Goal: Information Seeking & Learning: Learn about a topic

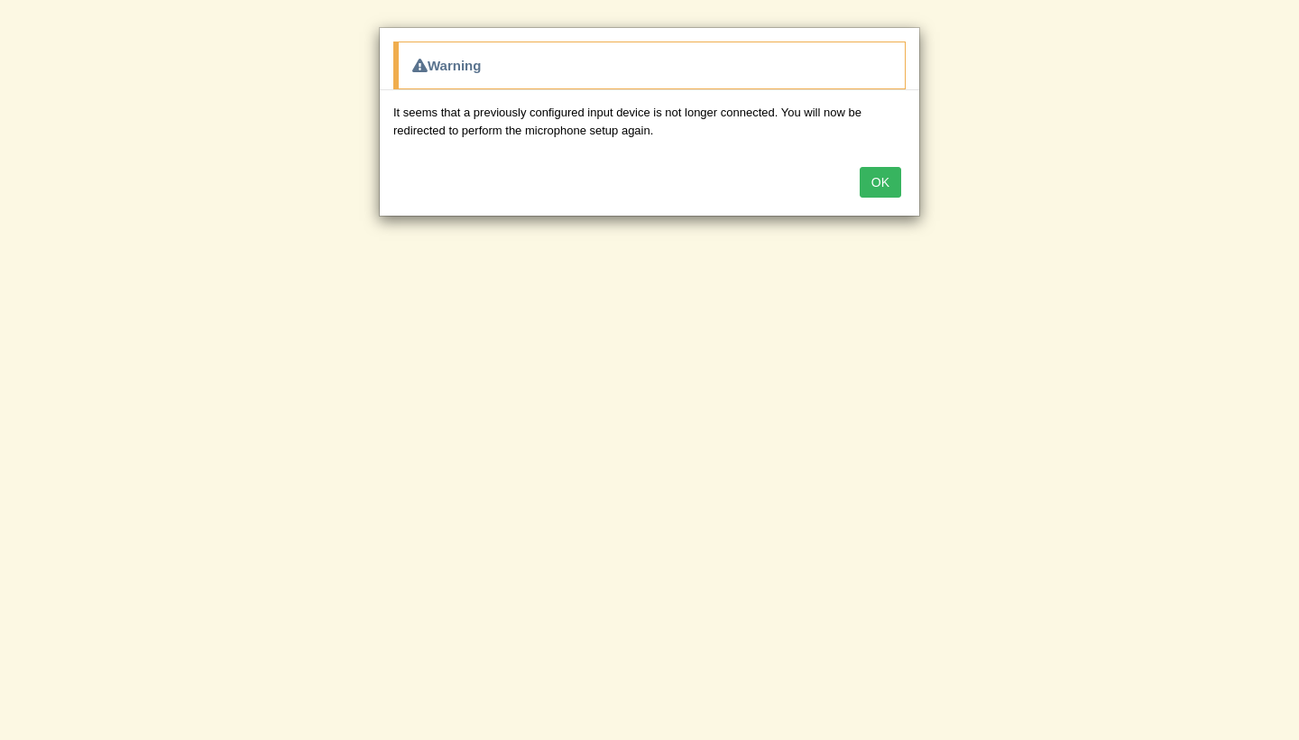
click at [883, 171] on button "OK" at bounding box center [881, 182] width 42 height 31
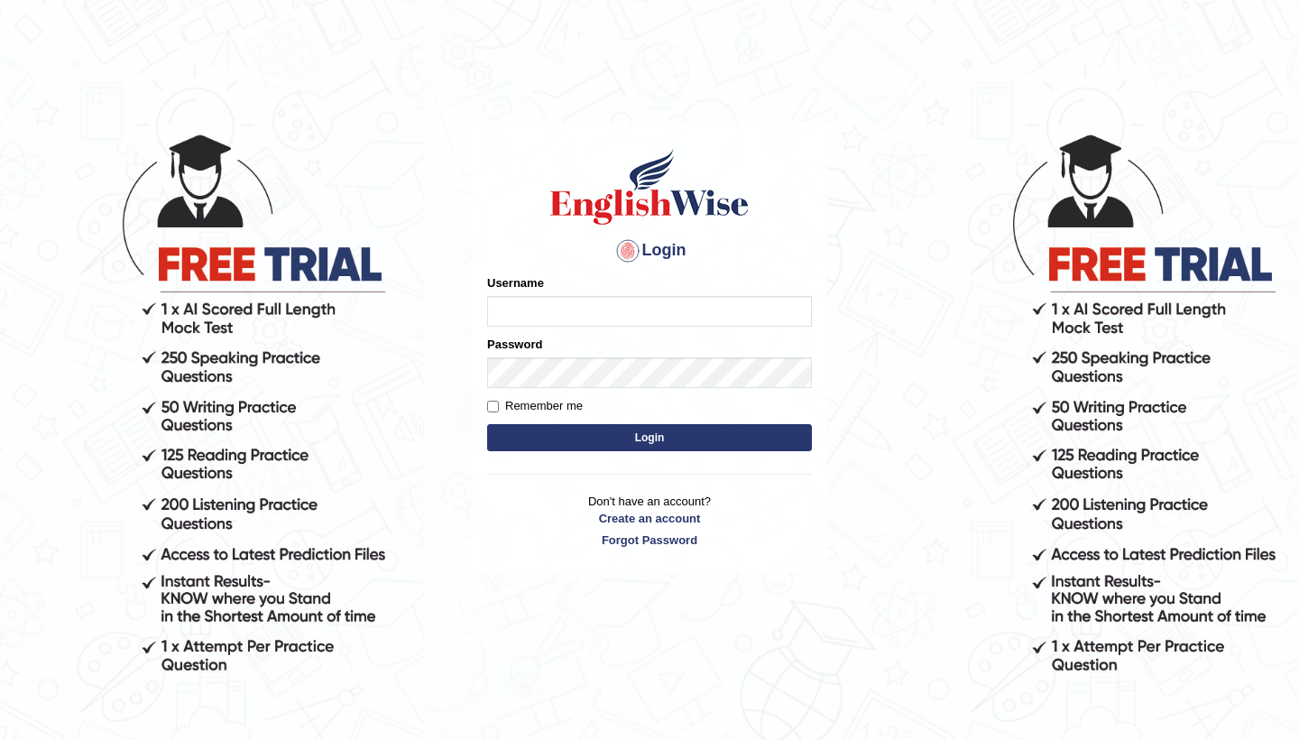
click at [736, 299] on input "Username" at bounding box center [649, 311] width 325 height 31
click at [724, 314] on input "Username" at bounding box center [649, 311] width 325 height 31
type input "0481871912"
click at [731, 430] on button "Login" at bounding box center [649, 437] width 325 height 27
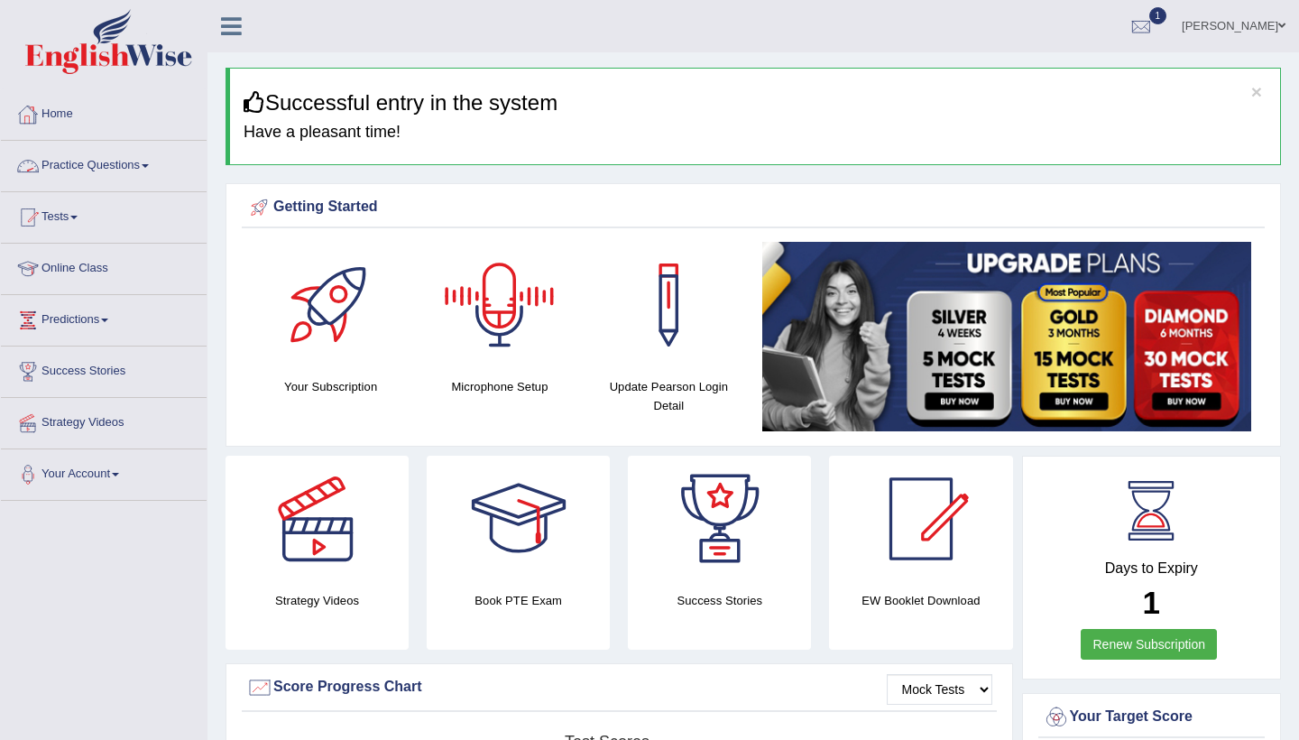
click at [141, 172] on link "Practice Questions" at bounding box center [104, 163] width 206 height 45
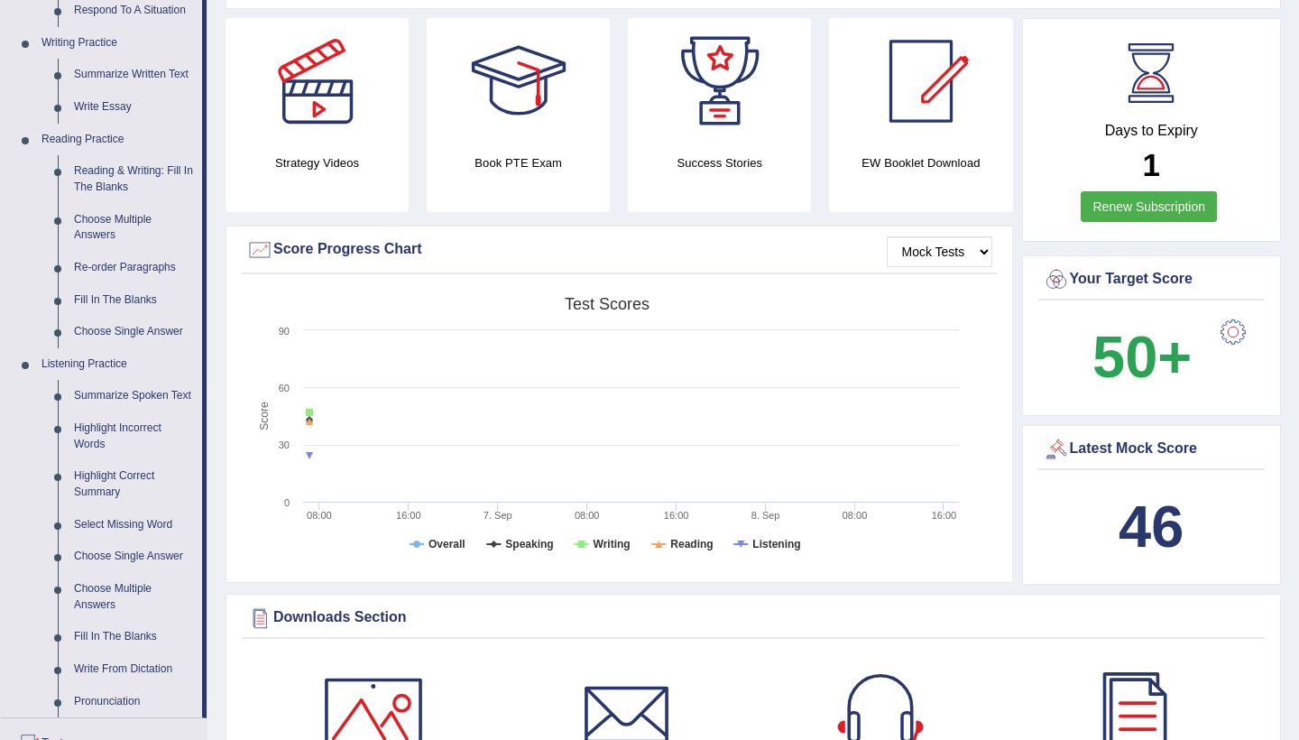
scroll to position [428, 0]
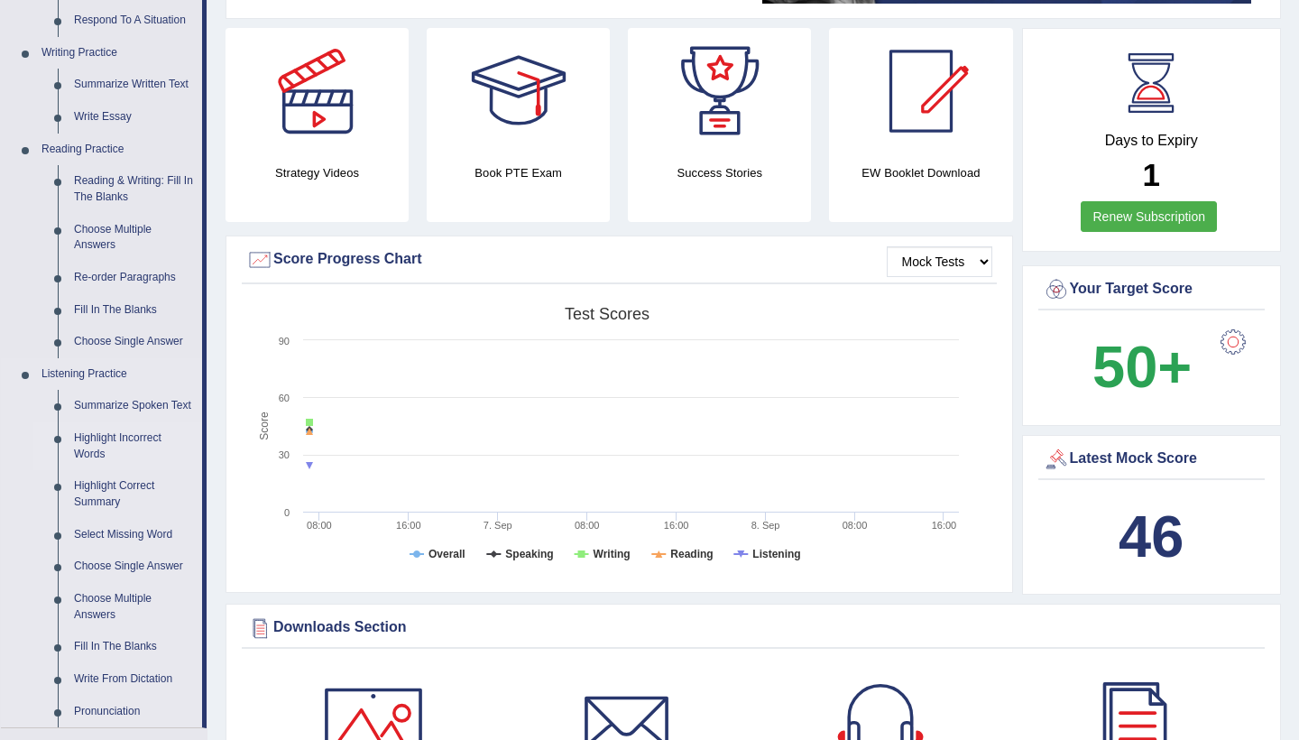
click at [92, 442] on link "Highlight Incorrect Words" at bounding box center [134, 446] width 136 height 48
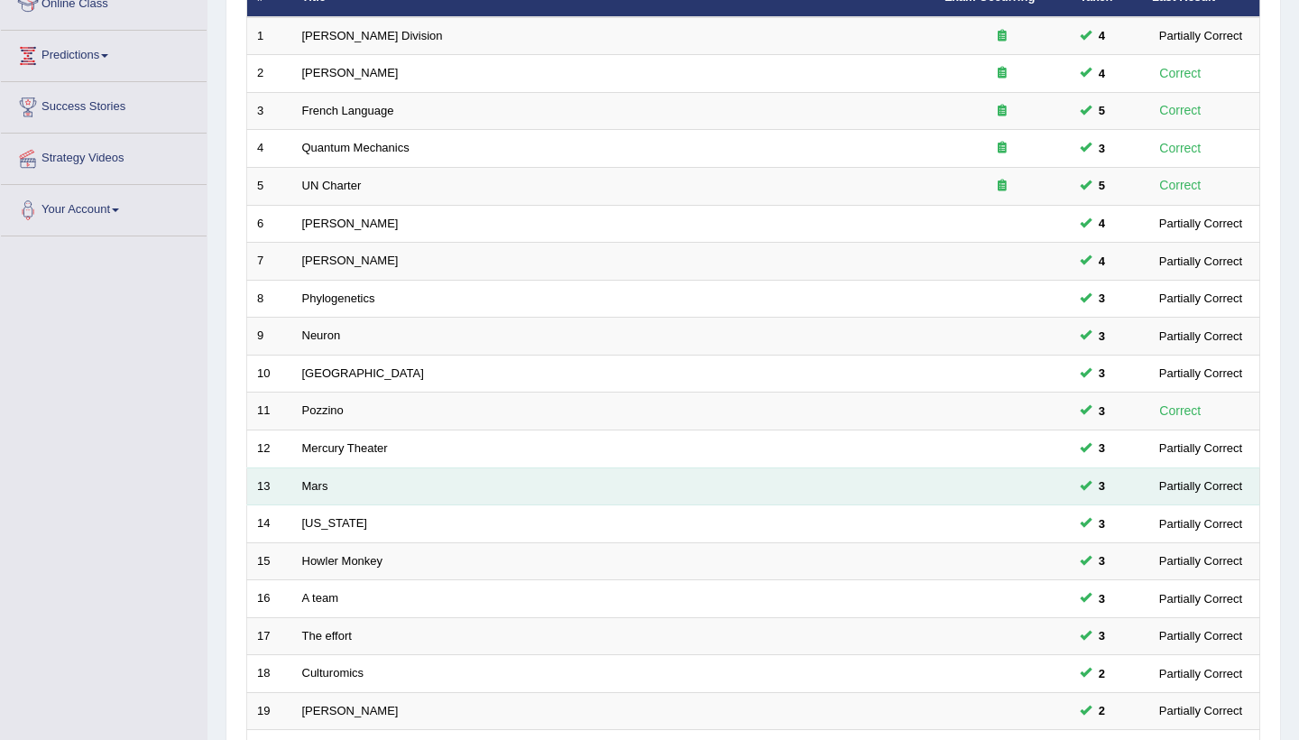
scroll to position [263, 0]
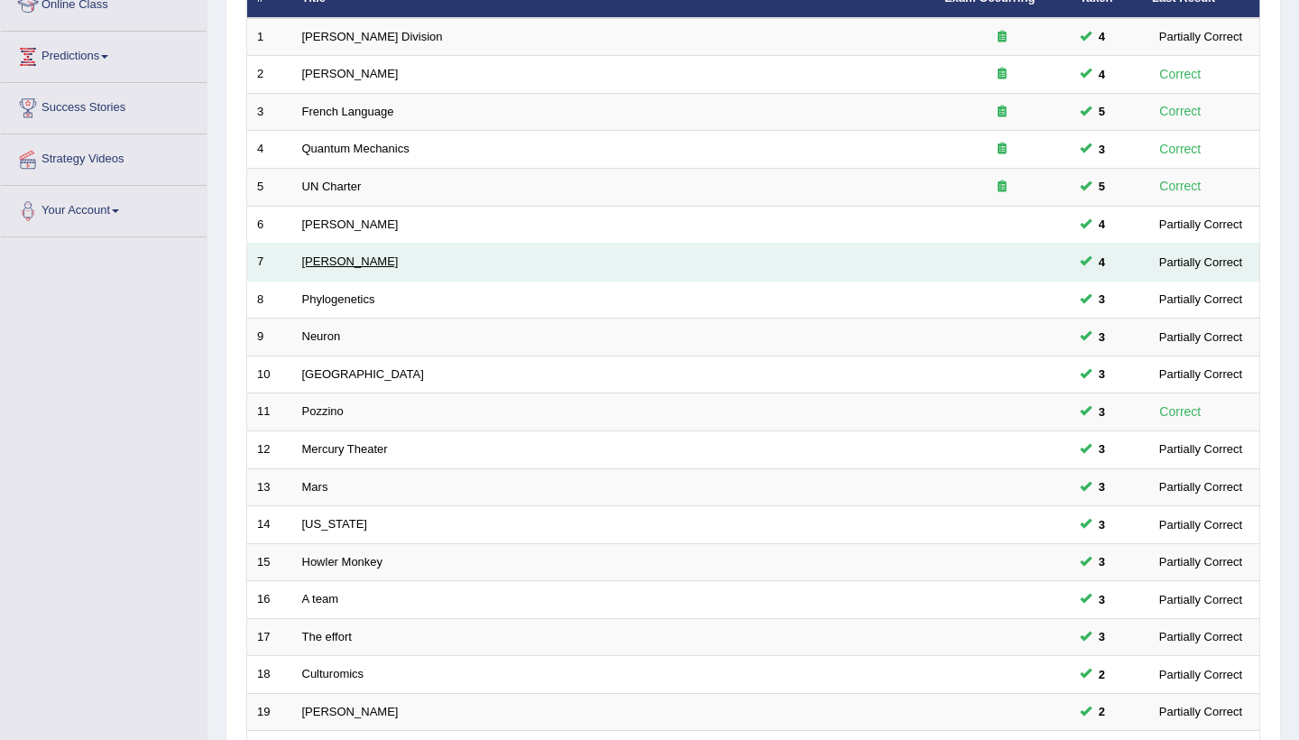
click at [332, 255] on link "Kathleen" at bounding box center [350, 261] width 97 height 14
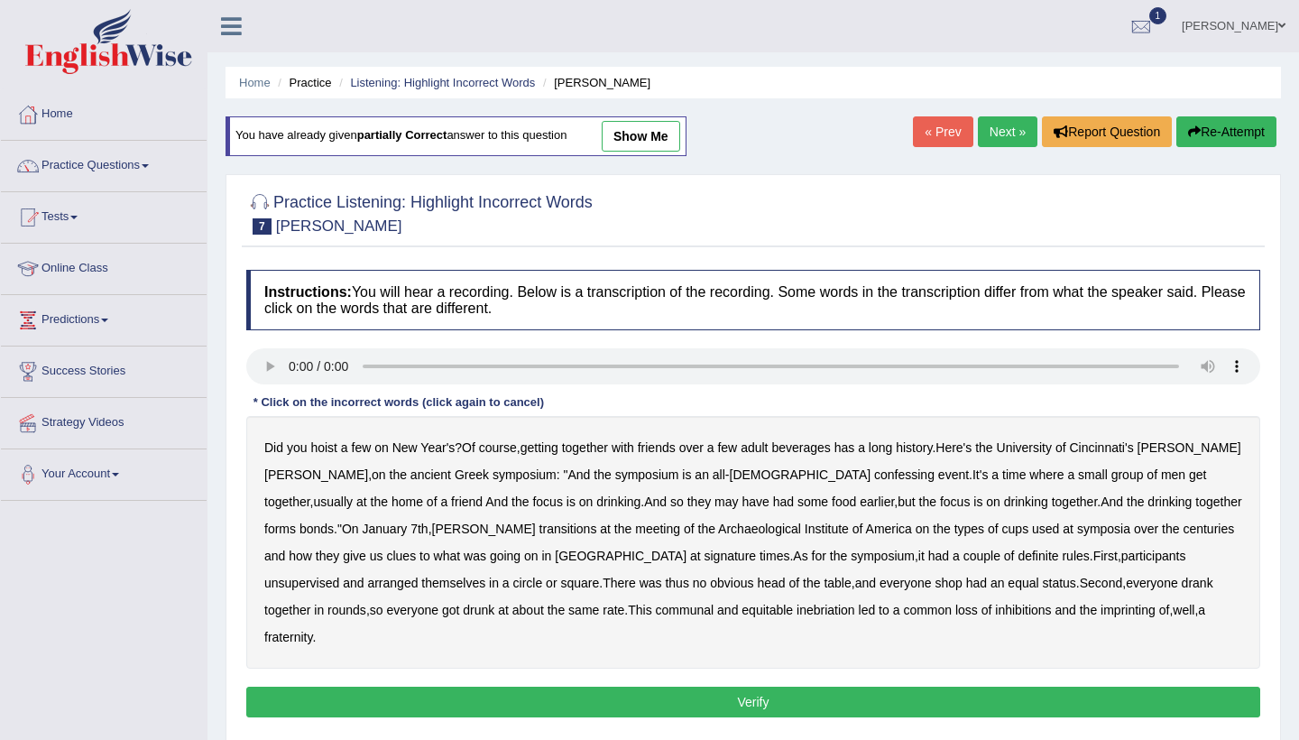
click at [293, 361] on audio at bounding box center [753, 366] width 1014 height 36
click at [368, 365] on audio at bounding box center [753, 366] width 1014 height 36
click at [367, 363] on audio at bounding box center [753, 366] width 1014 height 36
click at [938, 472] on b "event" at bounding box center [953, 474] width 31 height 14
click at [540, 521] on b "transitions" at bounding box center [569, 528] width 58 height 14
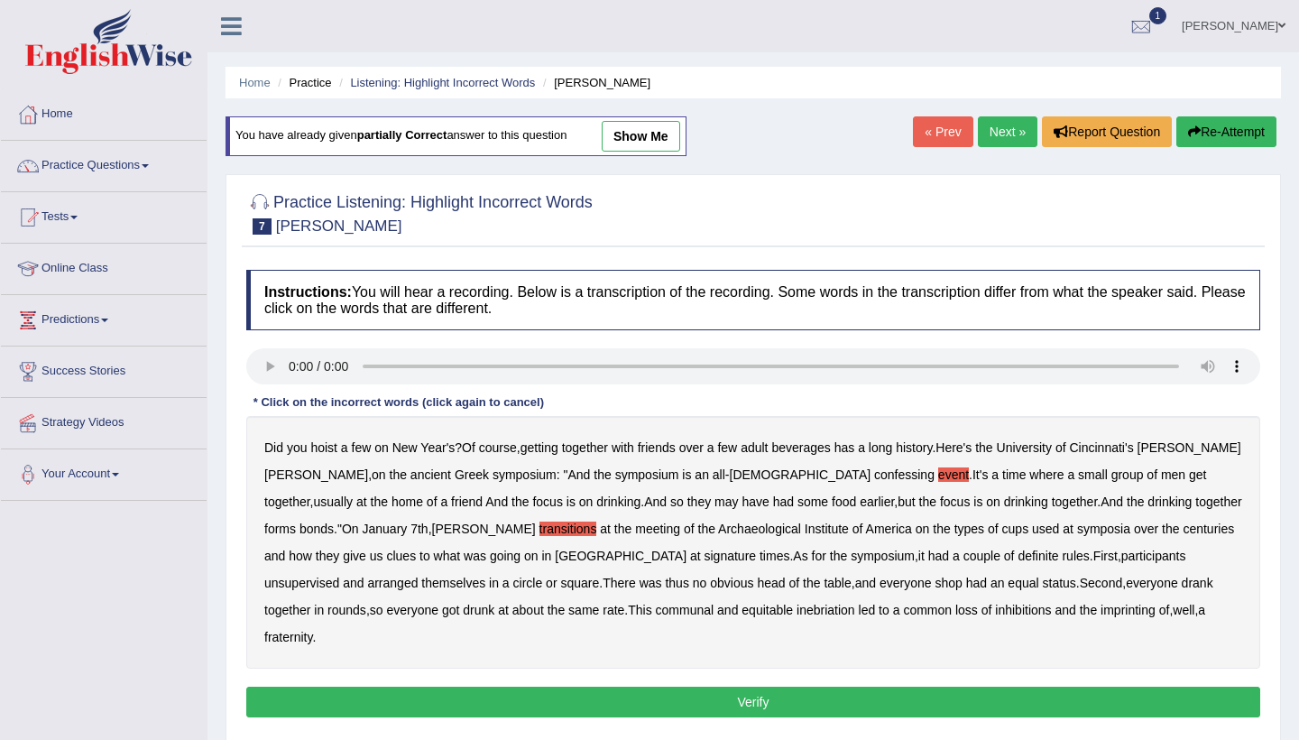
click at [705, 554] on b "signature" at bounding box center [731, 556] width 52 height 14
click at [339, 576] on b "unsupervised" at bounding box center [301, 583] width 75 height 14
click at [935, 577] on b "shop" at bounding box center [948, 583] width 27 height 14
click at [1101, 606] on b "imprinting" at bounding box center [1128, 610] width 55 height 14
click at [844, 687] on button "Verify" at bounding box center [753, 702] width 1014 height 31
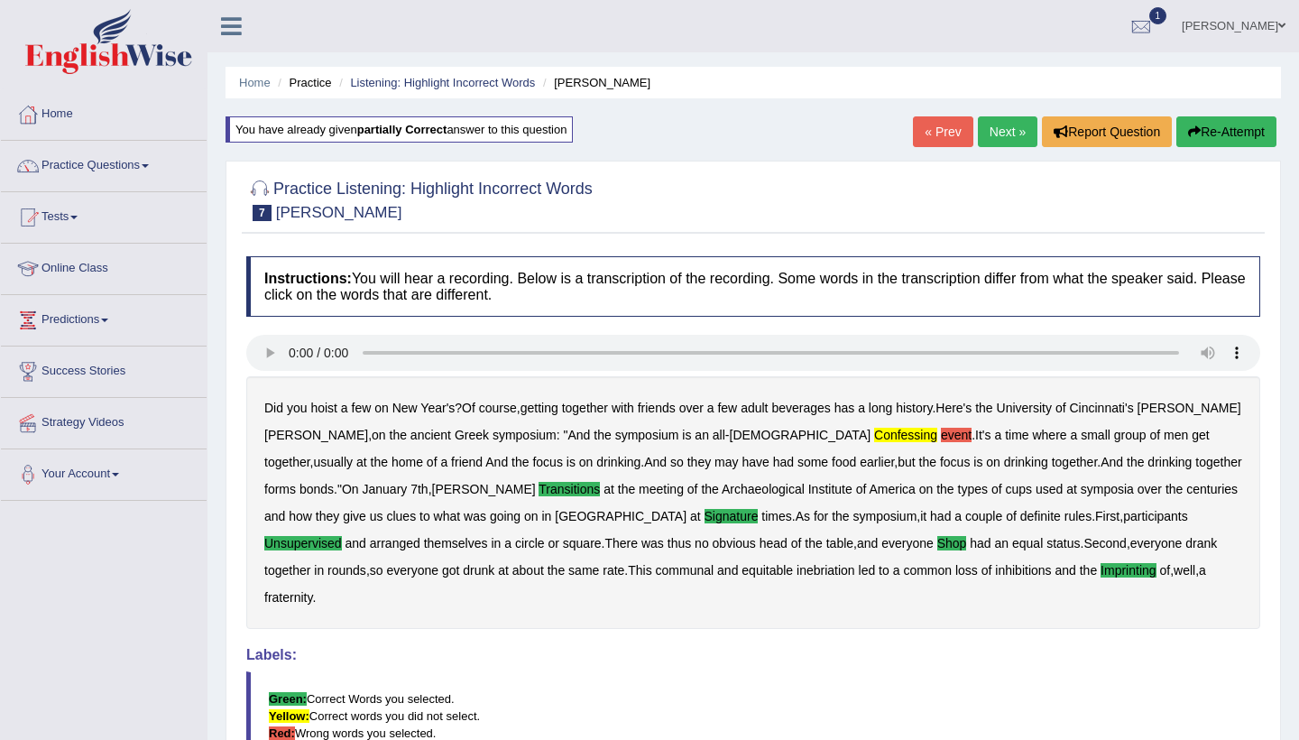
click at [989, 129] on link "Next »" at bounding box center [1008, 131] width 60 height 31
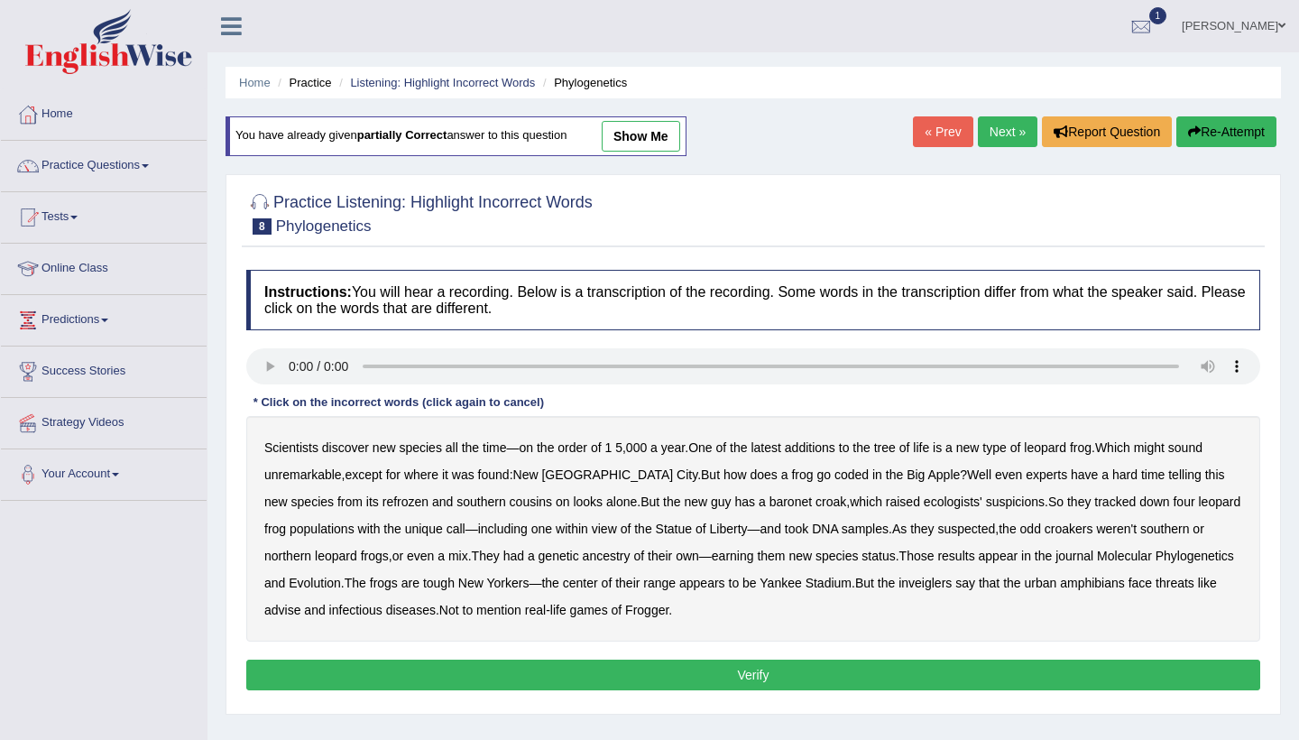
click at [291, 365] on audio at bounding box center [753, 366] width 1014 height 36
click at [770, 501] on b "baronet" at bounding box center [791, 501] width 42 height 14
click at [952, 576] on b "inveiglers" at bounding box center [925, 583] width 53 height 14
click at [730, 679] on button "Verify" at bounding box center [753, 675] width 1014 height 31
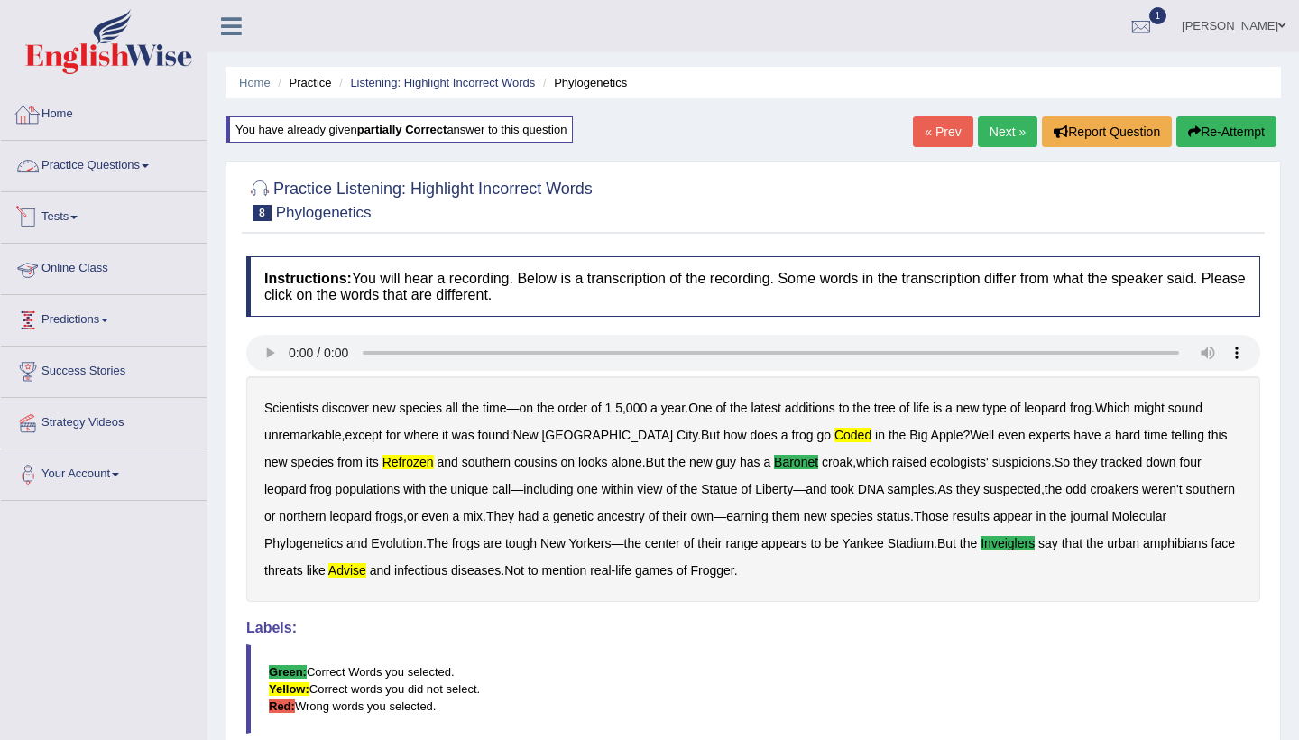
click at [145, 165] on link "Practice Questions" at bounding box center [104, 163] width 206 height 45
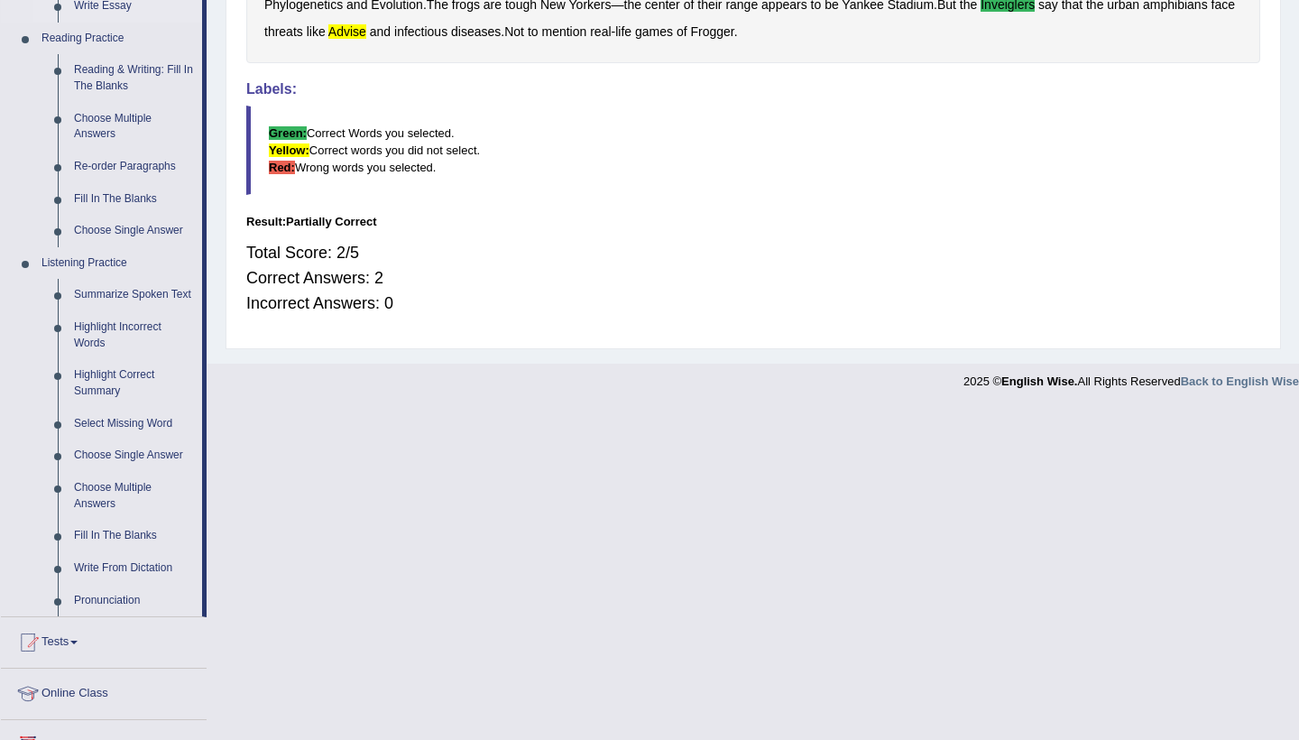
scroll to position [548, 0]
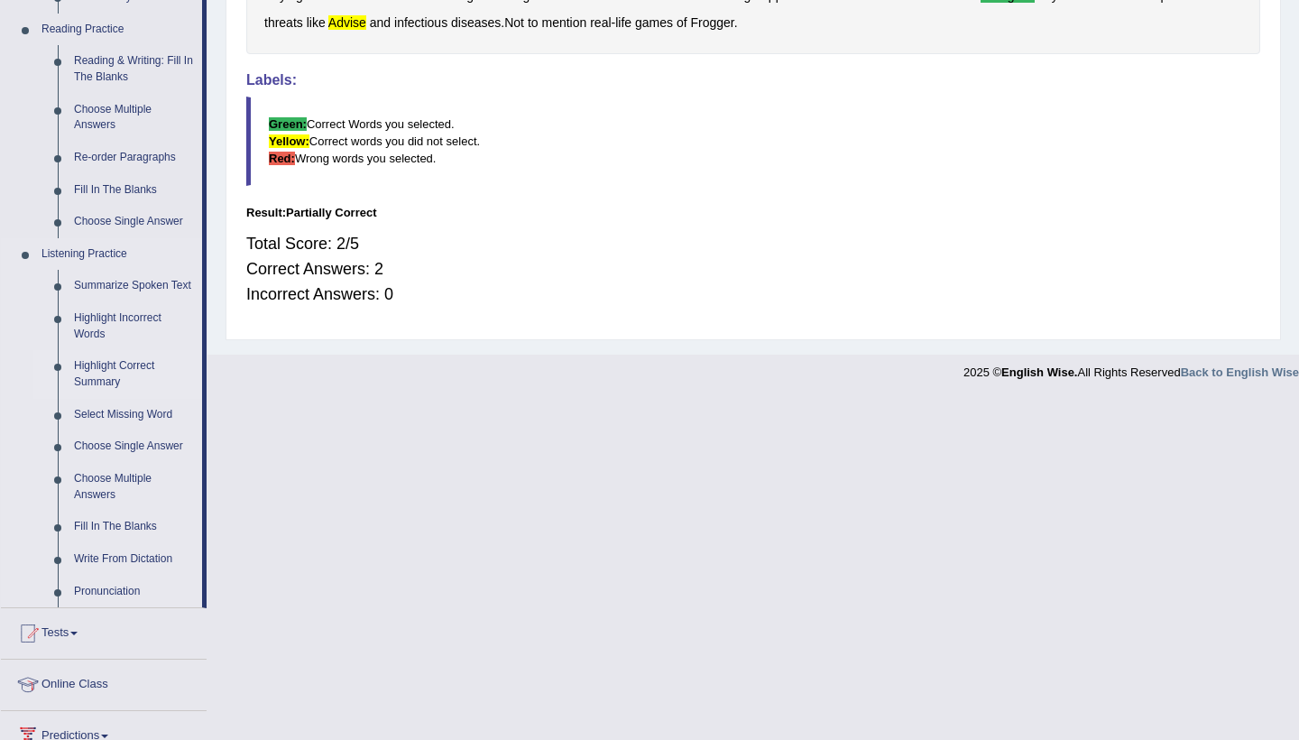
click at [131, 371] on link "Highlight Correct Summary" at bounding box center [134, 374] width 136 height 48
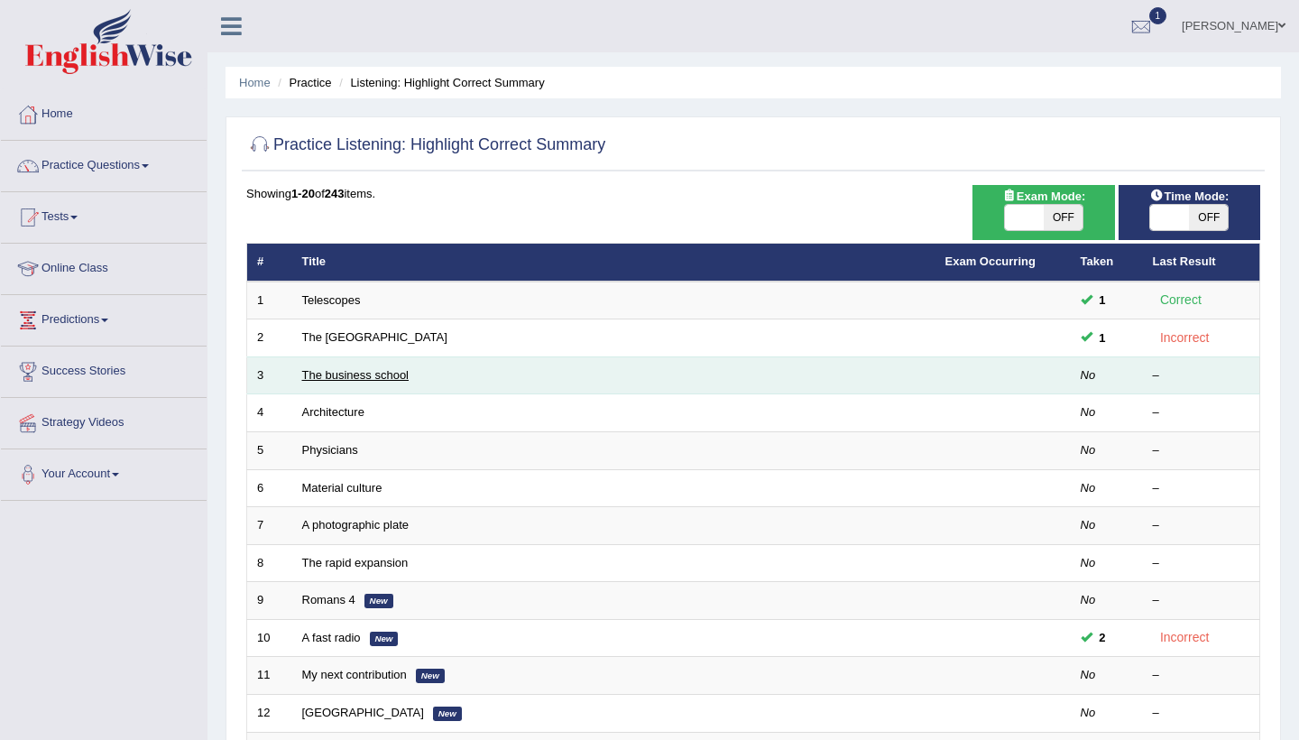
click at [339, 375] on link "The business school" at bounding box center [355, 375] width 107 height 14
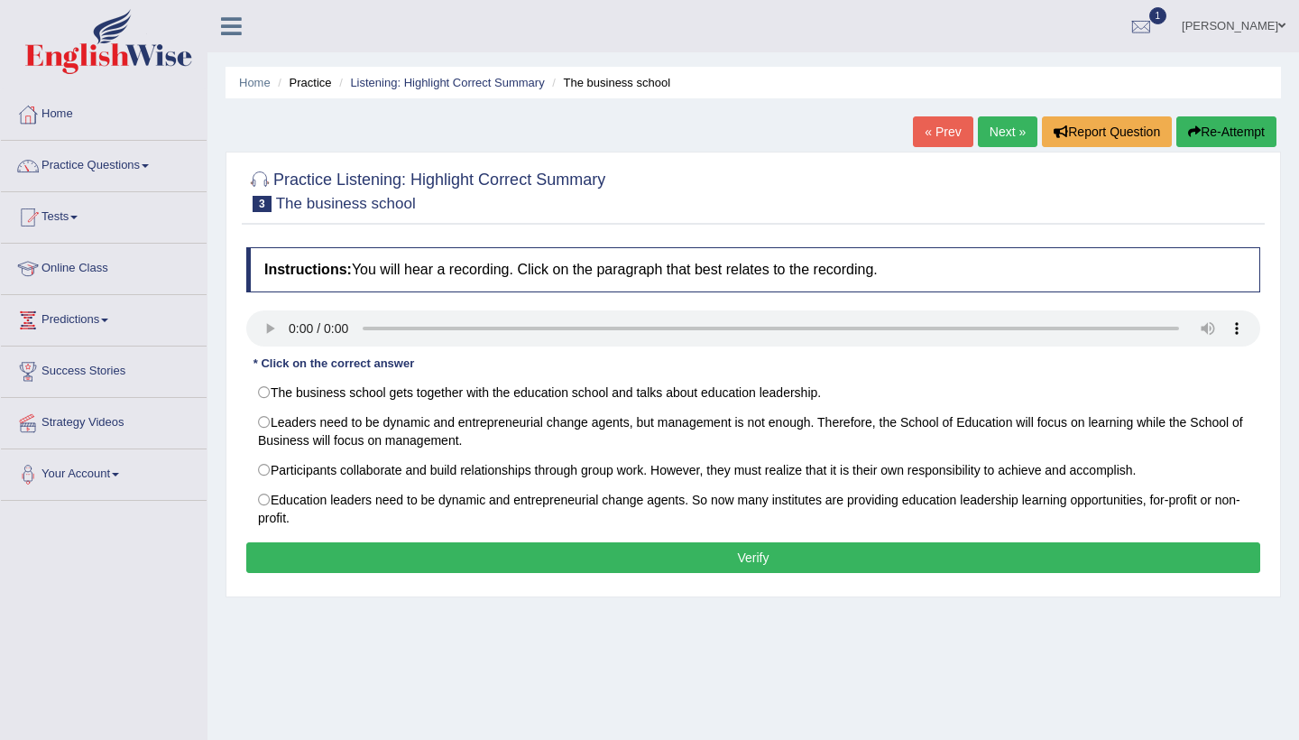
click at [981, 135] on link "Next »" at bounding box center [1008, 131] width 60 height 31
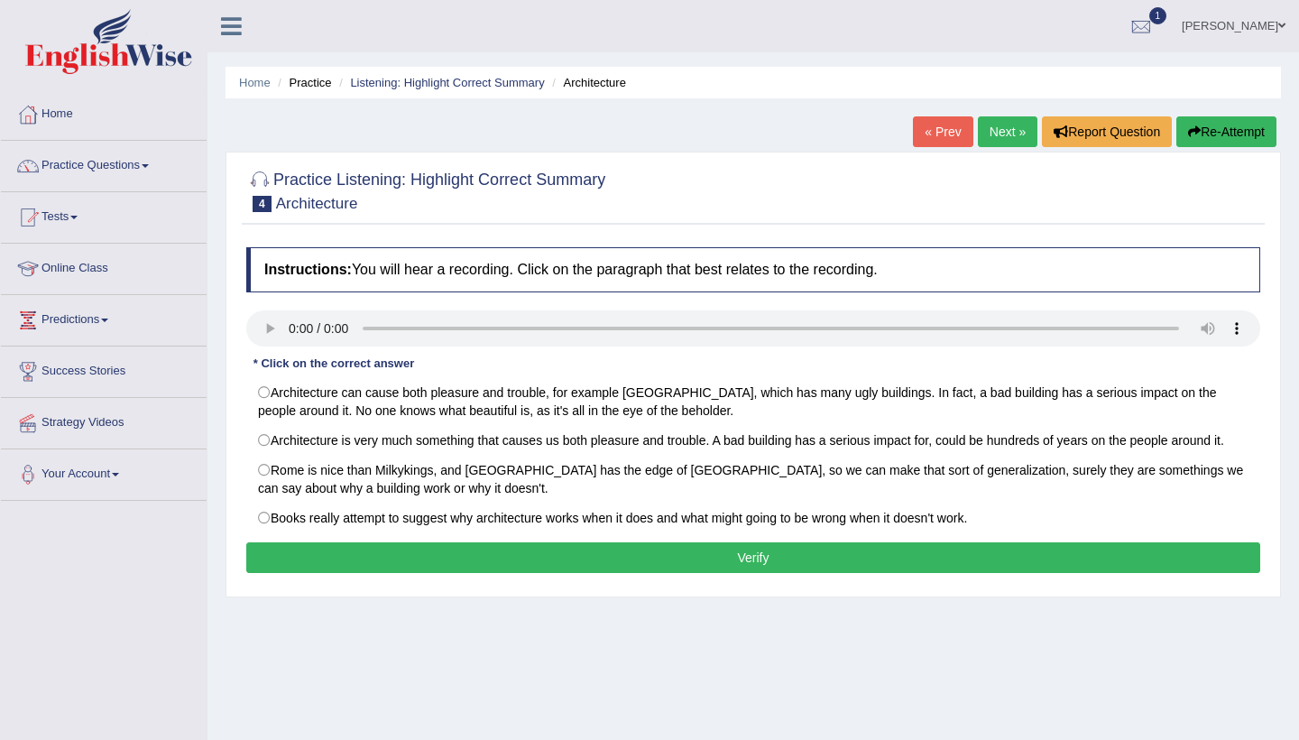
click at [981, 135] on link "Next »" at bounding box center [1008, 131] width 60 height 31
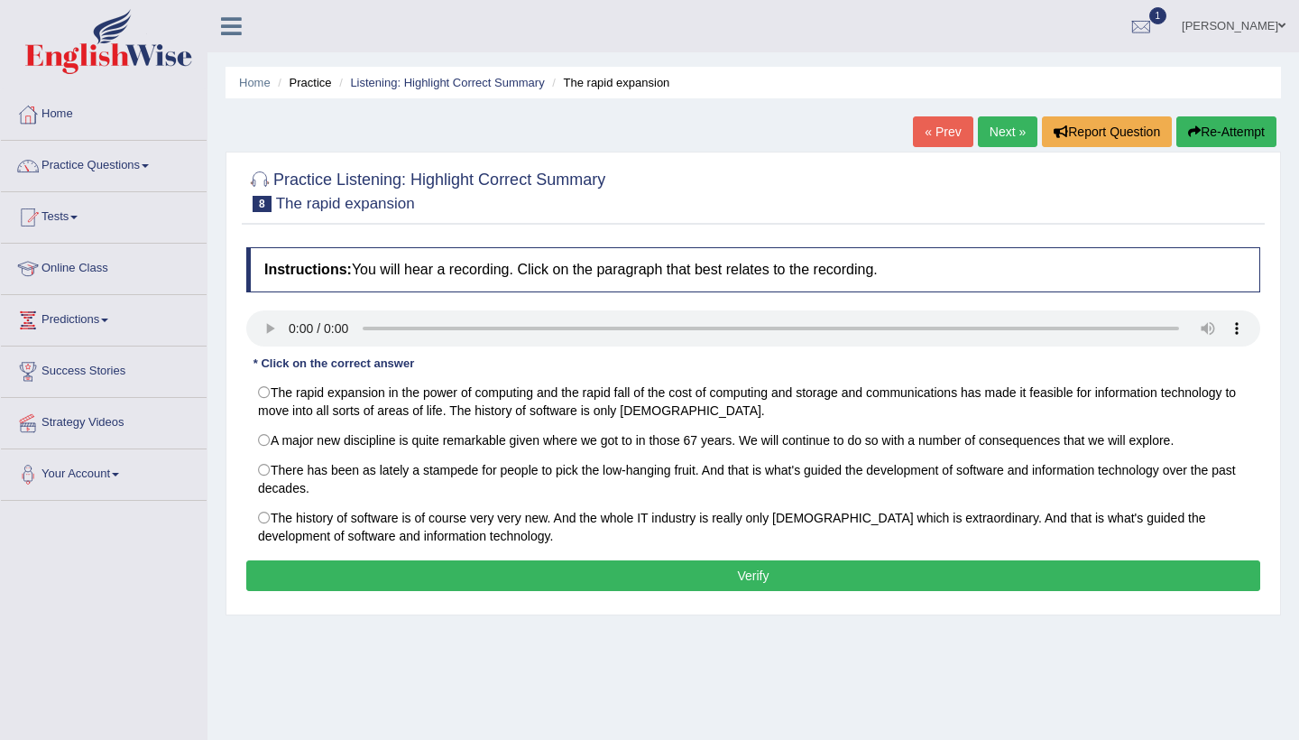
click at [981, 135] on link "Next »" at bounding box center [1008, 131] width 60 height 31
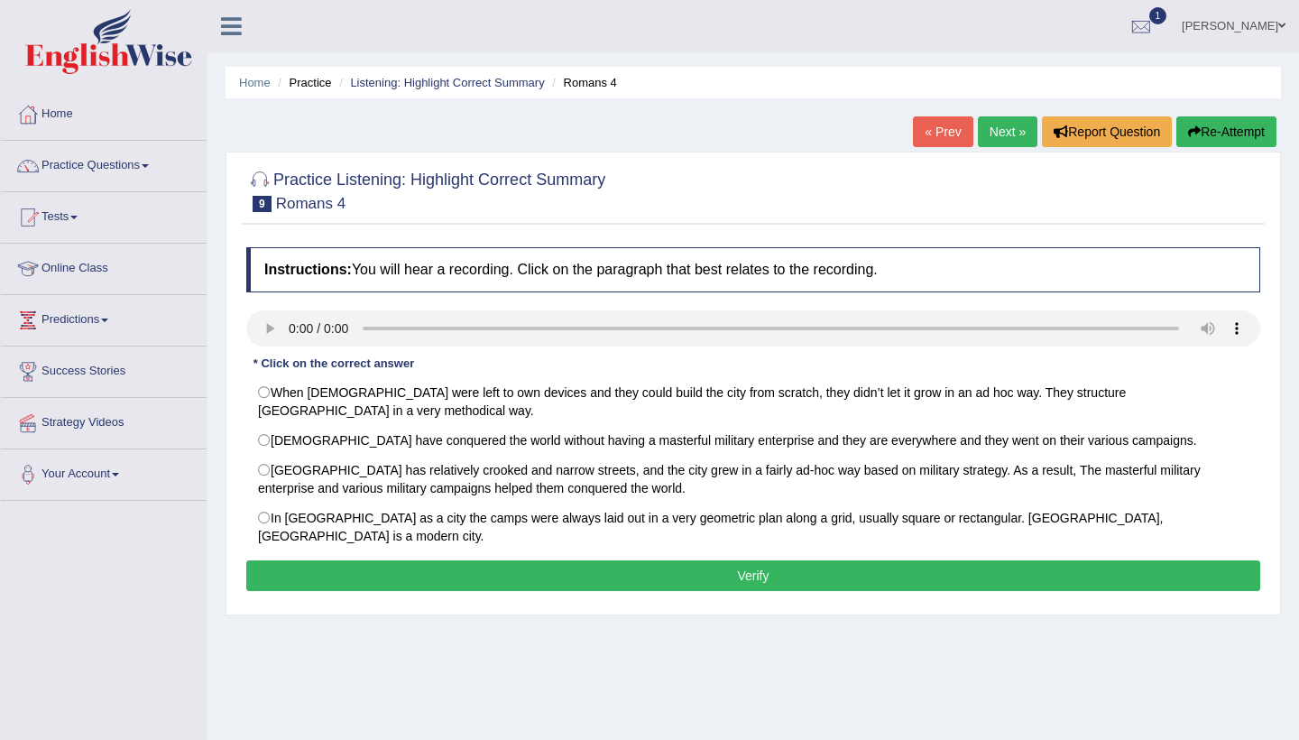
click at [981, 135] on link "Next »" at bounding box center [1008, 131] width 60 height 31
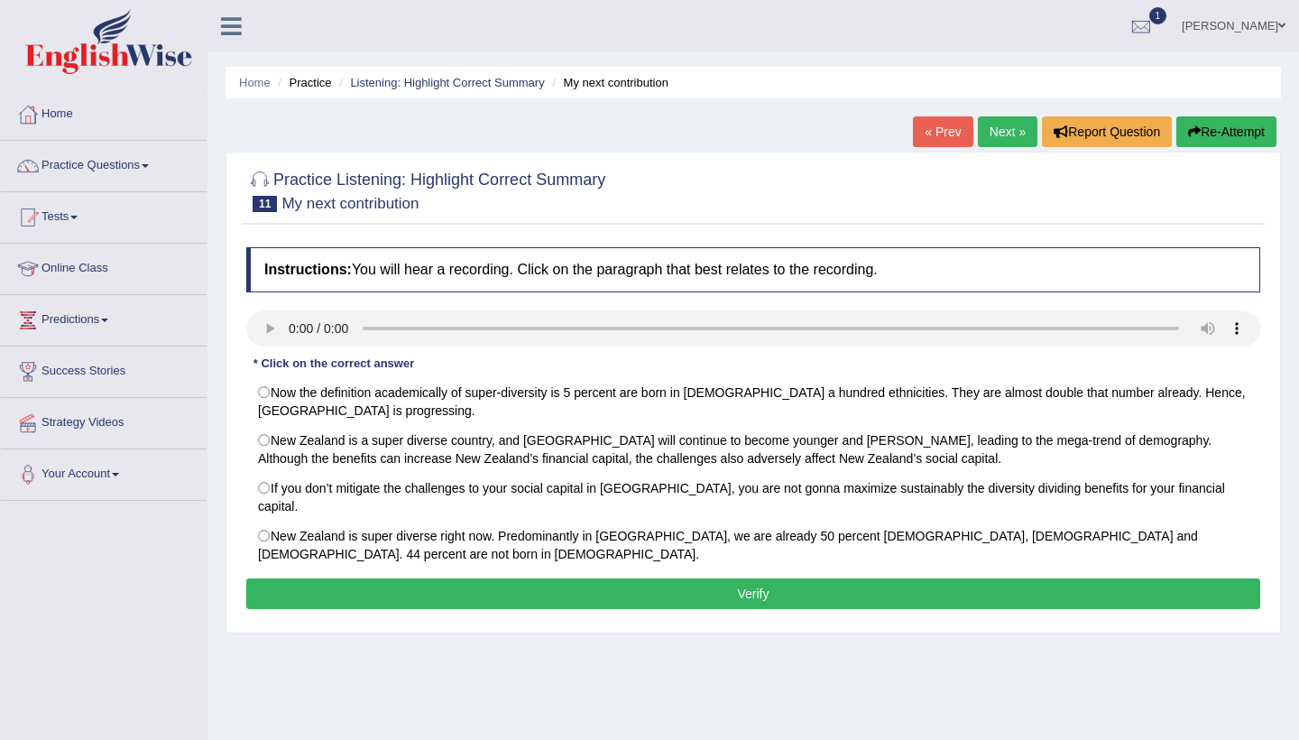
click at [981, 135] on link "Next »" at bounding box center [1008, 131] width 60 height 31
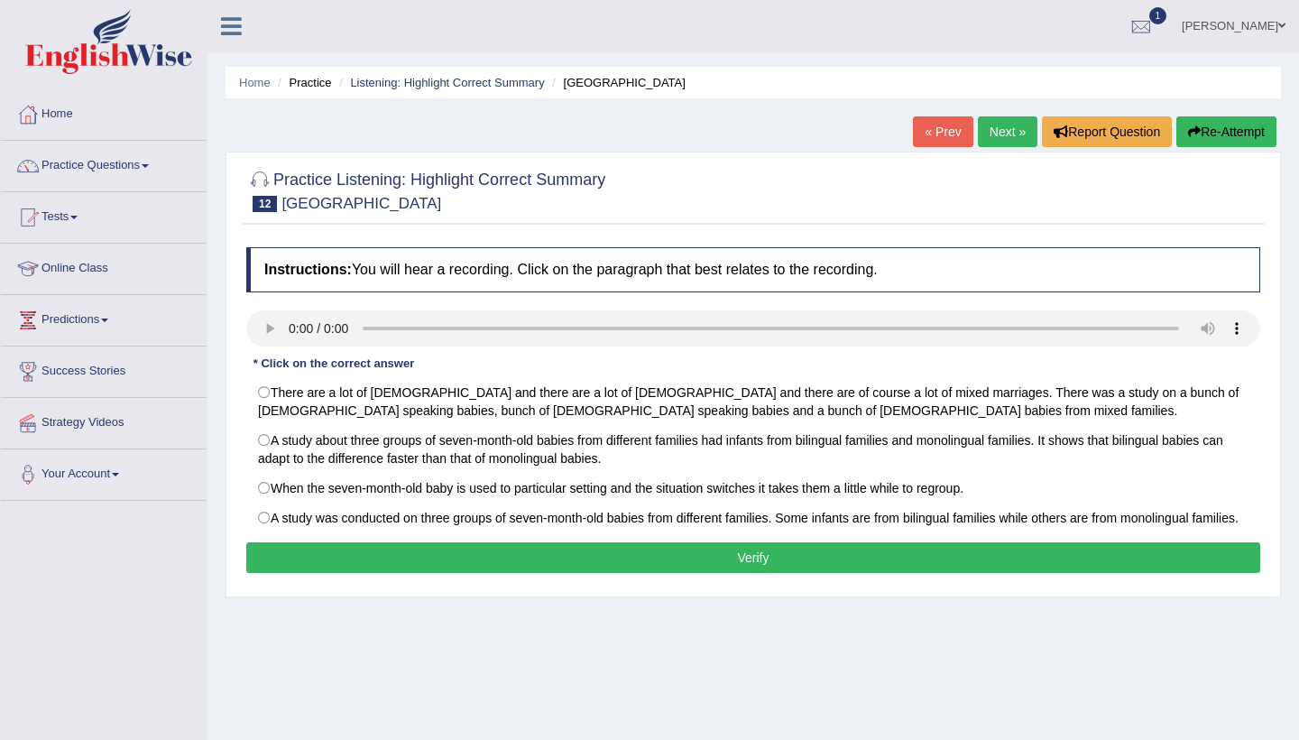
click at [981, 135] on link "Next »" at bounding box center [1008, 131] width 60 height 31
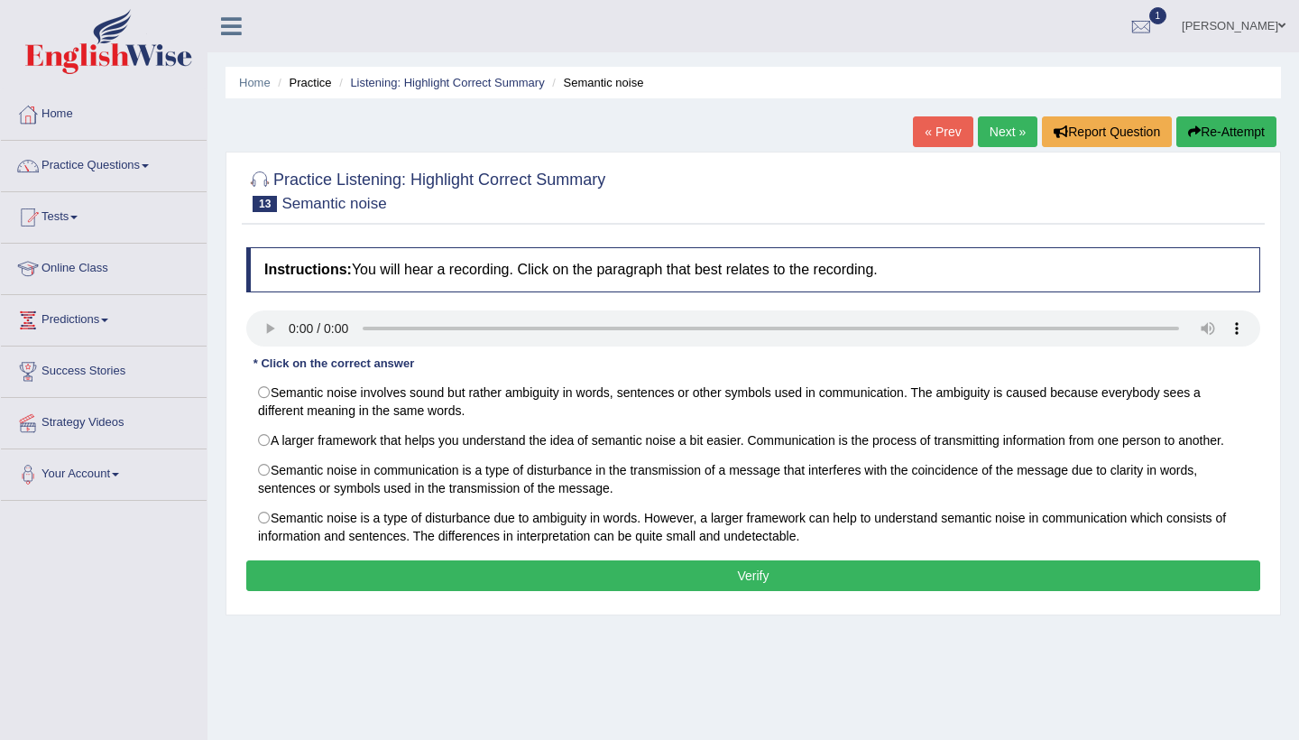
click at [981, 135] on link "Next »" at bounding box center [1008, 131] width 60 height 31
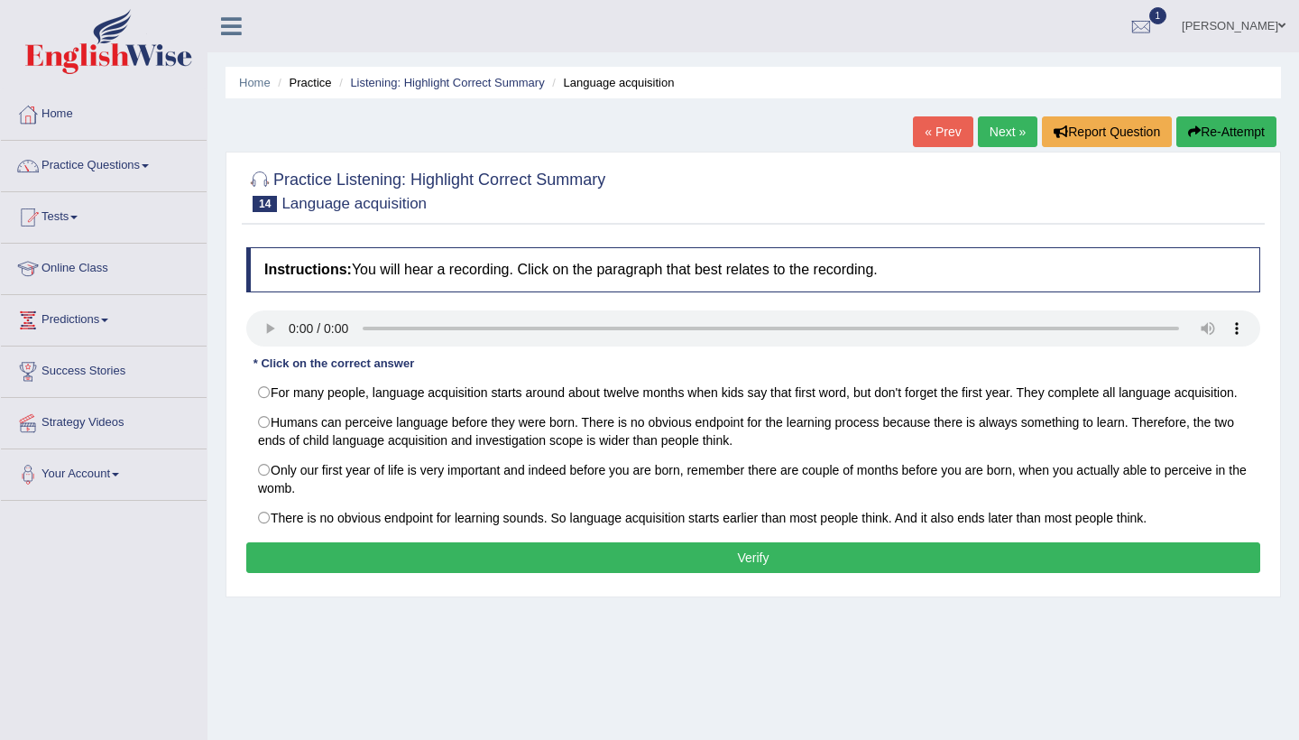
click at [981, 135] on link "Next »" at bounding box center [1008, 131] width 60 height 31
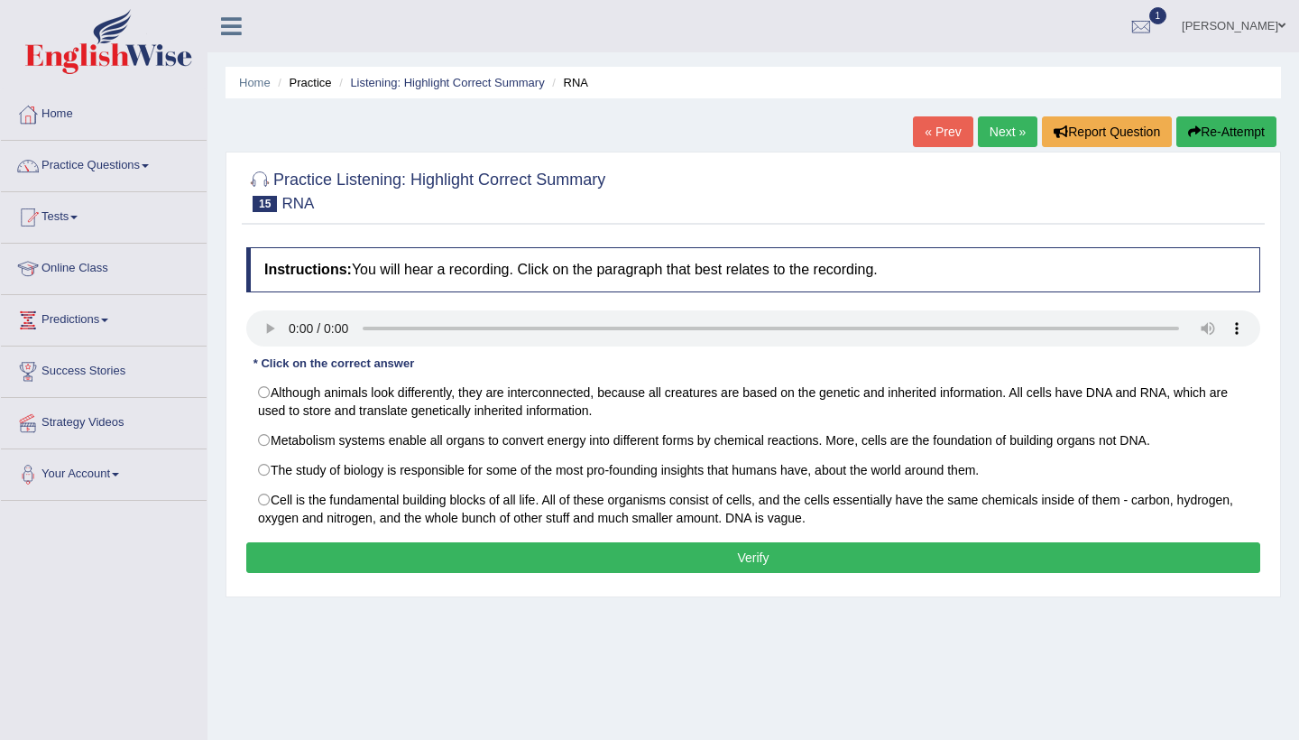
click at [981, 135] on link "Next »" at bounding box center [1008, 131] width 60 height 31
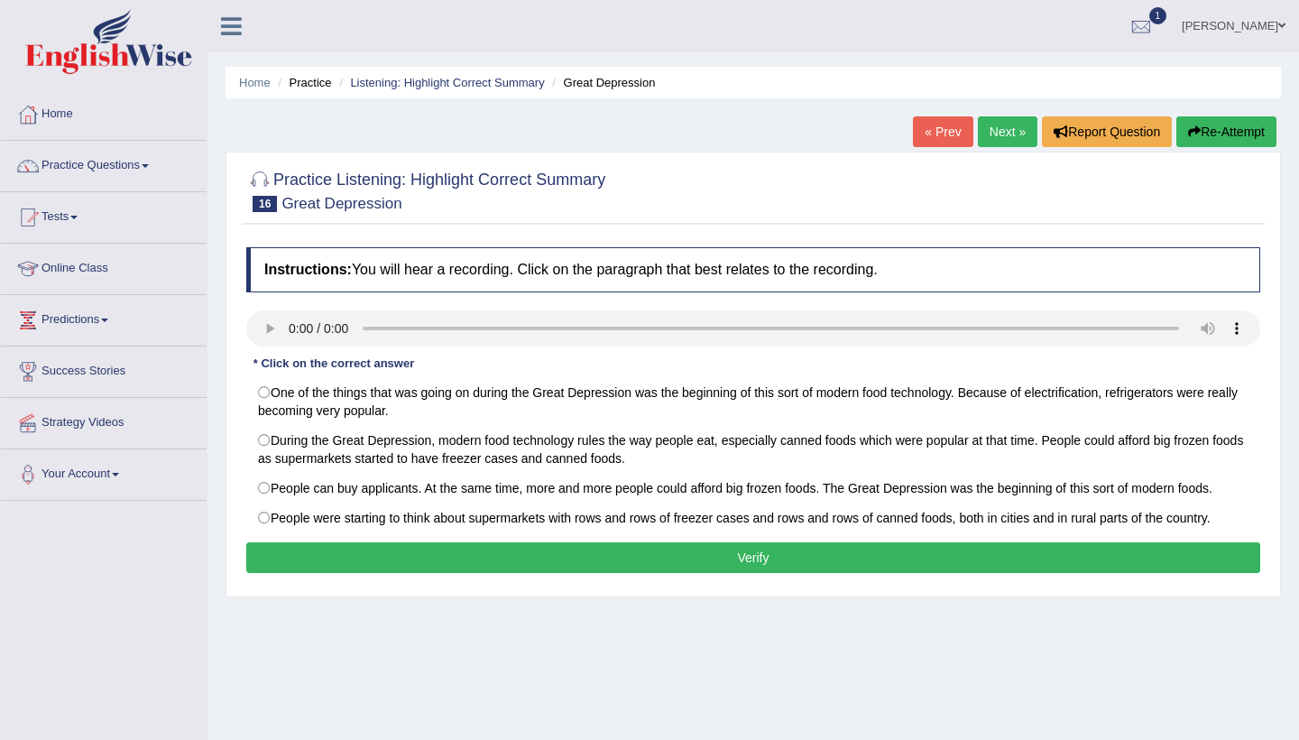
click at [981, 135] on link "Next »" at bounding box center [1008, 131] width 60 height 31
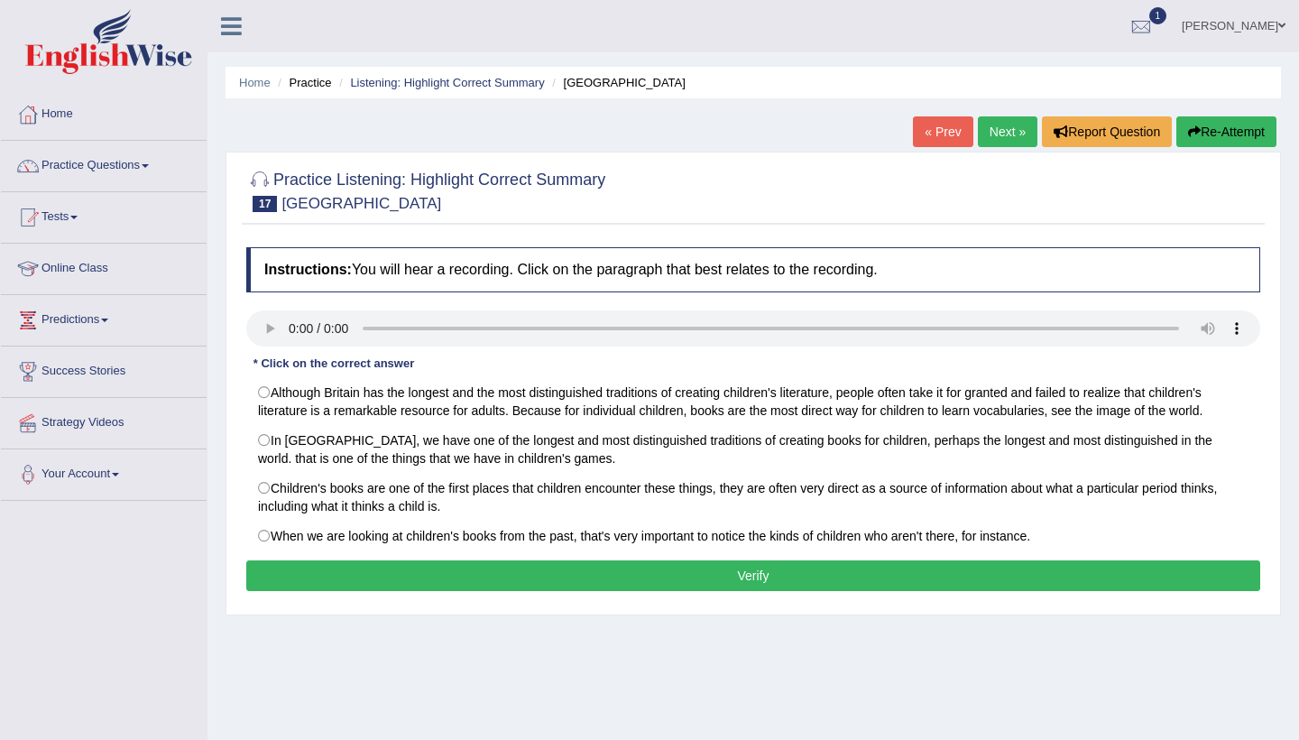
click at [981, 135] on link "Next »" at bounding box center [1008, 131] width 60 height 31
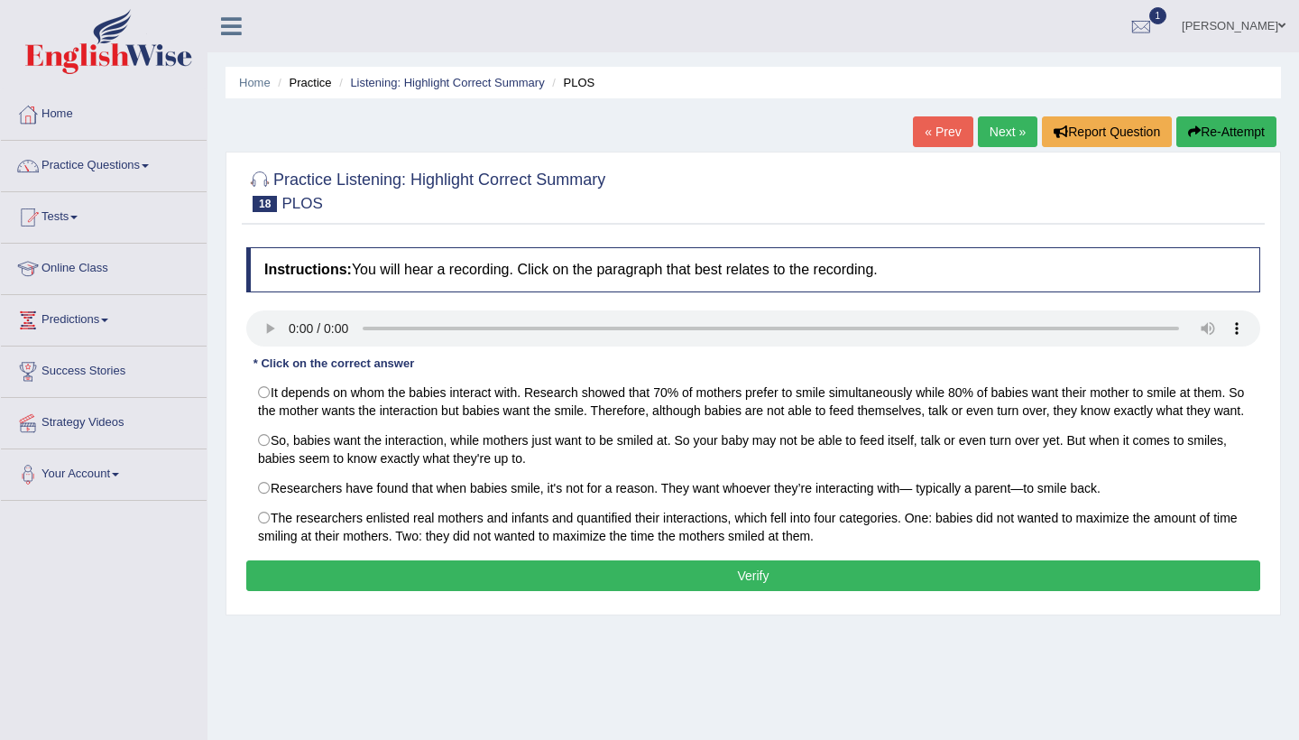
click at [981, 135] on link "Next »" at bounding box center [1008, 131] width 60 height 31
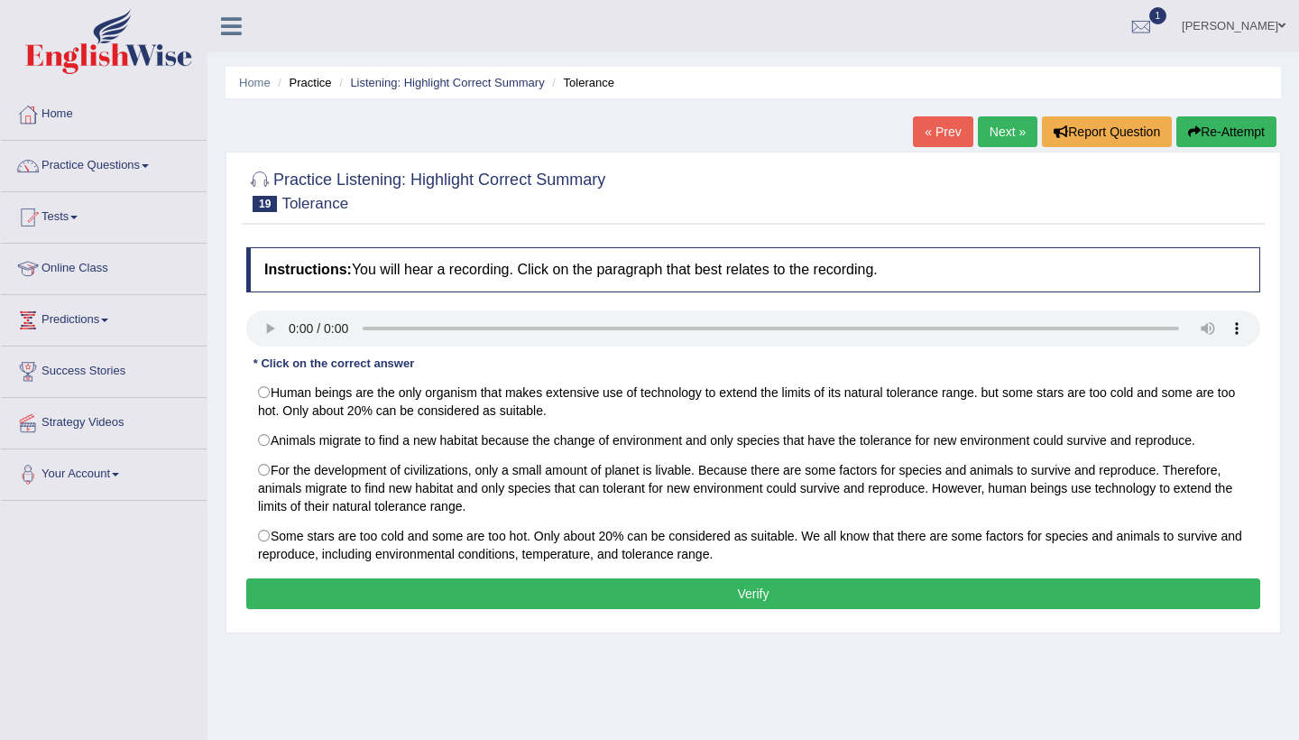
click at [981, 135] on link "Next »" at bounding box center [1008, 131] width 60 height 31
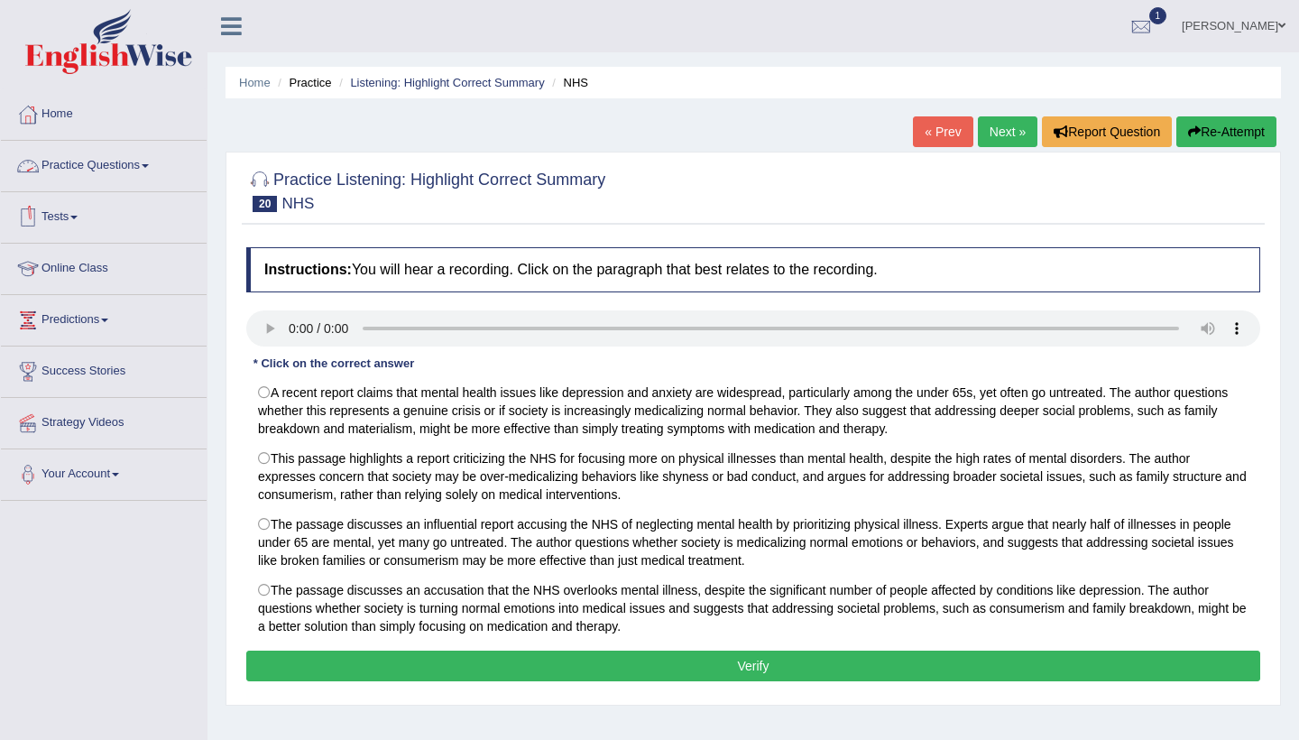
click at [150, 171] on link "Practice Questions" at bounding box center [104, 163] width 206 height 45
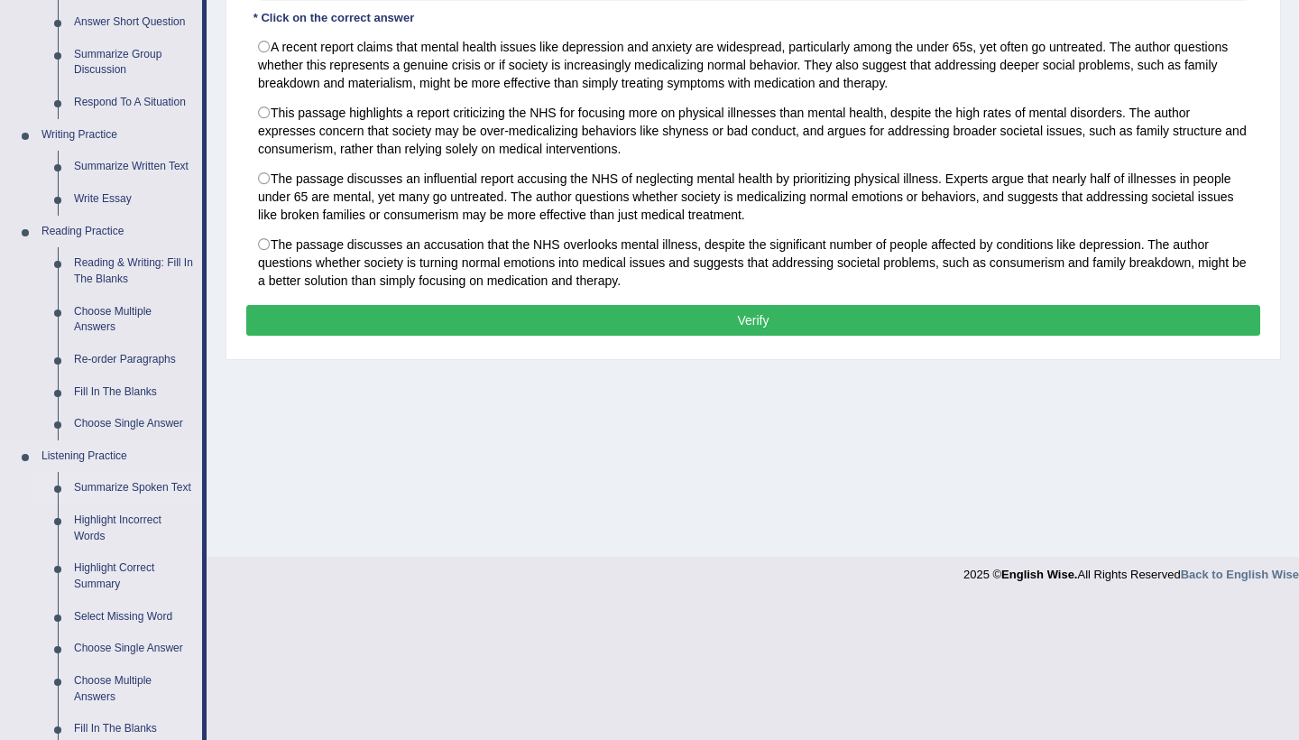
scroll to position [348, 0]
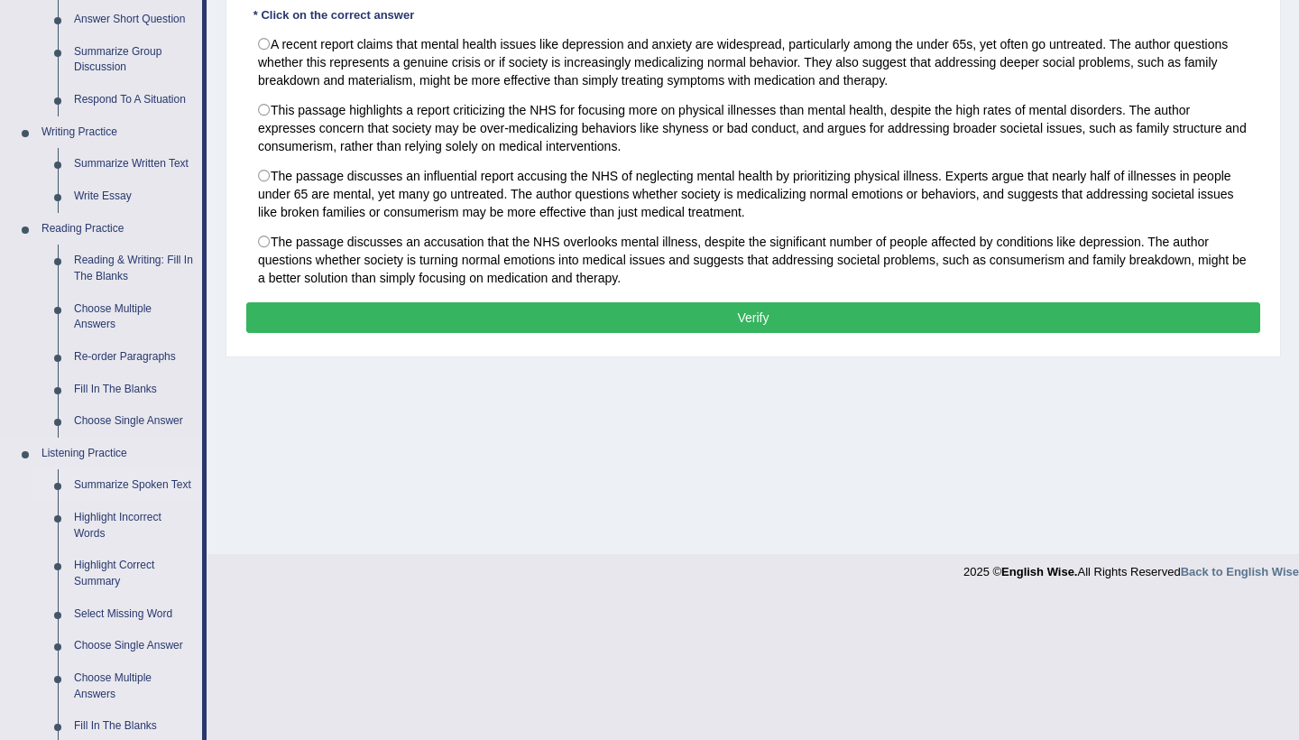
click at [107, 476] on link "Summarize Spoken Text" at bounding box center [134, 485] width 136 height 32
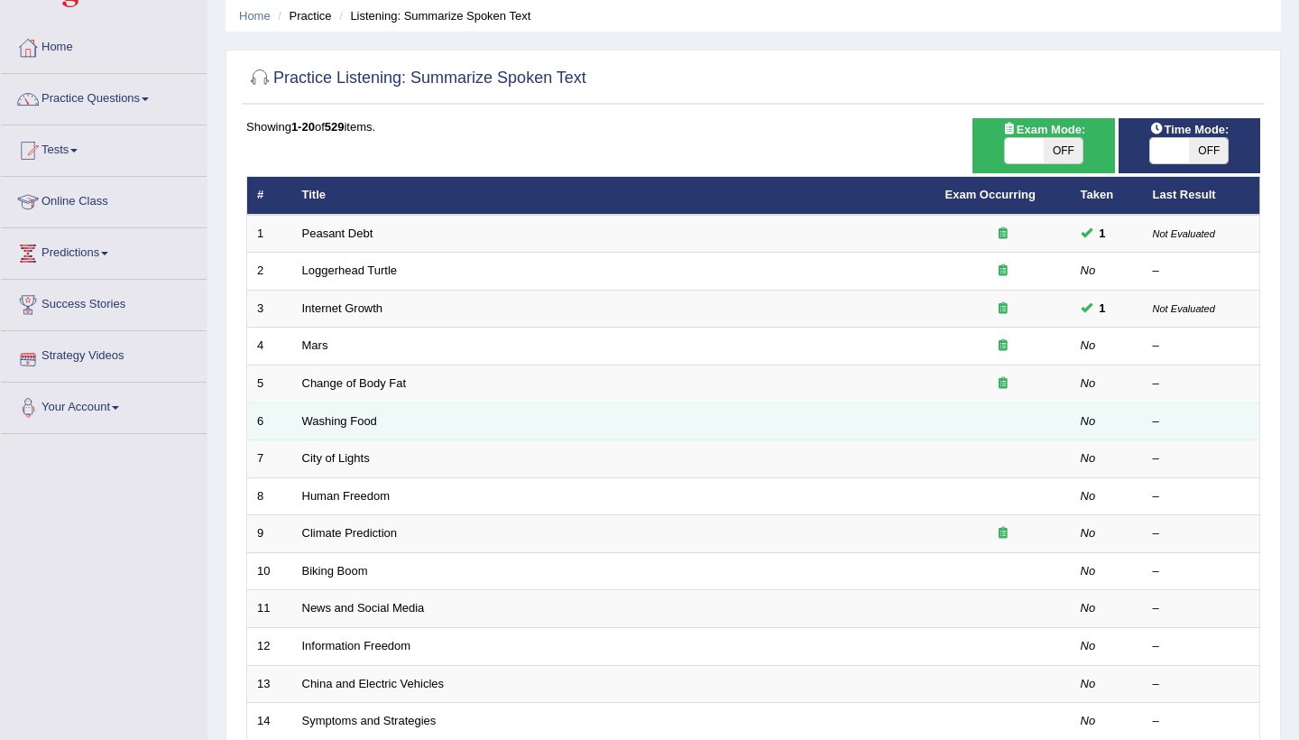
scroll to position [69, 0]
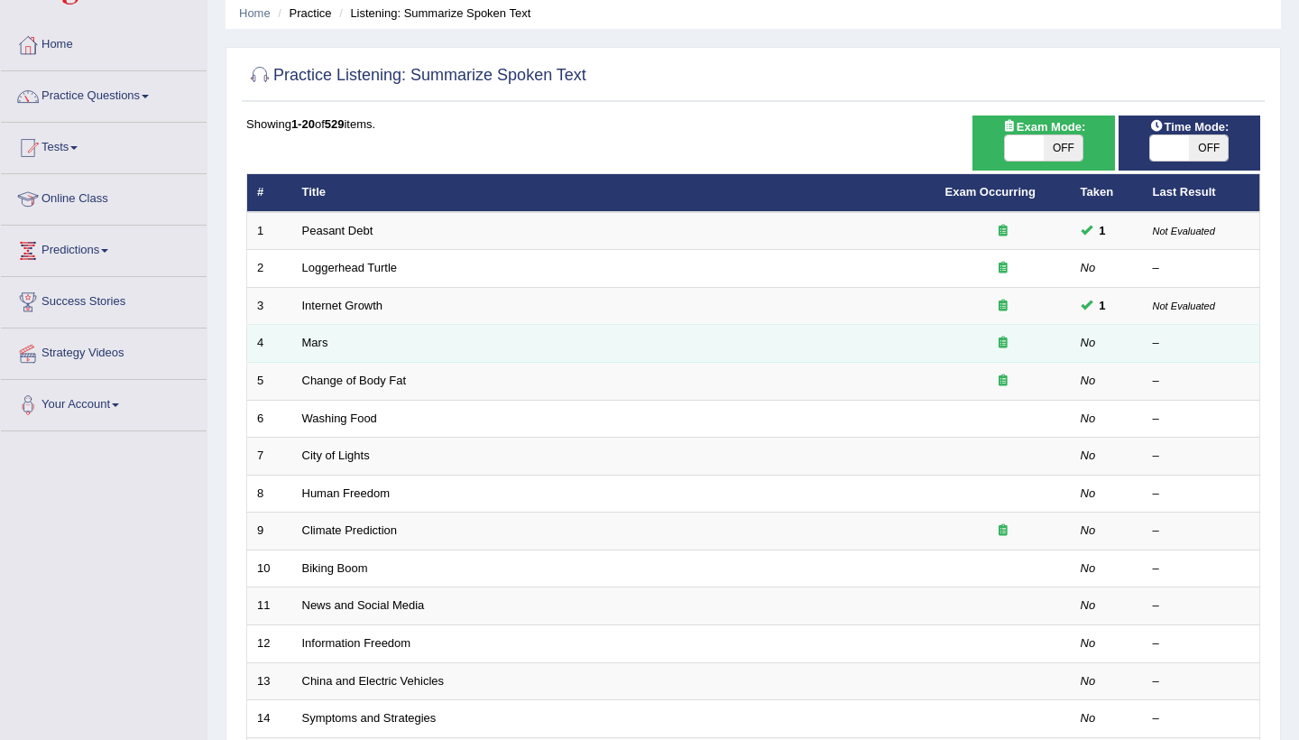
click at [319, 347] on td "Mars" at bounding box center [613, 344] width 643 height 38
click at [318, 343] on link "Mars" at bounding box center [315, 343] width 26 height 14
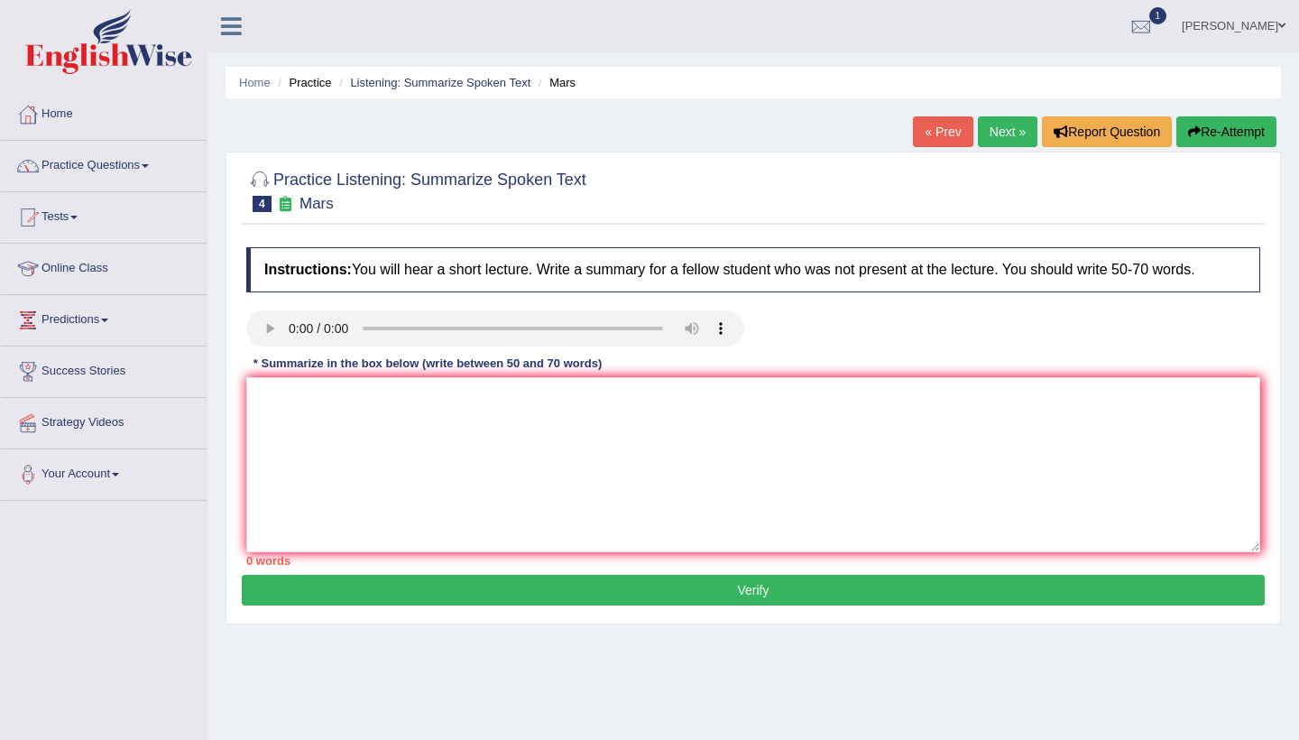
click at [290, 327] on audio at bounding box center [495, 328] width 498 height 36
click at [289, 407] on textarea at bounding box center [753, 464] width 1014 height 175
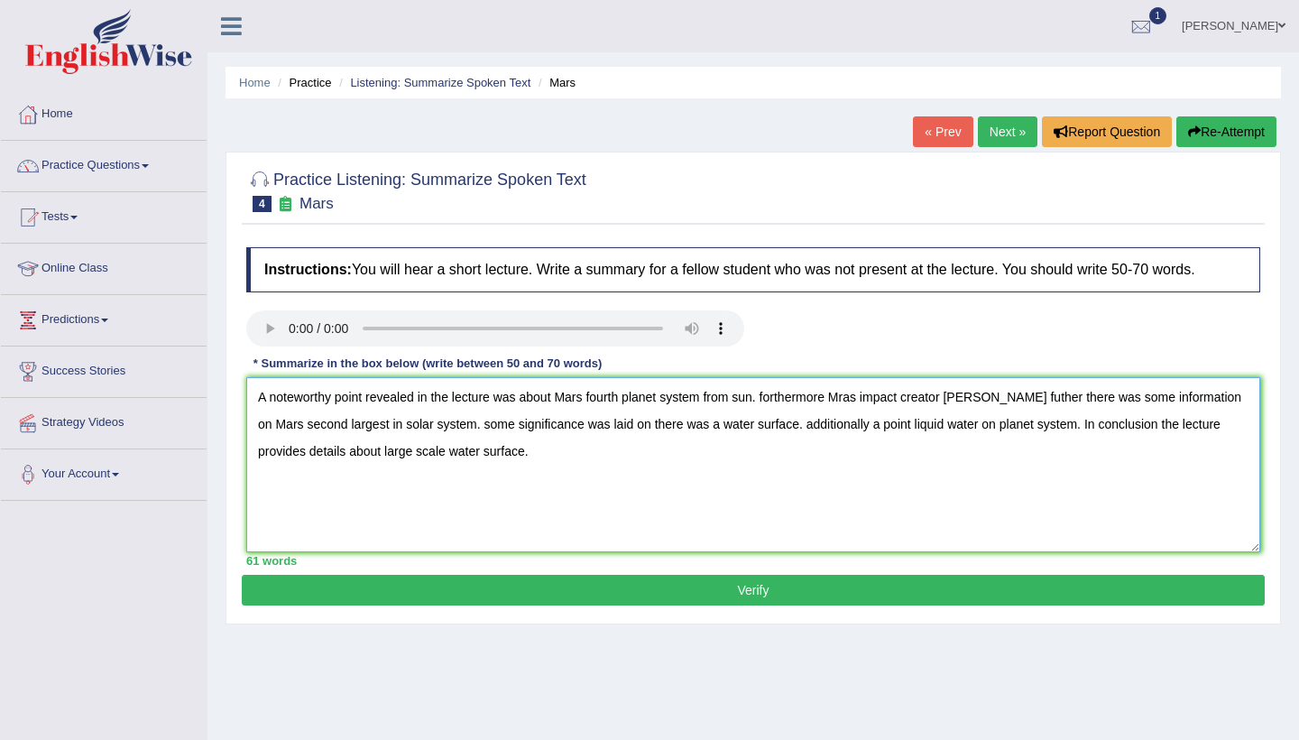
type textarea "A noteworthy point revealed in the lecture was about Mars fourth planet system …"
click at [488, 584] on button "Verify" at bounding box center [753, 590] width 1023 height 31
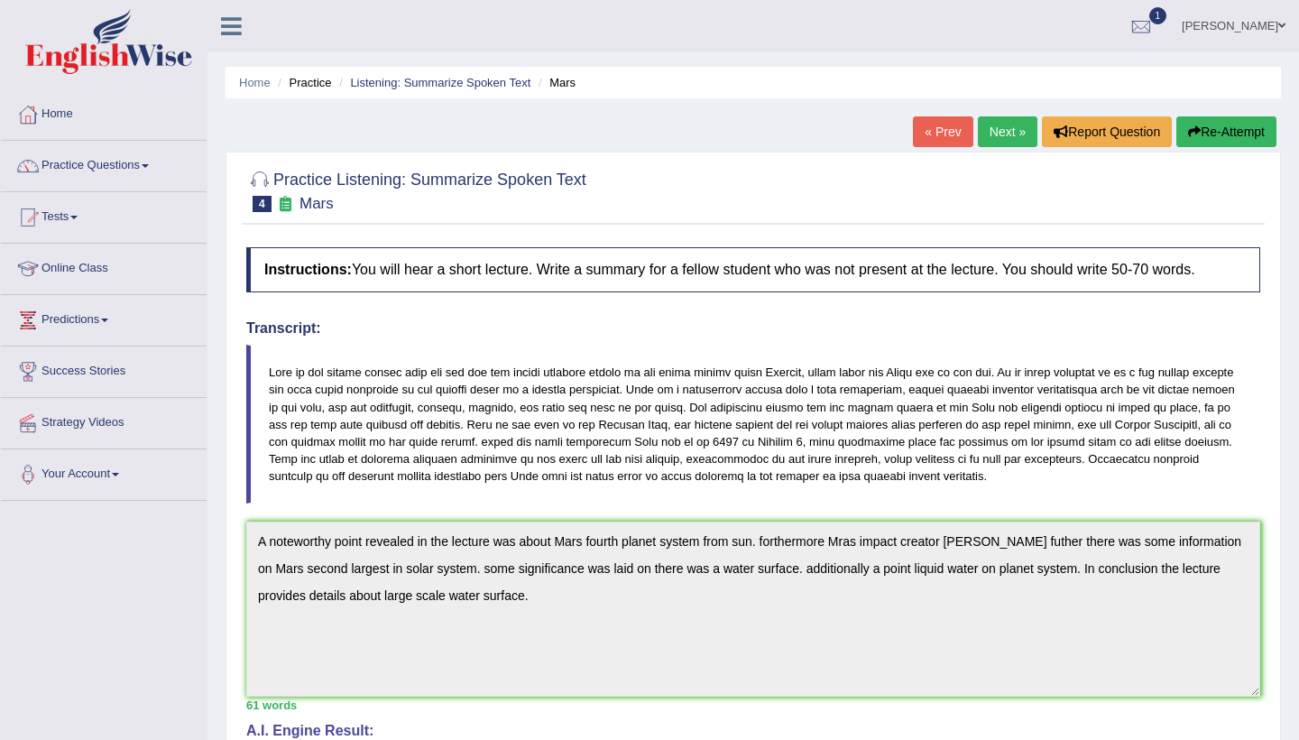
click at [1200, 129] on button "Re-Attempt" at bounding box center [1227, 131] width 100 height 31
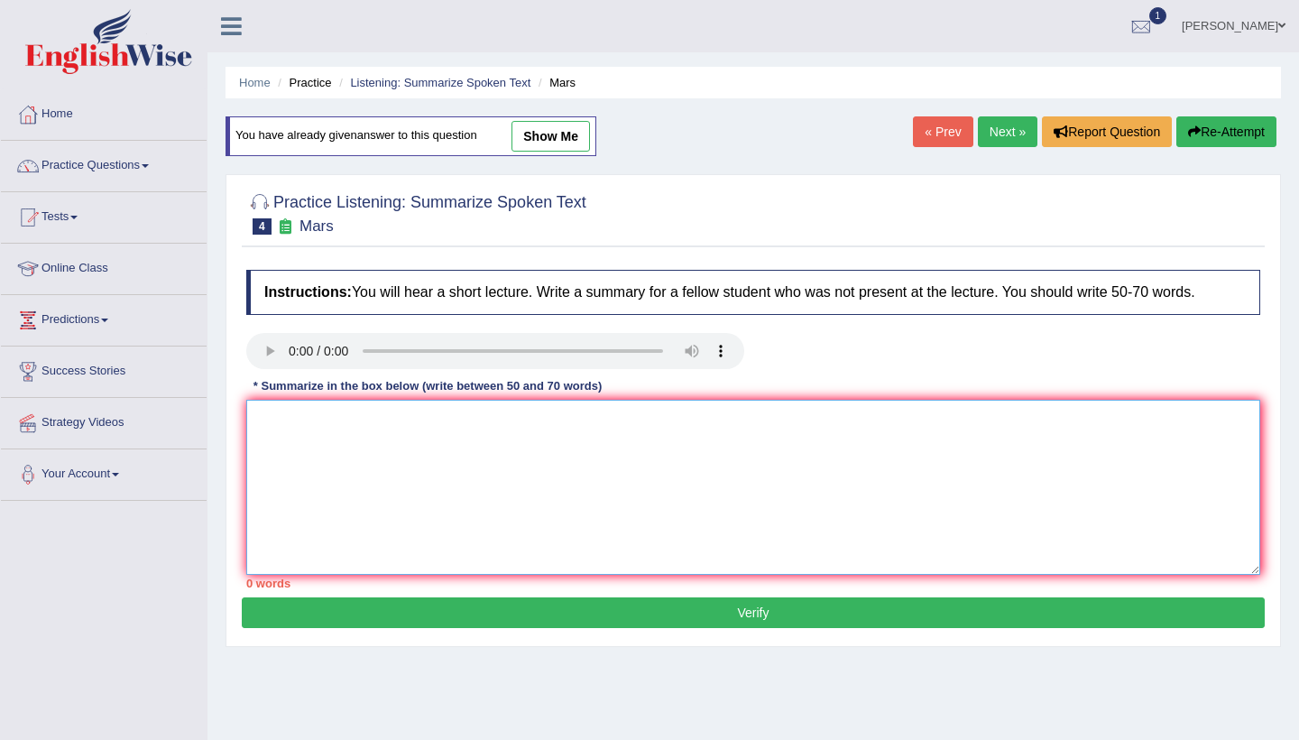
click at [309, 431] on textarea at bounding box center [753, 487] width 1014 height 175
paste textarea "A noteworthy point revealed in the lecture was about Mars fourth planet system …"
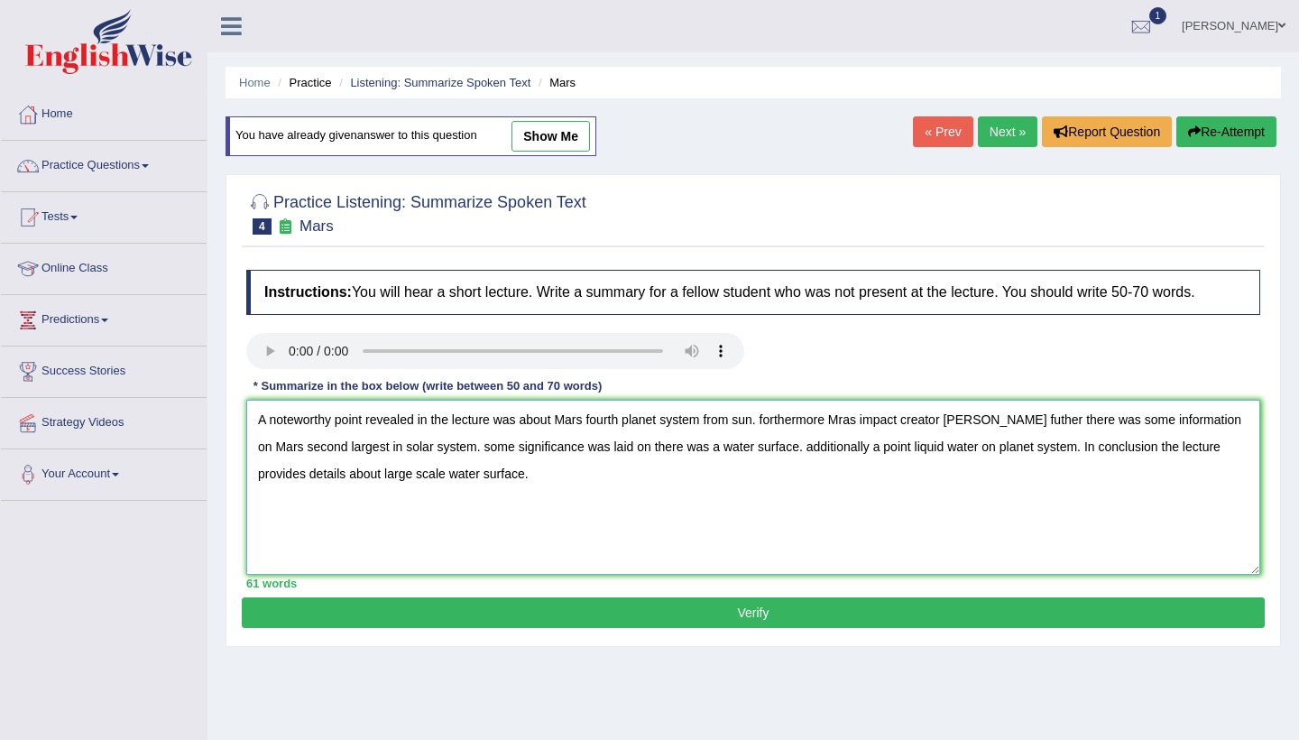
click at [770, 420] on textarea "A noteworthy point revealed in the lecture was about Mars fourth planet system …" at bounding box center [753, 487] width 1014 height 175
click at [768, 447] on textarea "A noteworthy point revealed in the lecture was about Mars fourth planet system …" at bounding box center [753, 487] width 1014 height 175
click at [441, 449] on textarea "A noteworthy point revealed in the lecture was about Mars fourth planet system …" at bounding box center [753, 487] width 1014 height 175
click at [1004, 420] on textarea "A noteworthy point revealed in the lecture was about Mars fourth planet system …" at bounding box center [753, 487] width 1014 height 175
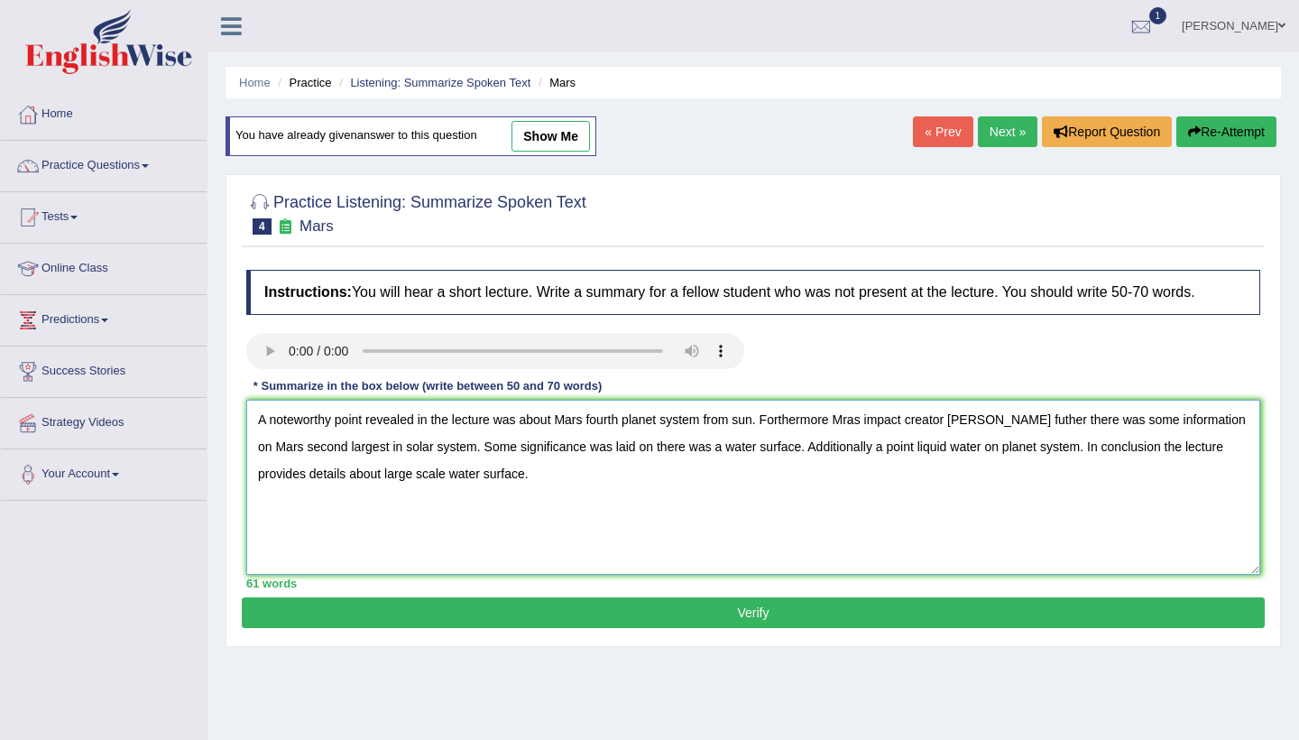
click at [1004, 420] on textarea "A noteworthy point revealed in the lecture was about Mars fourth planet system …" at bounding box center [753, 487] width 1014 height 175
click at [1000, 505] on textarea "A noteworthy point revealed in the lecture was about Mars fourth planet system …" at bounding box center [753, 487] width 1014 height 175
type textarea "A noteworthy point revealed in the lecture was about Mars fourth planet system …"
click at [812, 615] on button "Verify" at bounding box center [753, 612] width 1023 height 31
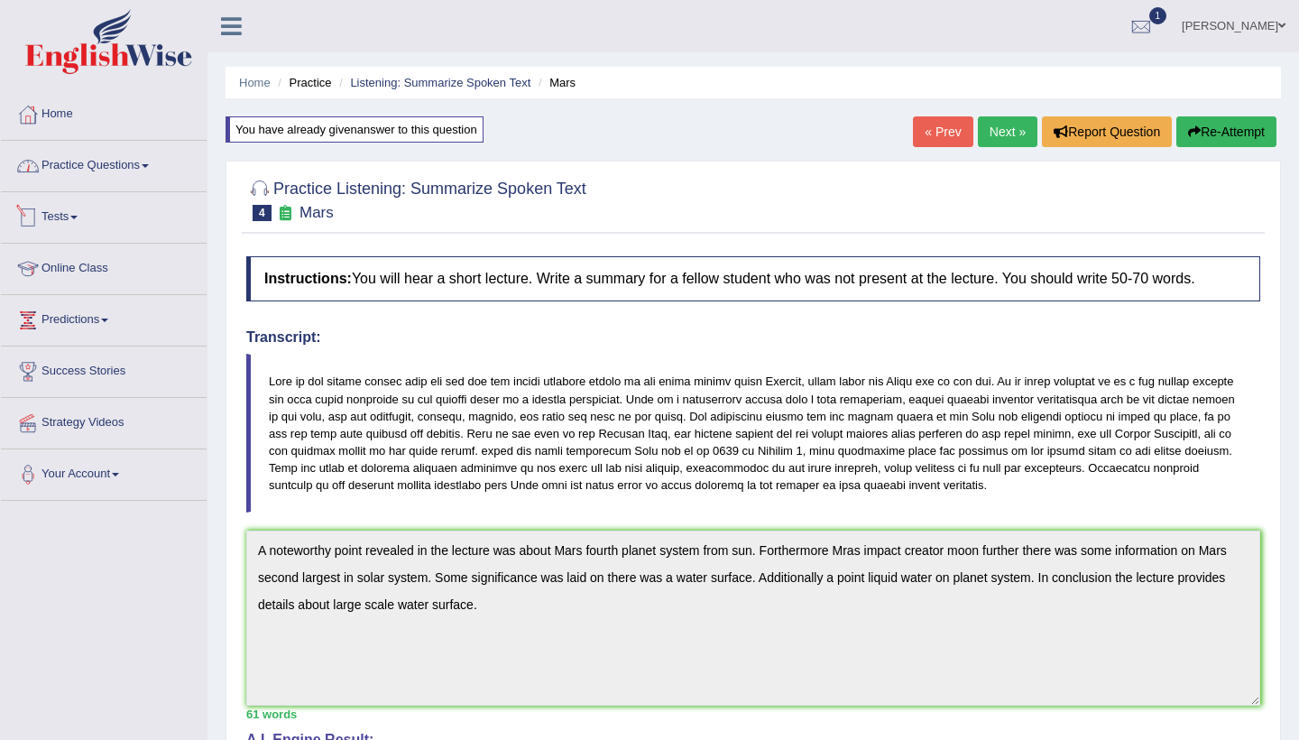
click at [148, 179] on link "Practice Questions" at bounding box center [104, 163] width 206 height 45
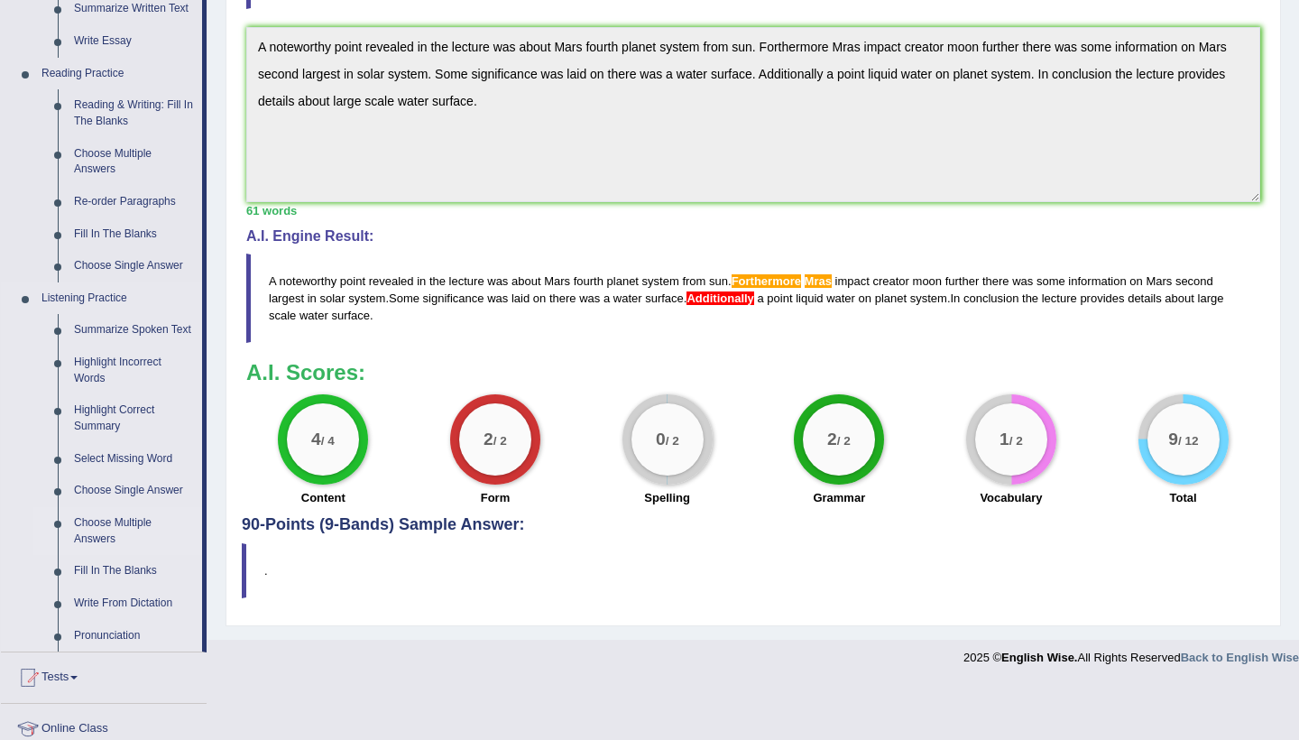
scroll to position [505, 0]
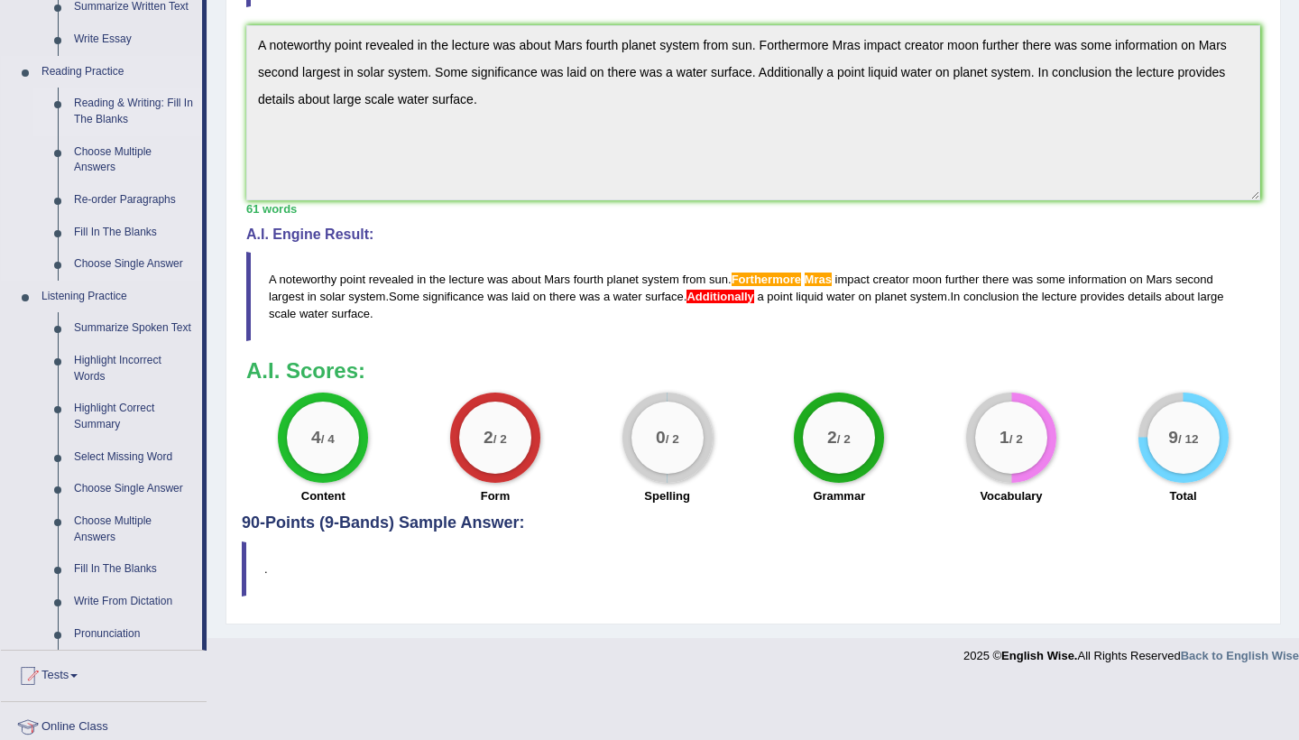
click at [119, 96] on link "Reading & Writing: Fill In The Blanks" at bounding box center [134, 112] width 136 height 48
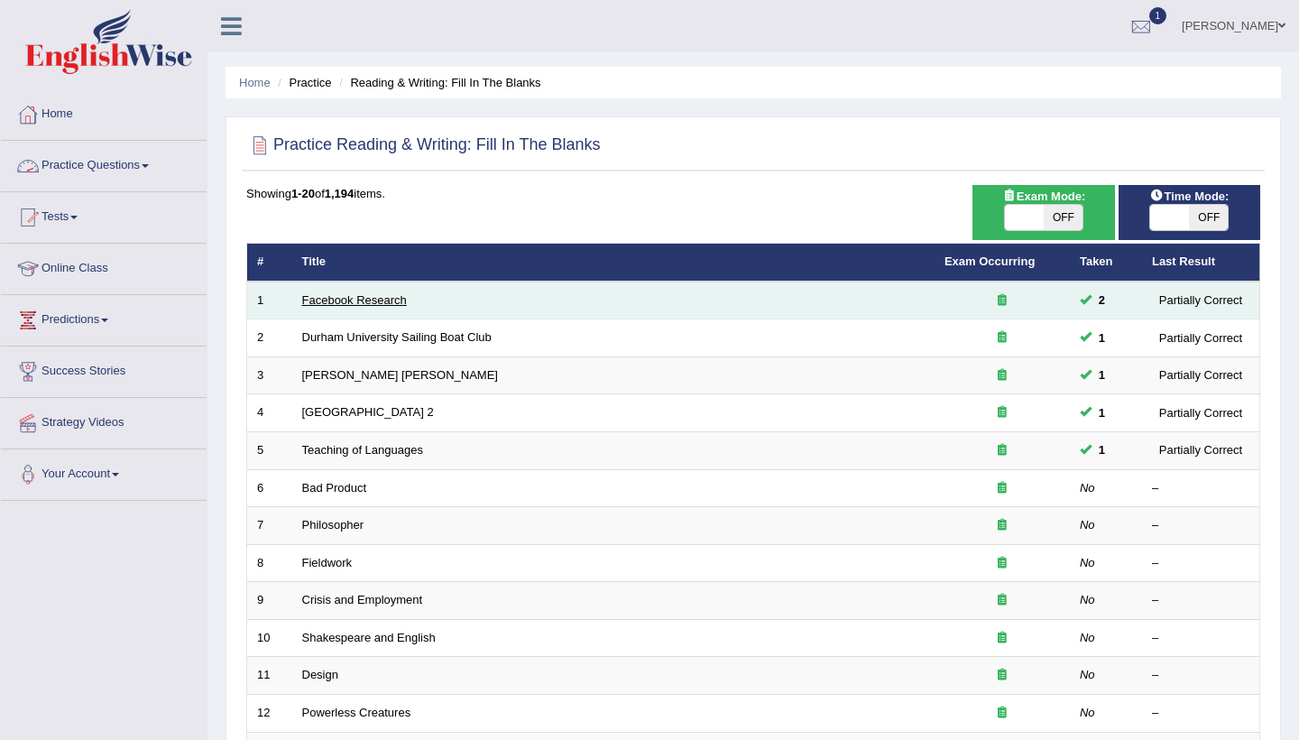
click at [339, 295] on link "Facebook Research" at bounding box center [354, 300] width 105 height 14
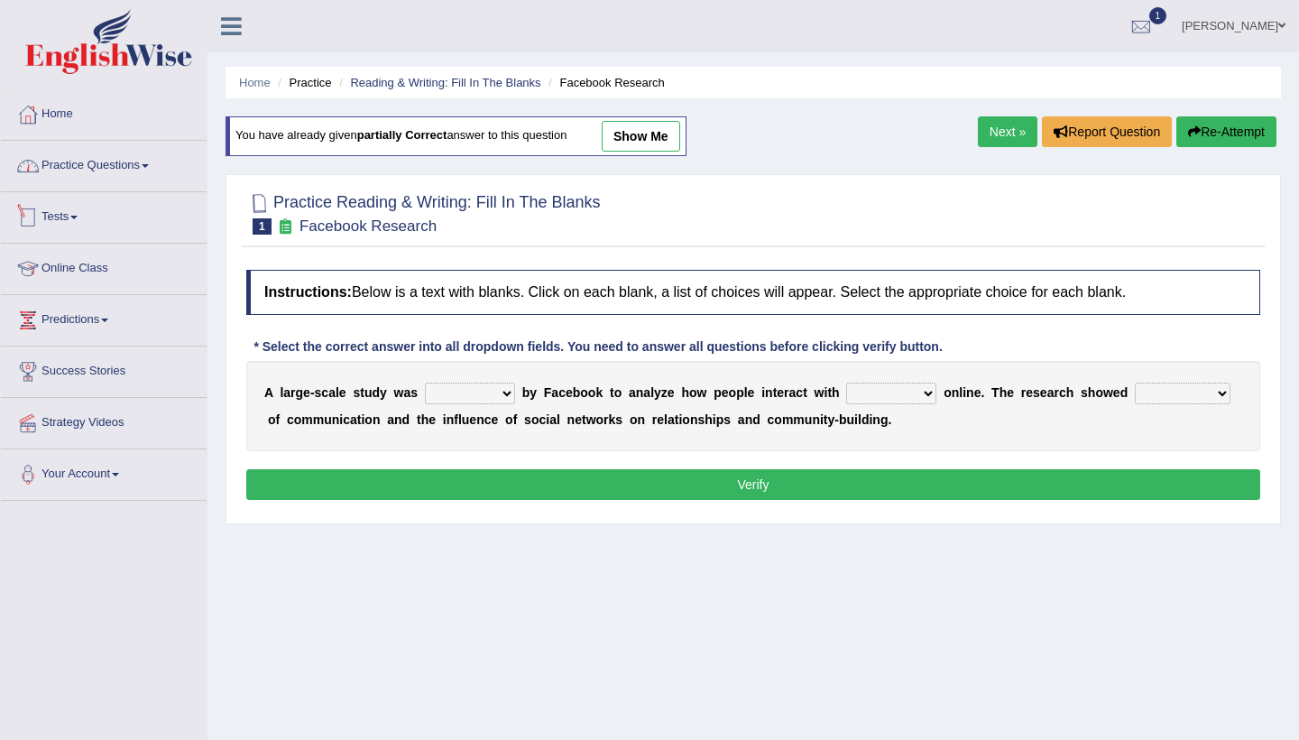
click at [155, 172] on link "Practice Questions" at bounding box center [104, 163] width 206 height 45
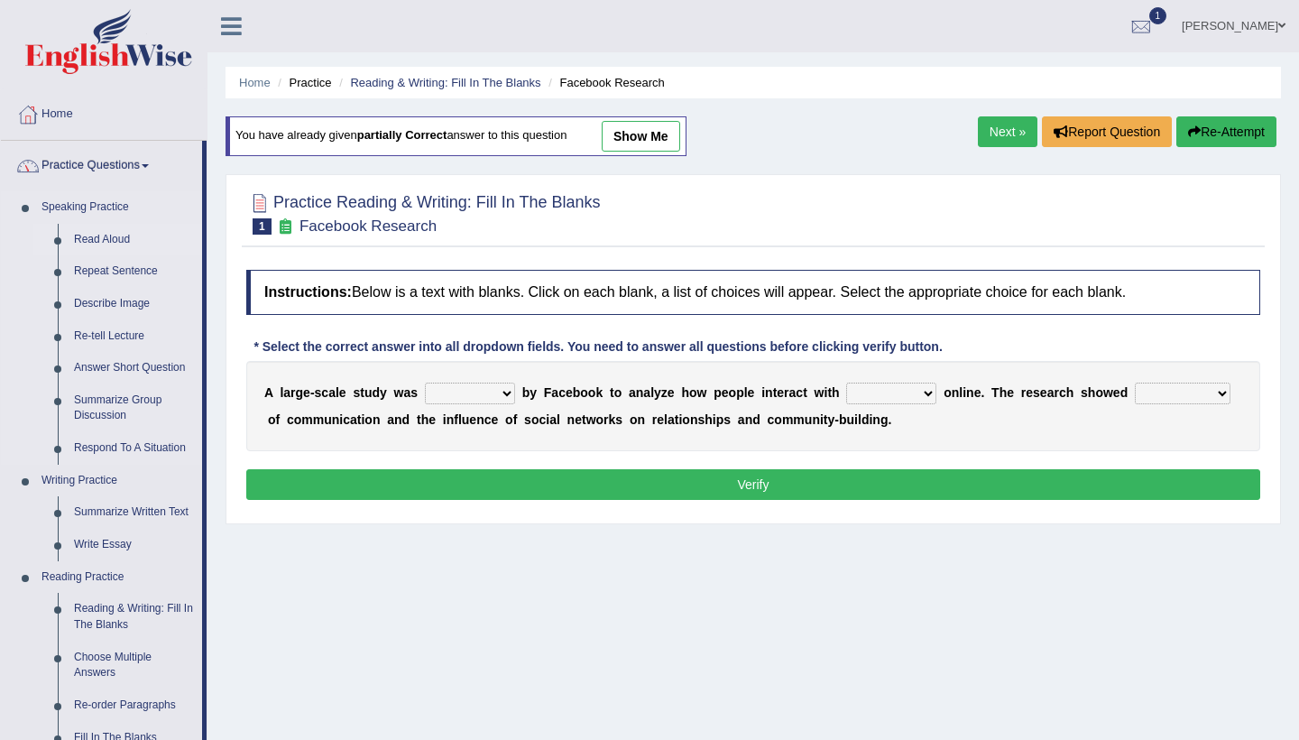
click at [120, 239] on link "Read Aloud" at bounding box center [134, 240] width 136 height 32
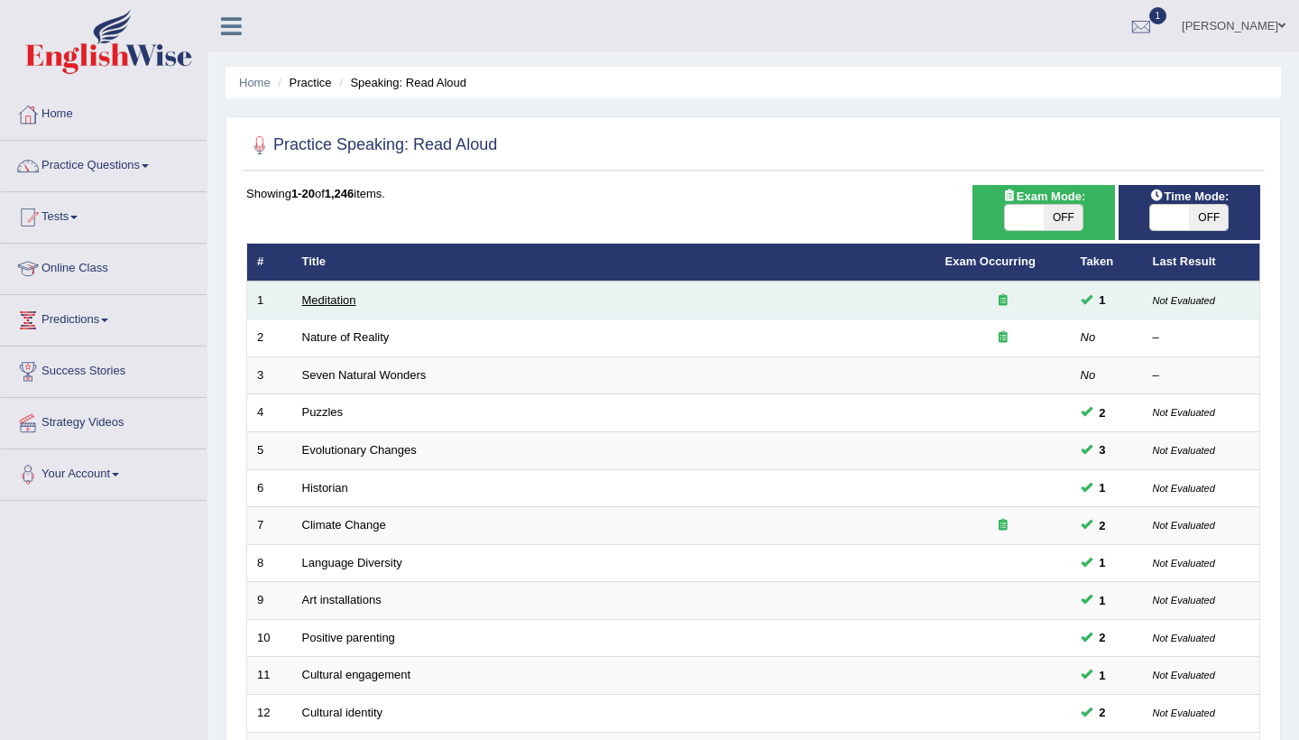
click at [318, 300] on link "Meditation" at bounding box center [329, 300] width 54 height 14
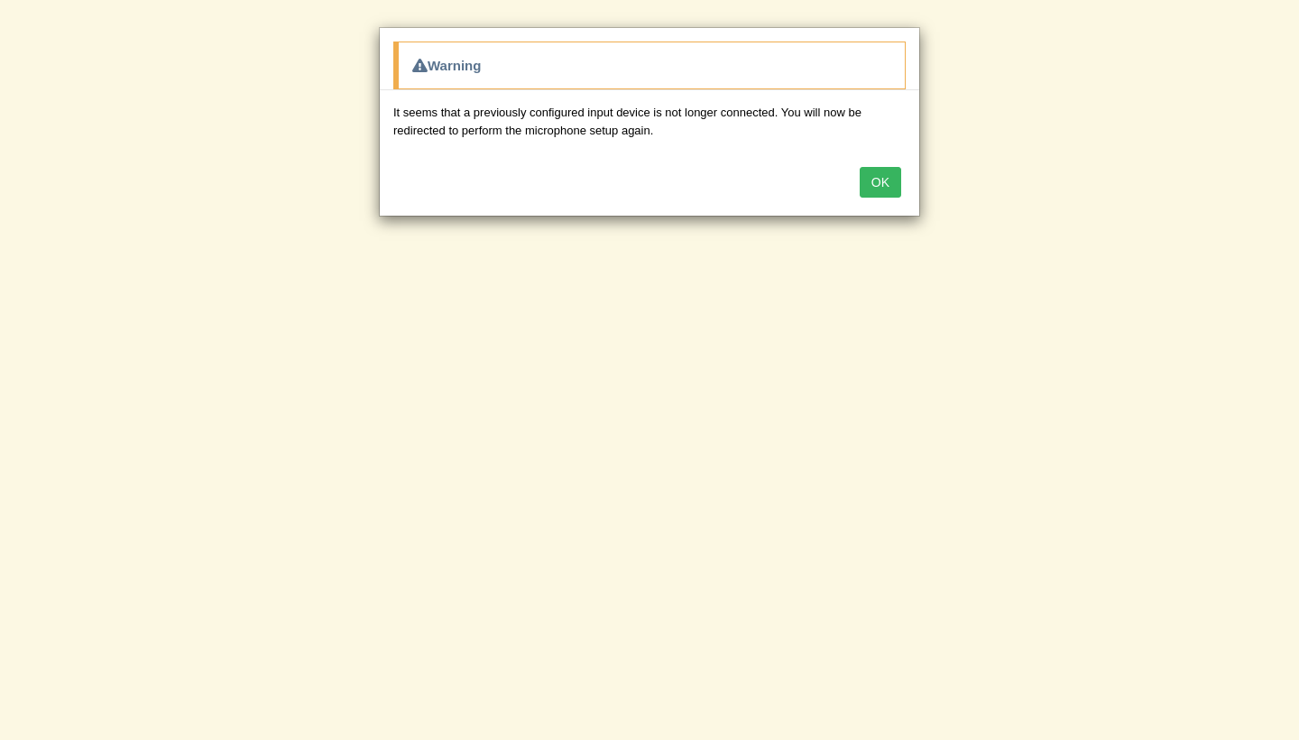
click at [881, 190] on button "OK" at bounding box center [881, 182] width 42 height 31
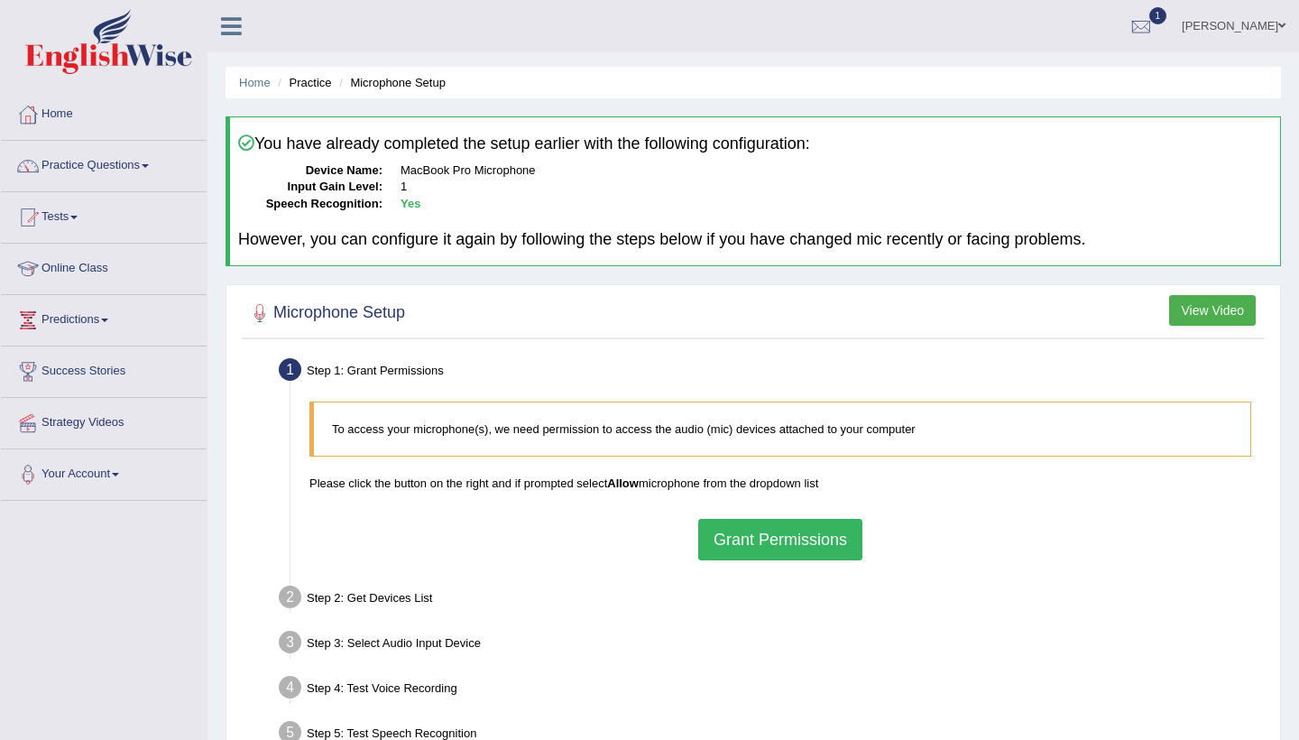
click at [771, 528] on button "Grant Permissions" at bounding box center [780, 540] width 164 height 42
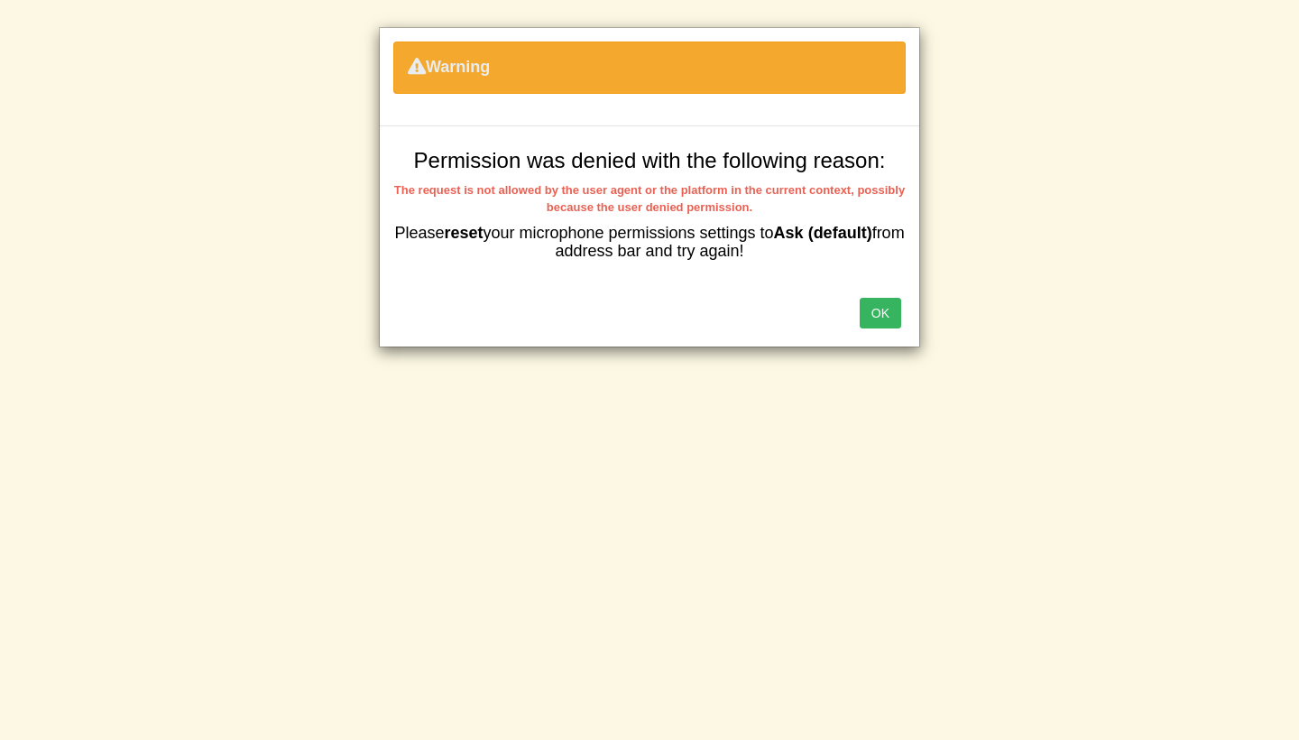
click at [891, 306] on button "OK" at bounding box center [881, 313] width 42 height 31
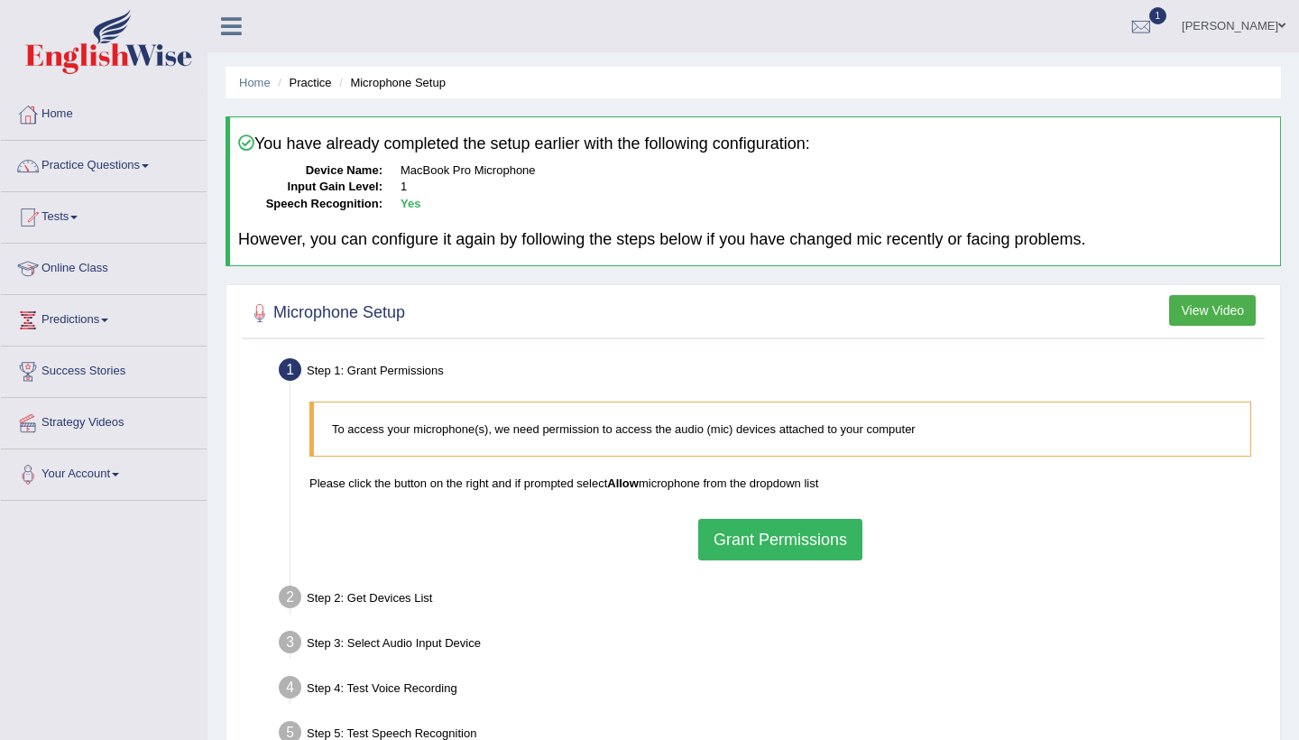
click at [720, 530] on button "Grant Permissions" at bounding box center [780, 540] width 164 height 42
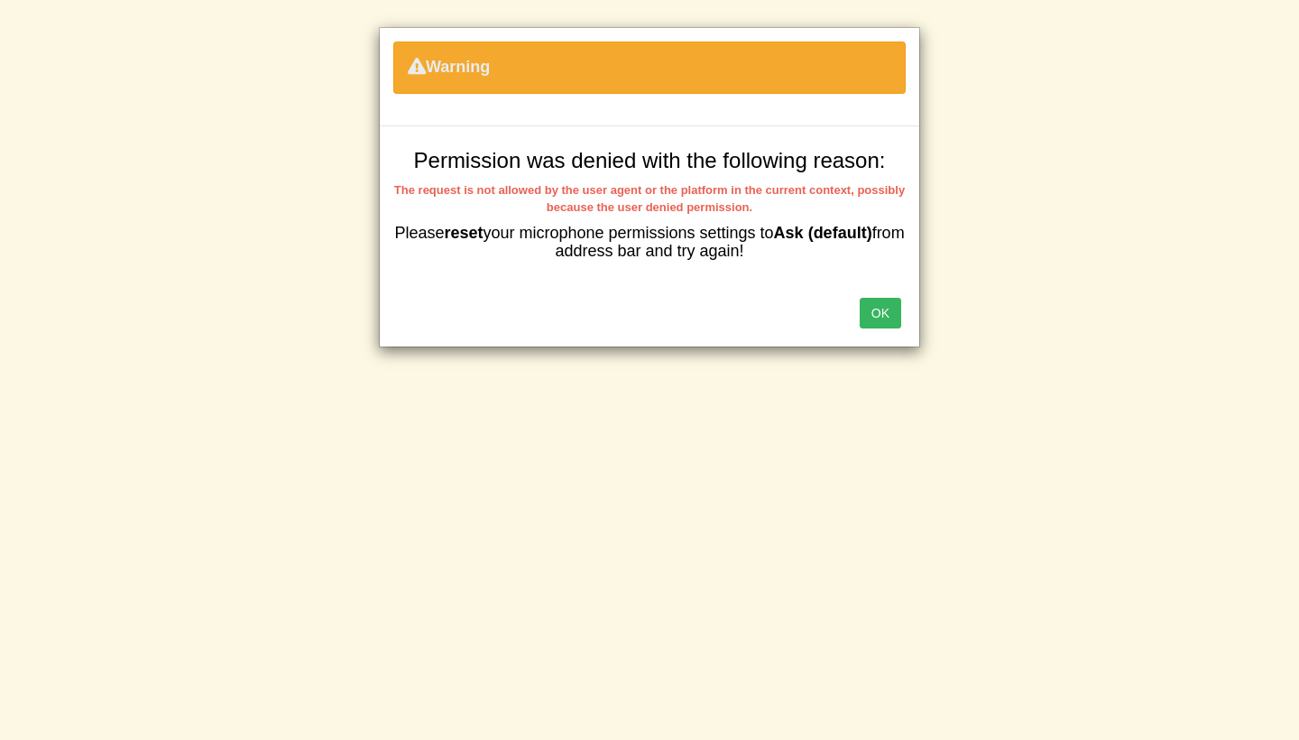
click at [879, 327] on div "OK" at bounding box center [650, 314] width 540 height 63
click at [881, 298] on button "OK" at bounding box center [881, 313] width 42 height 31
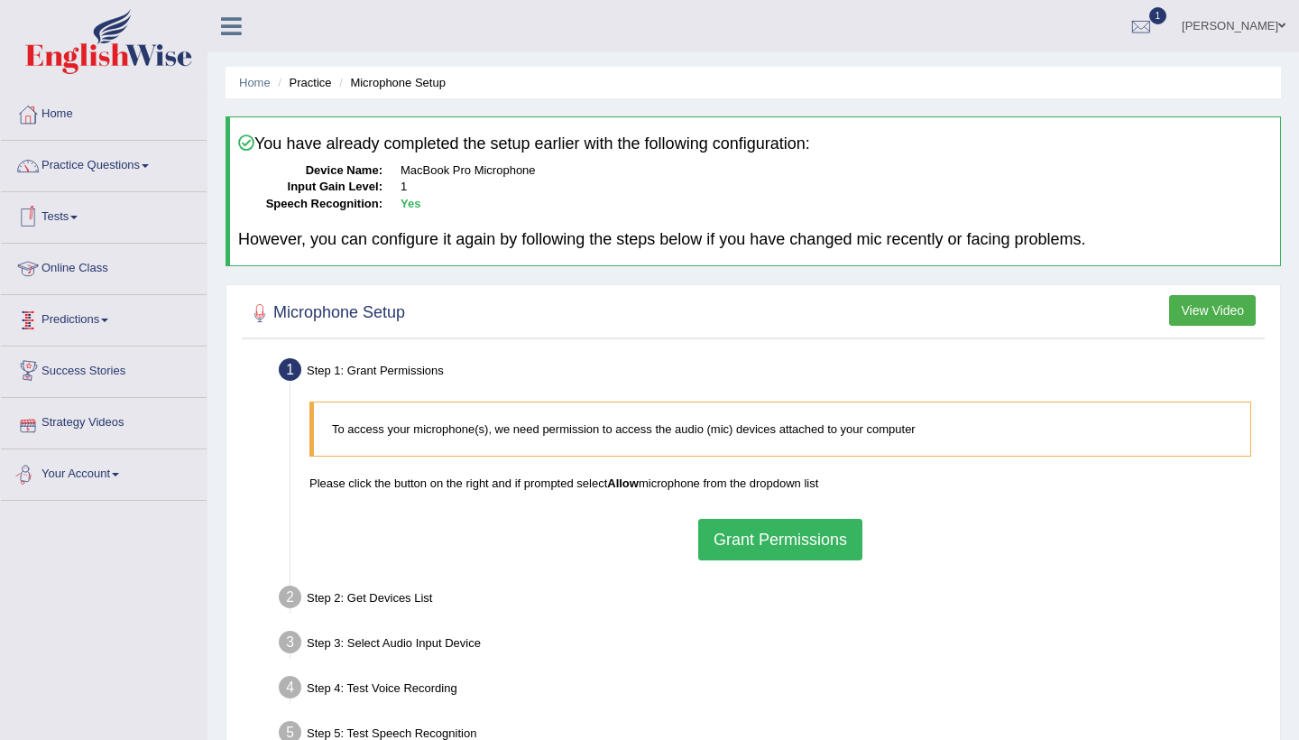
click at [120, 472] on link "Your Account" at bounding box center [104, 471] width 206 height 45
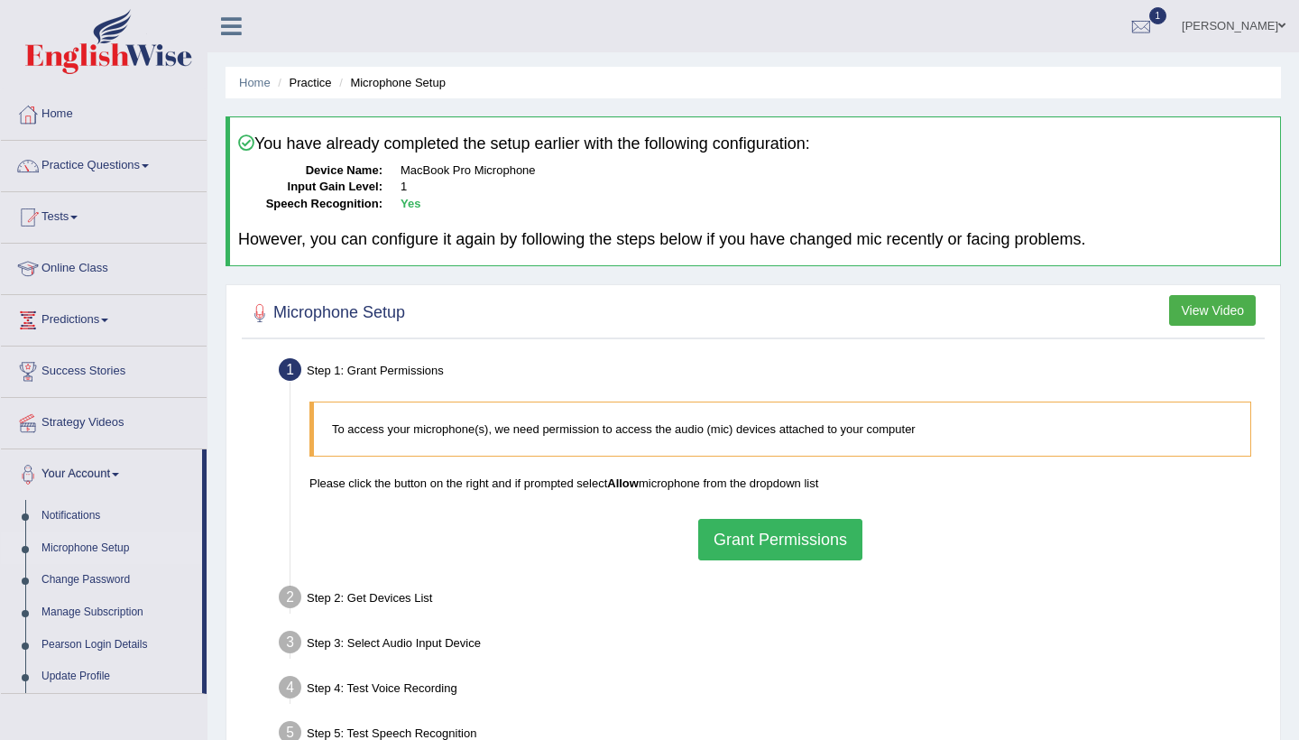
click at [105, 547] on link "Microphone Setup" at bounding box center [117, 548] width 169 height 32
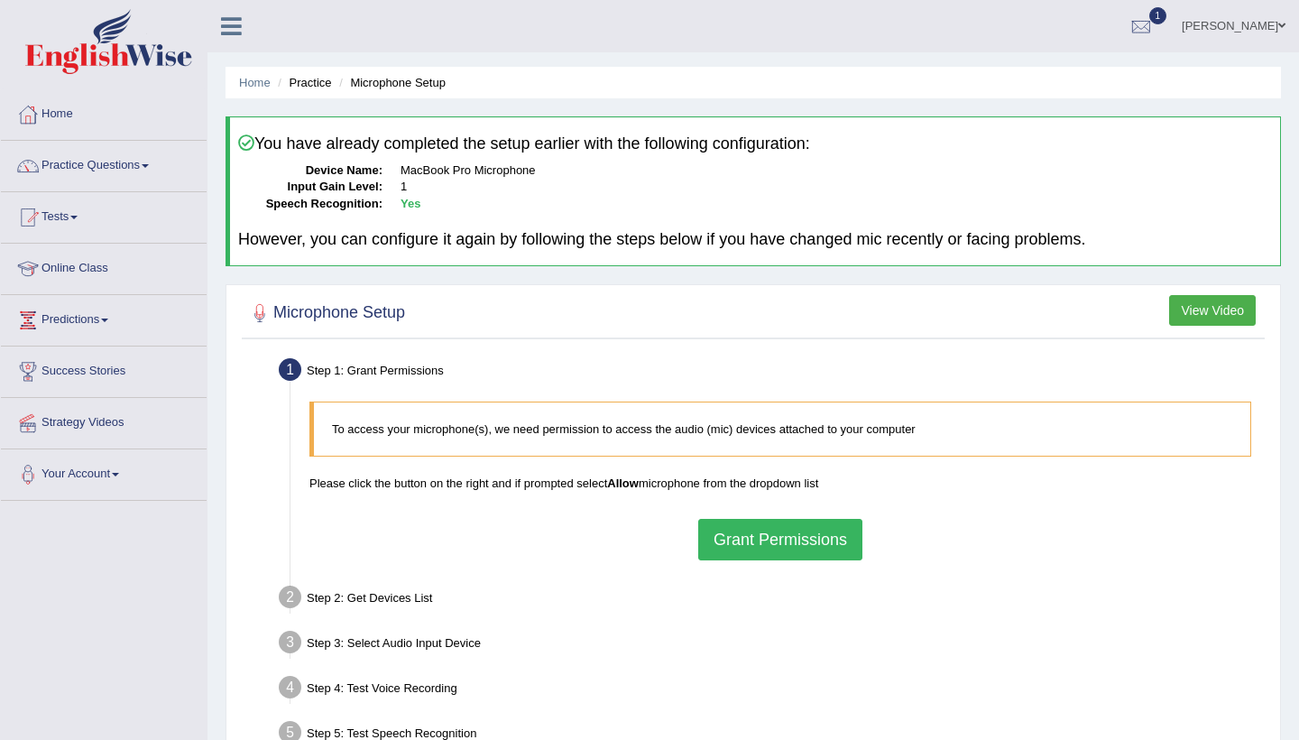
click at [717, 533] on button "Grant Permissions" at bounding box center [780, 540] width 164 height 42
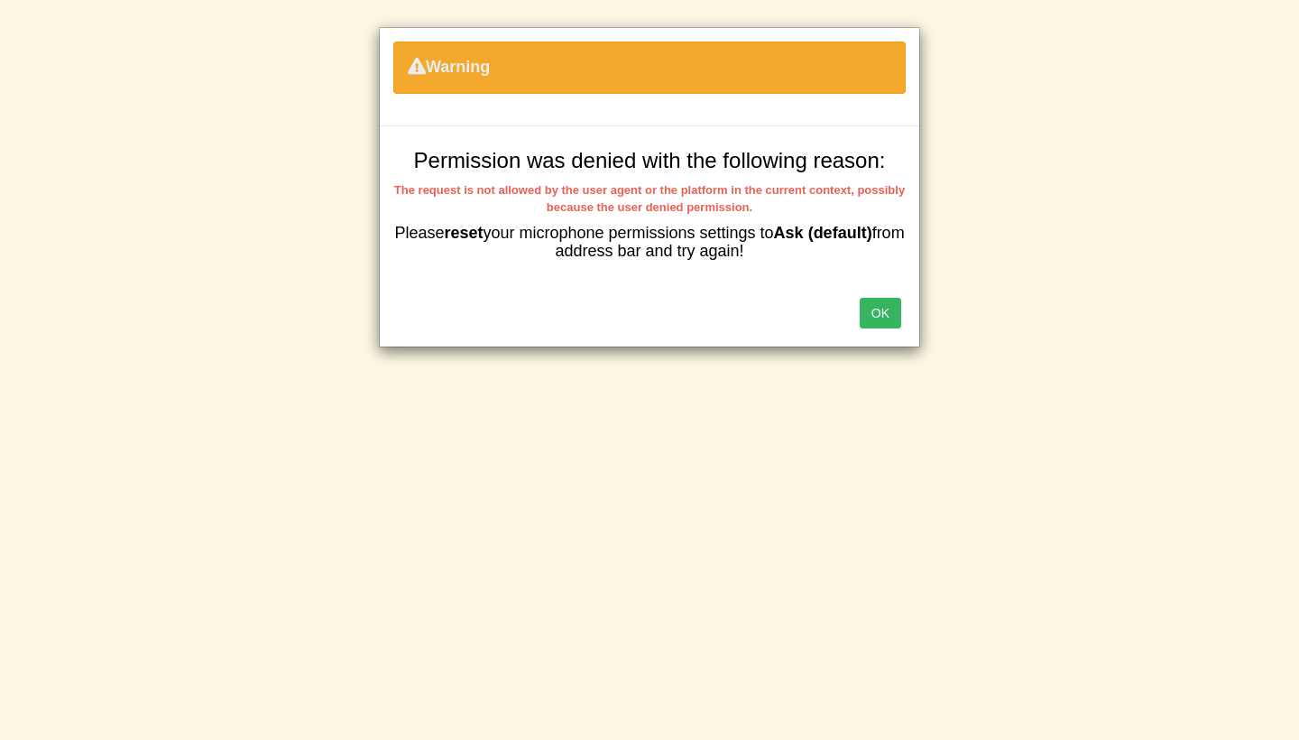
click at [867, 330] on div "OK" at bounding box center [650, 314] width 540 height 63
click at [871, 323] on button "OK" at bounding box center [881, 313] width 42 height 31
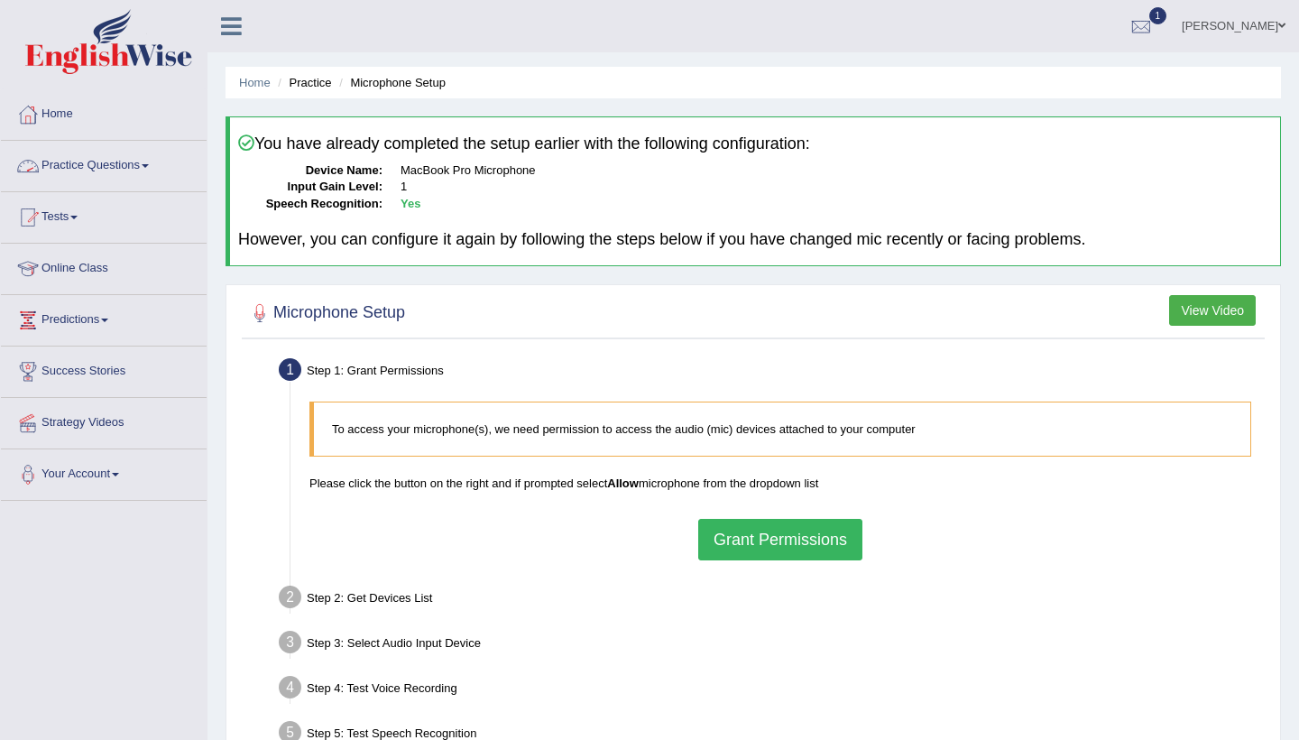
click at [134, 161] on link "Practice Questions" at bounding box center [104, 163] width 206 height 45
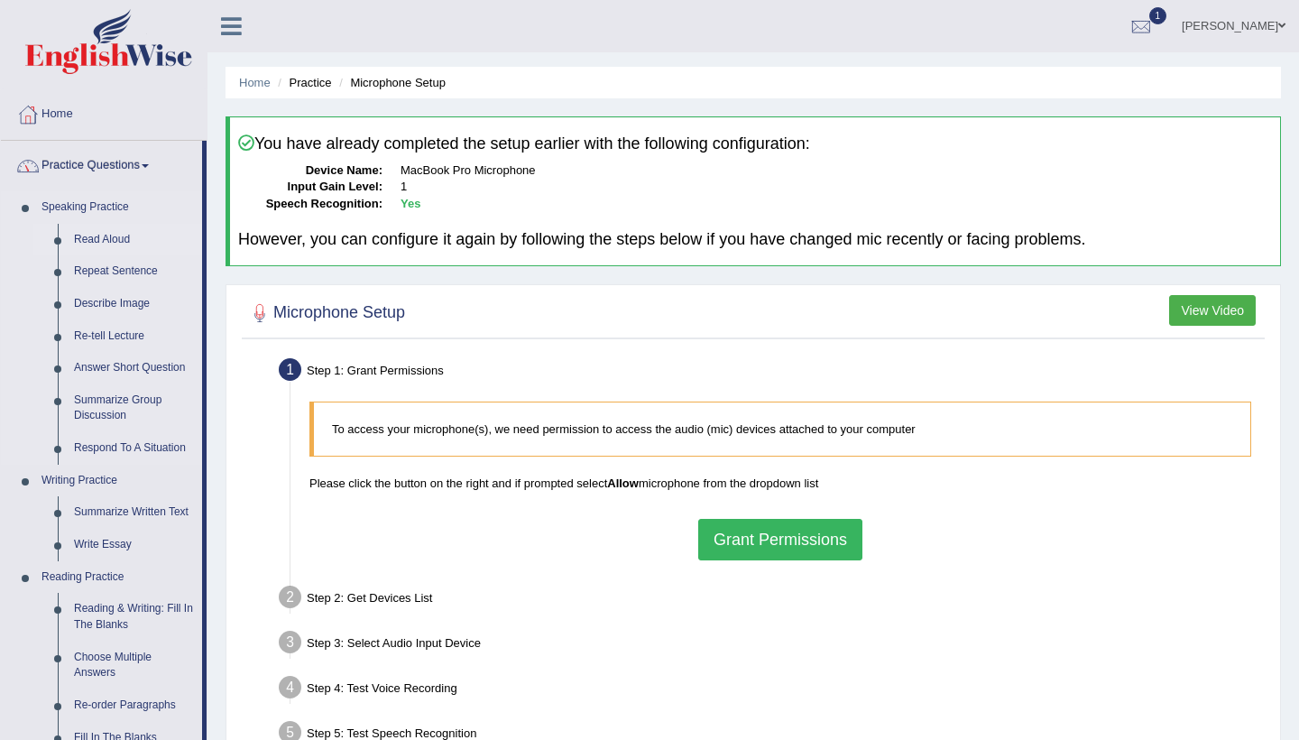
click at [115, 238] on link "Read Aloud" at bounding box center [134, 240] width 136 height 32
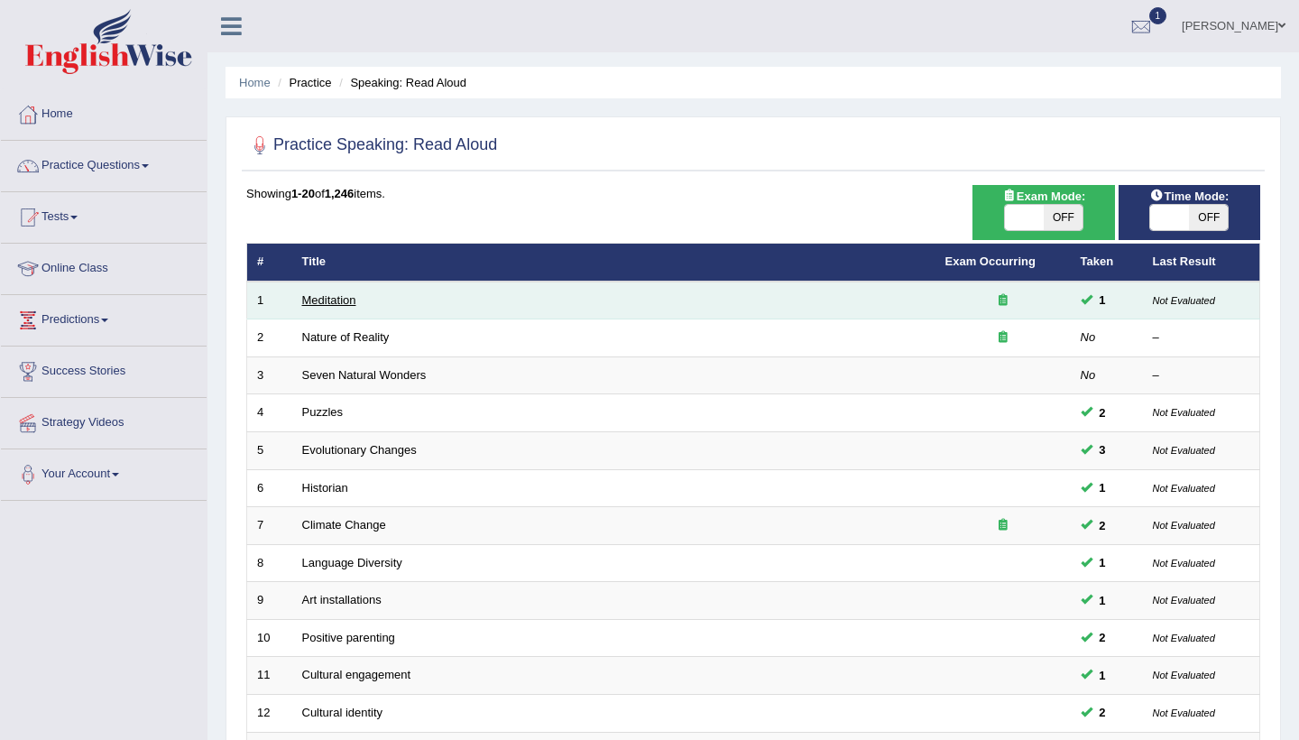
click at [322, 296] on link "Meditation" at bounding box center [329, 300] width 54 height 14
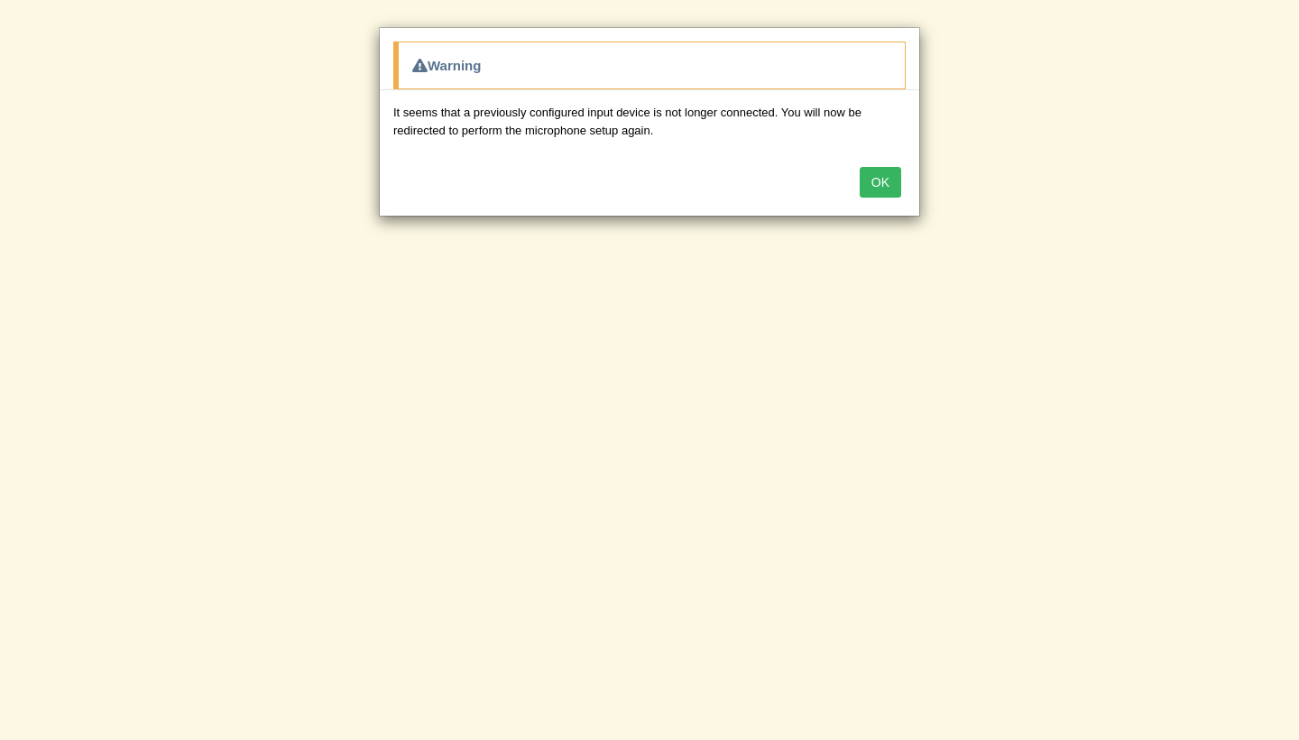
click at [862, 192] on button "OK" at bounding box center [881, 182] width 42 height 31
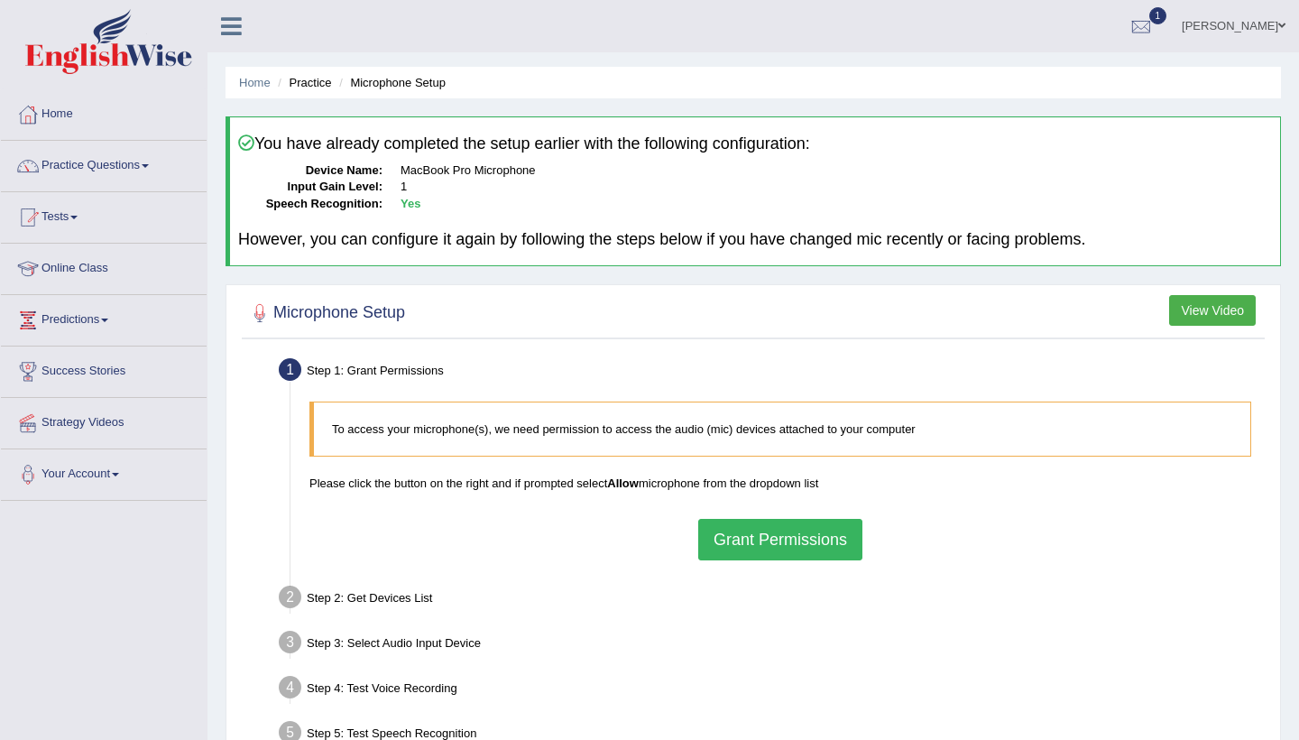
click at [788, 528] on button "Grant Permissions" at bounding box center [780, 540] width 164 height 42
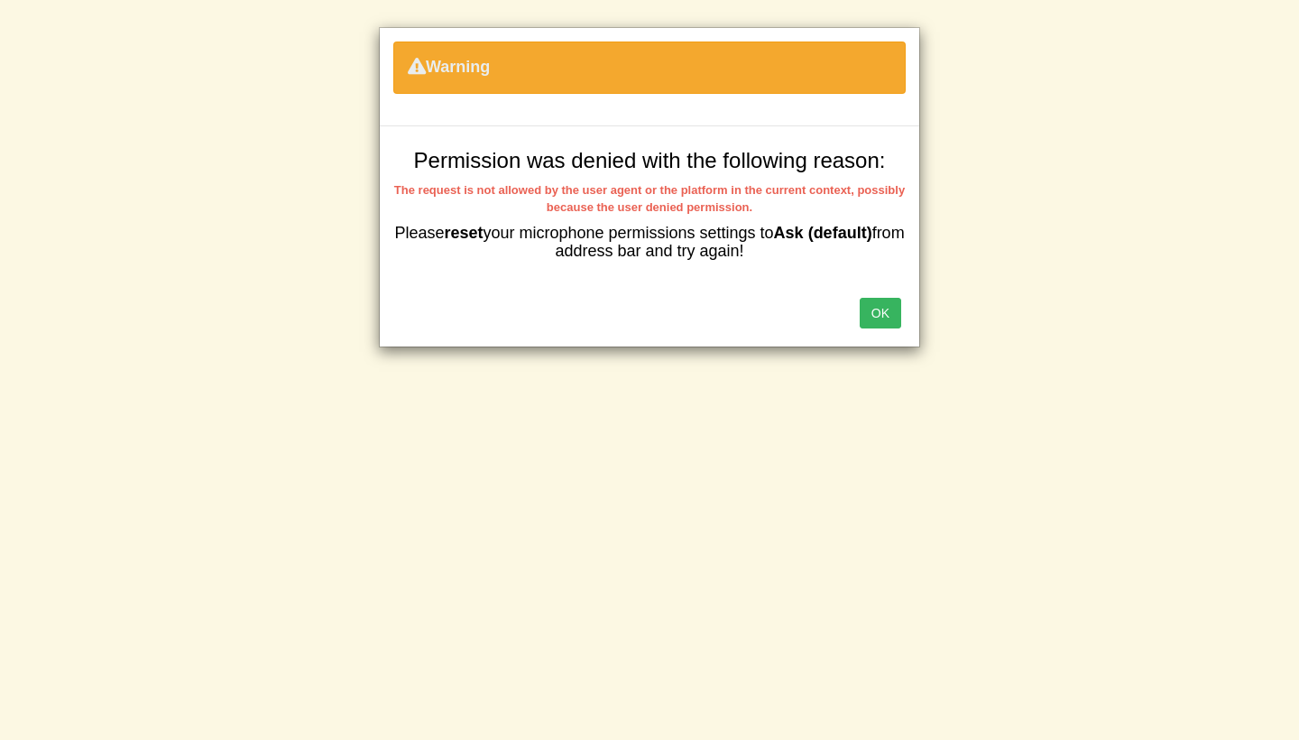
click at [888, 306] on button "OK" at bounding box center [881, 313] width 42 height 31
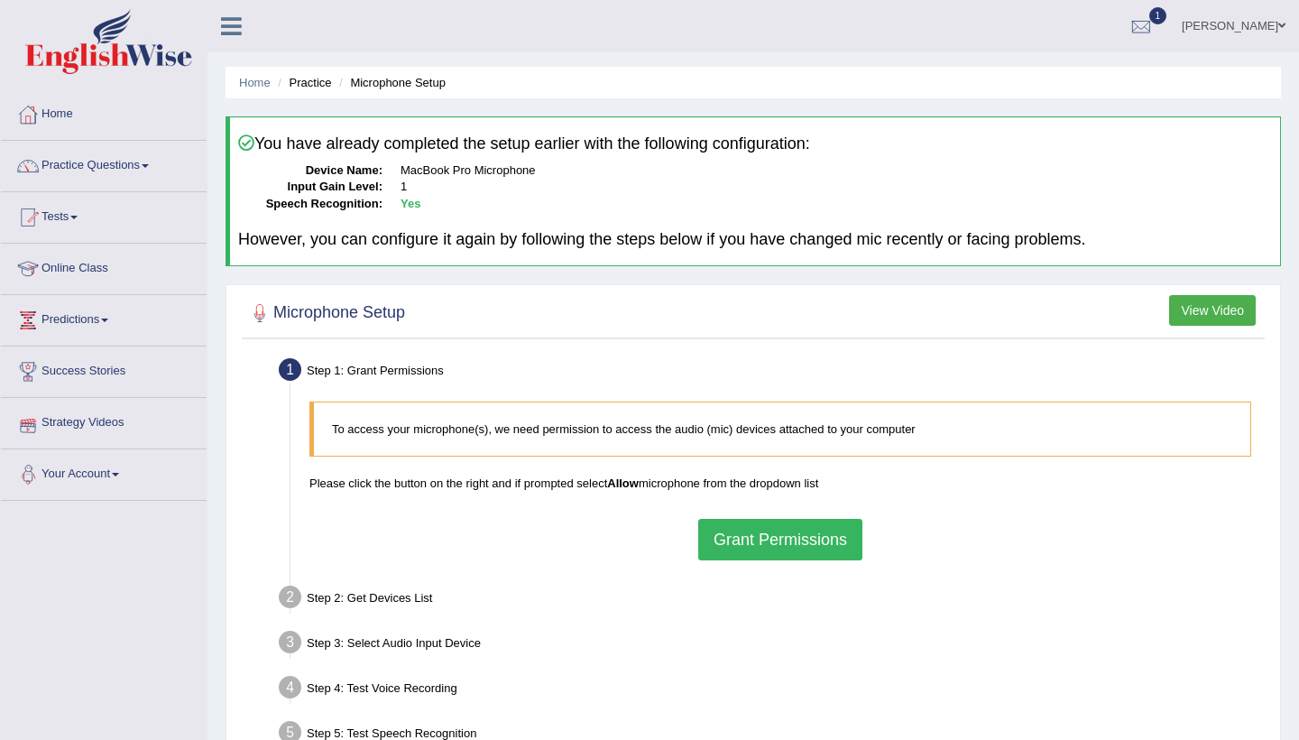
click at [126, 471] on link "Your Account" at bounding box center [104, 471] width 206 height 45
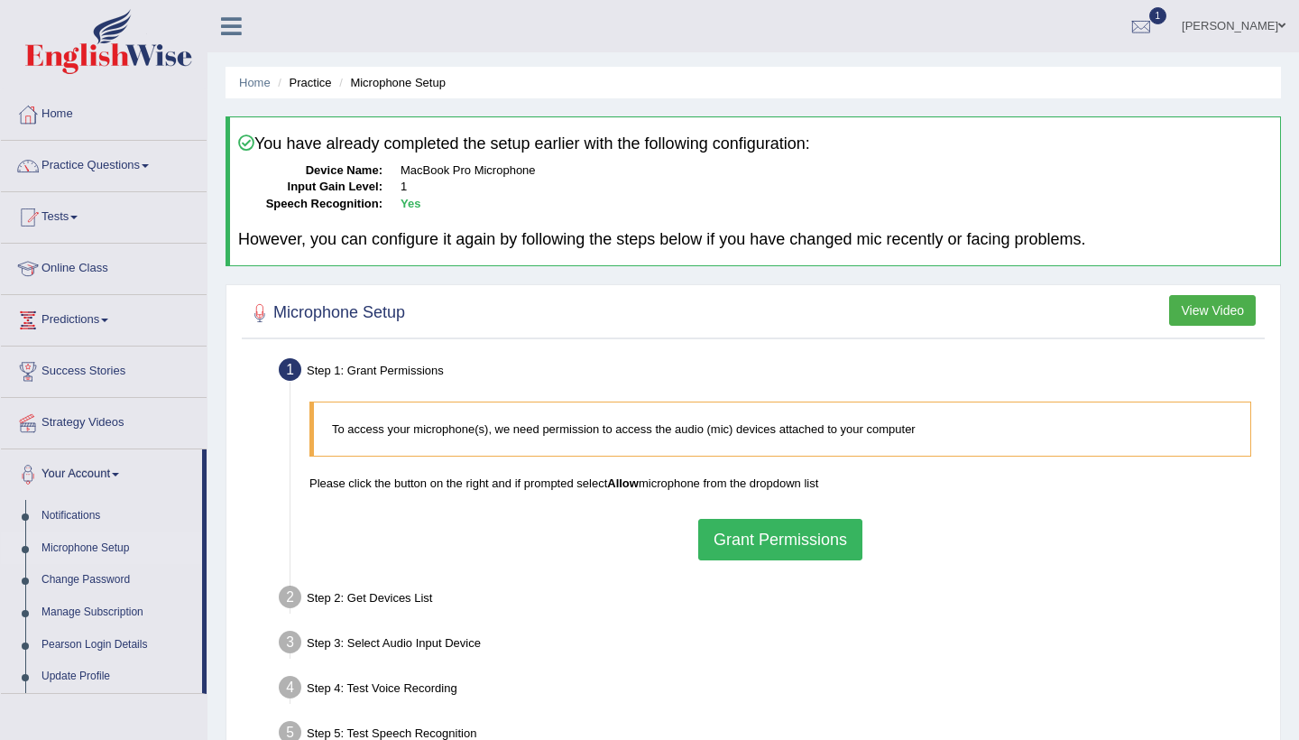
click at [85, 548] on link "Microphone Setup" at bounding box center [117, 548] width 169 height 32
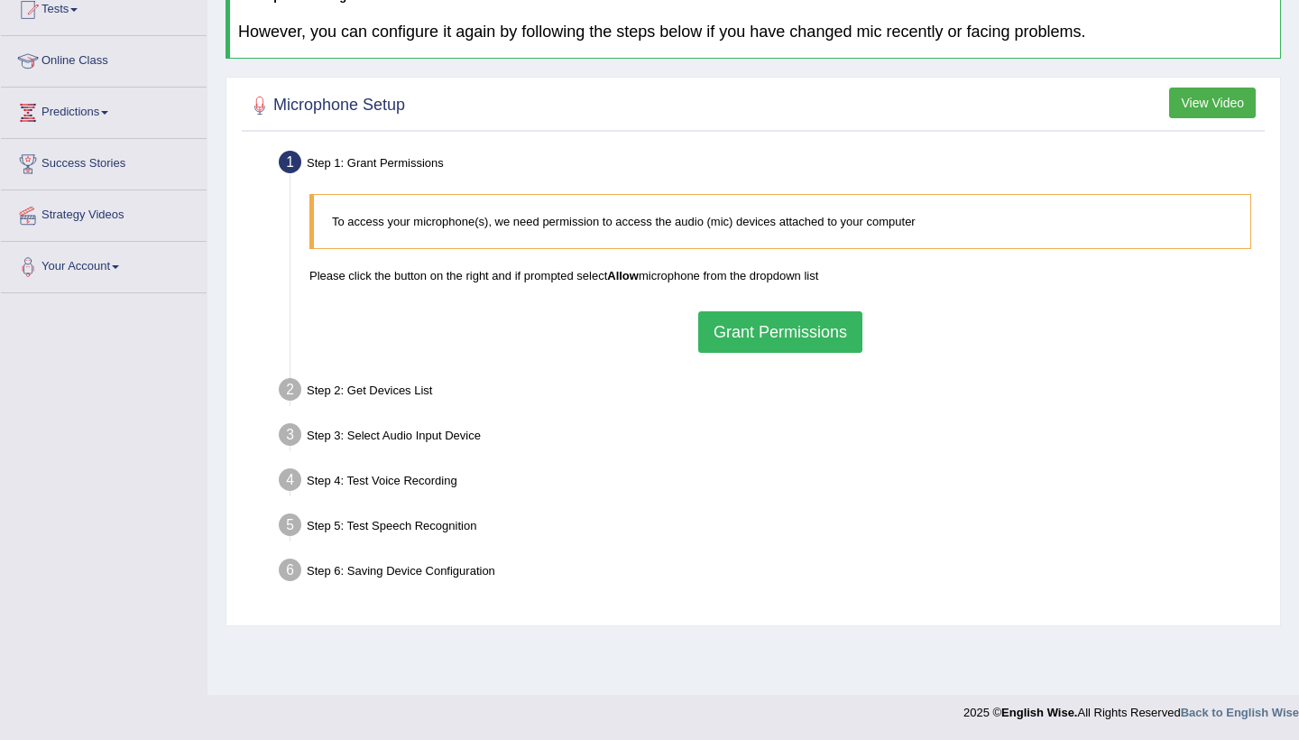
scroll to position [208, 0]
click at [792, 319] on button "Grant Permissions" at bounding box center [780, 332] width 164 height 42
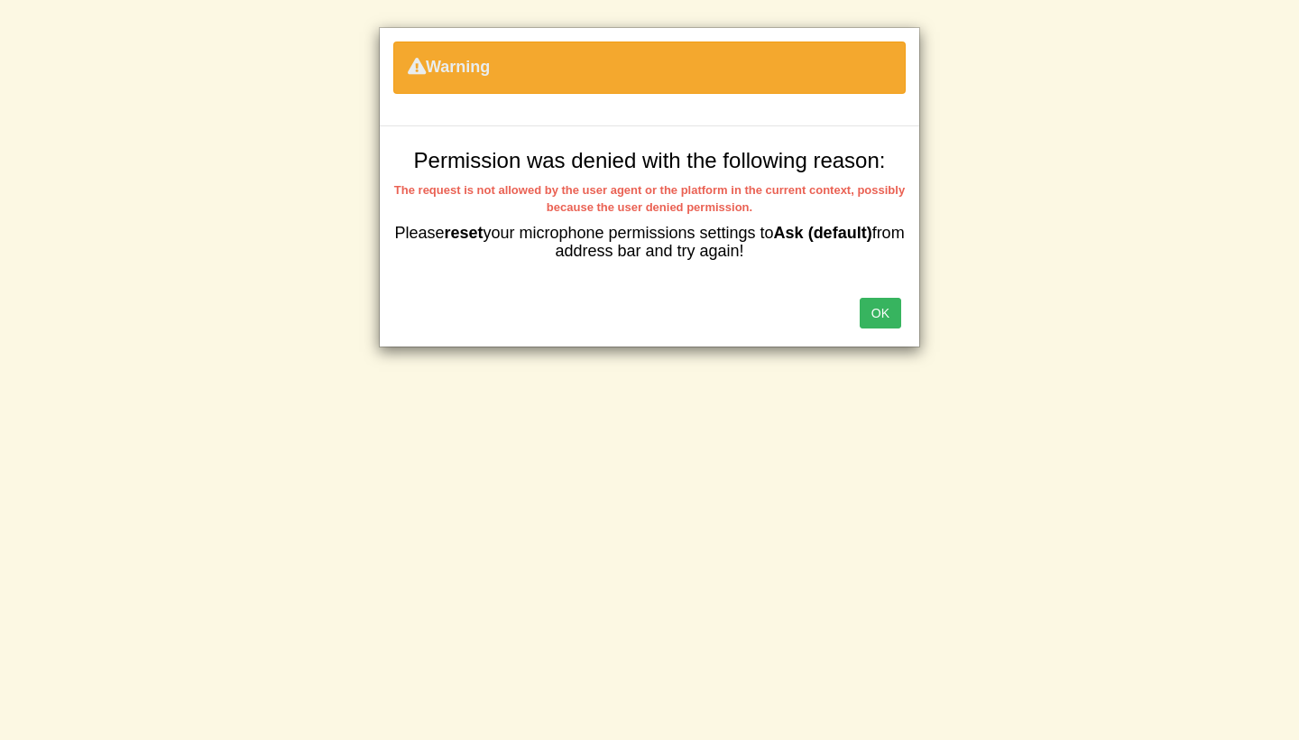
click at [880, 314] on button "OK" at bounding box center [881, 313] width 42 height 31
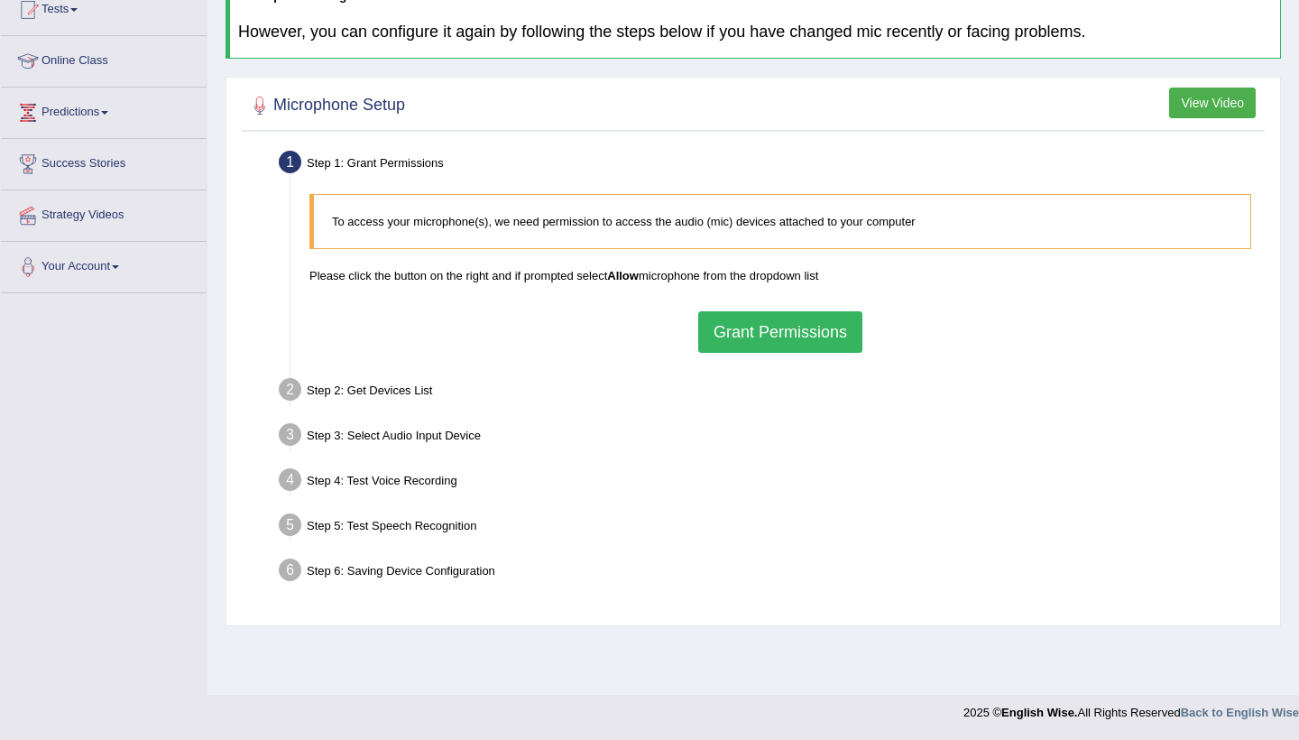
click at [730, 330] on button "Grant Permissions" at bounding box center [780, 332] width 164 height 42
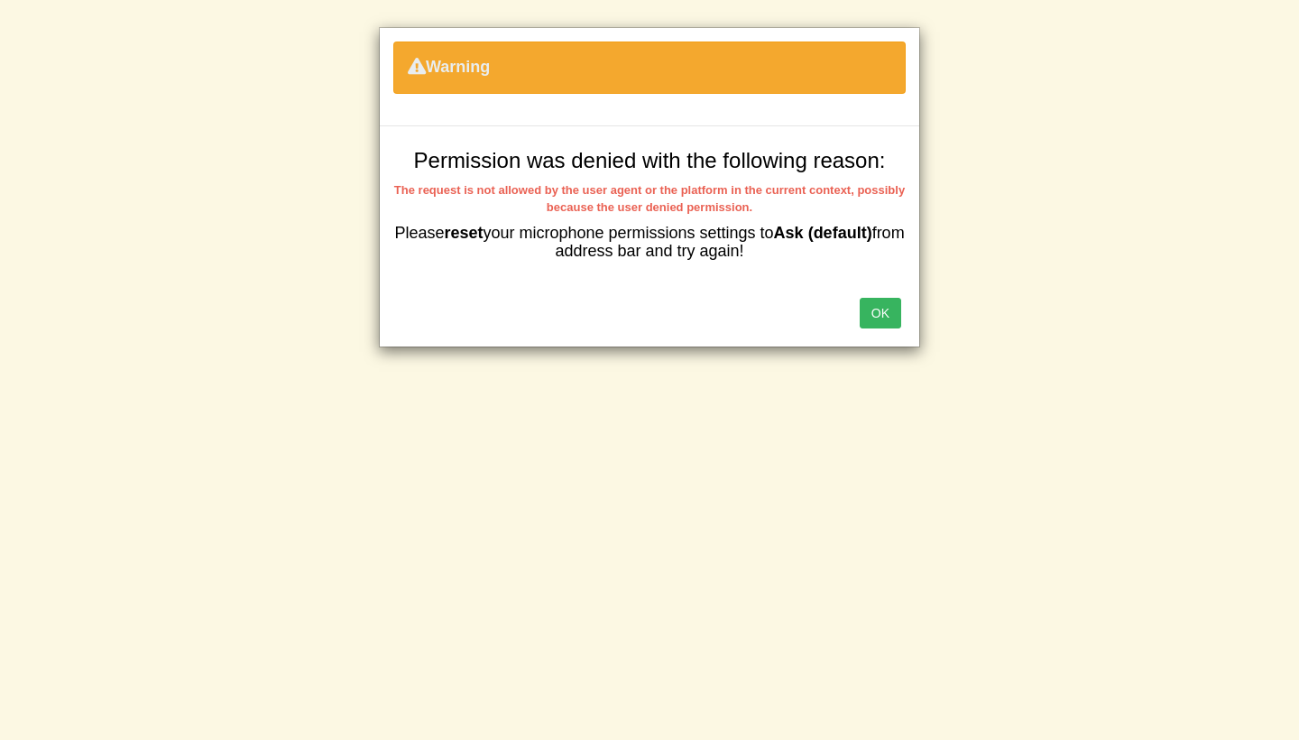
click at [878, 323] on button "OK" at bounding box center [881, 313] width 42 height 31
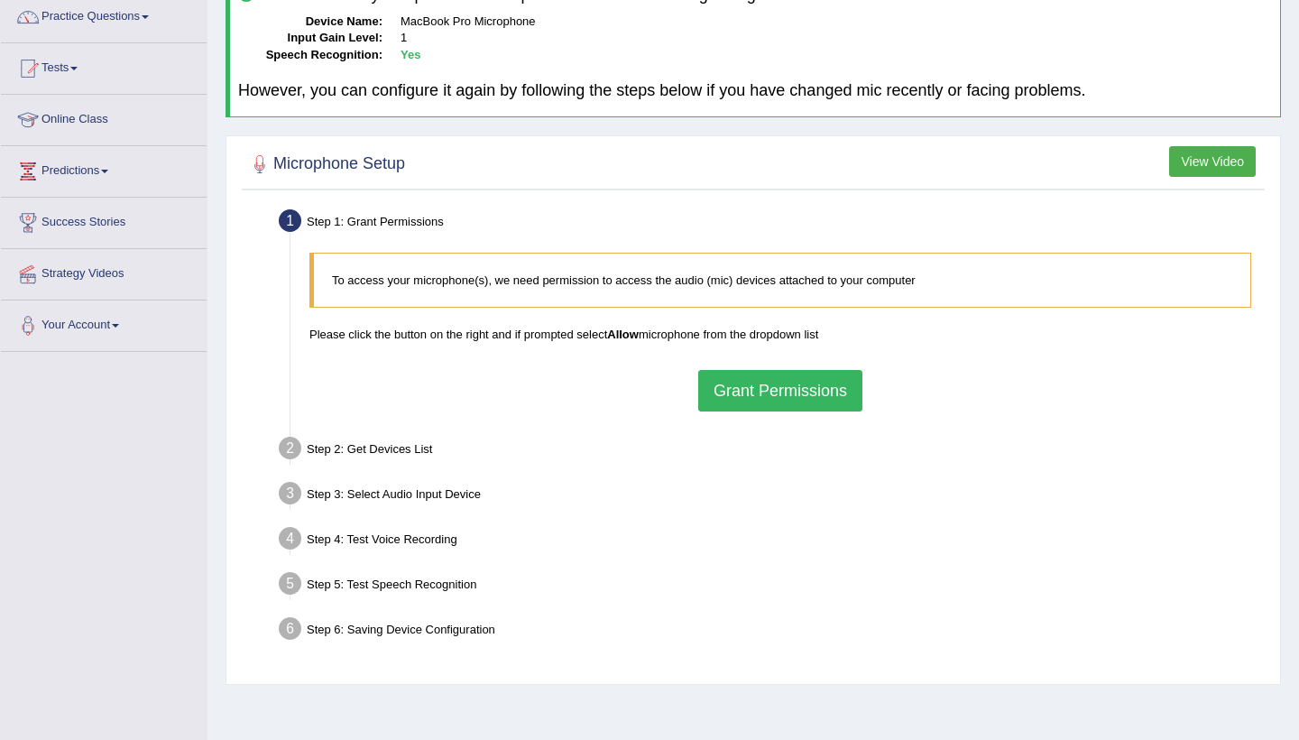
scroll to position [152, 0]
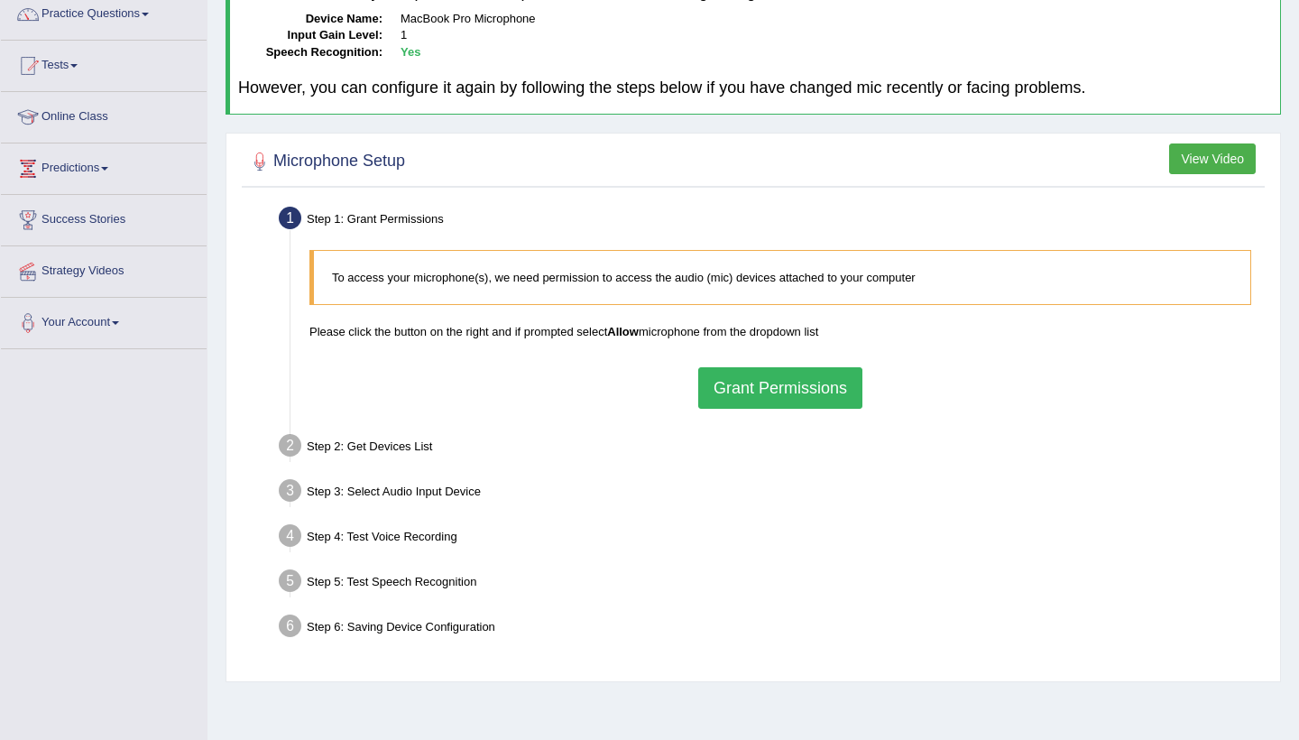
click at [768, 395] on button "Grant Permissions" at bounding box center [780, 388] width 164 height 42
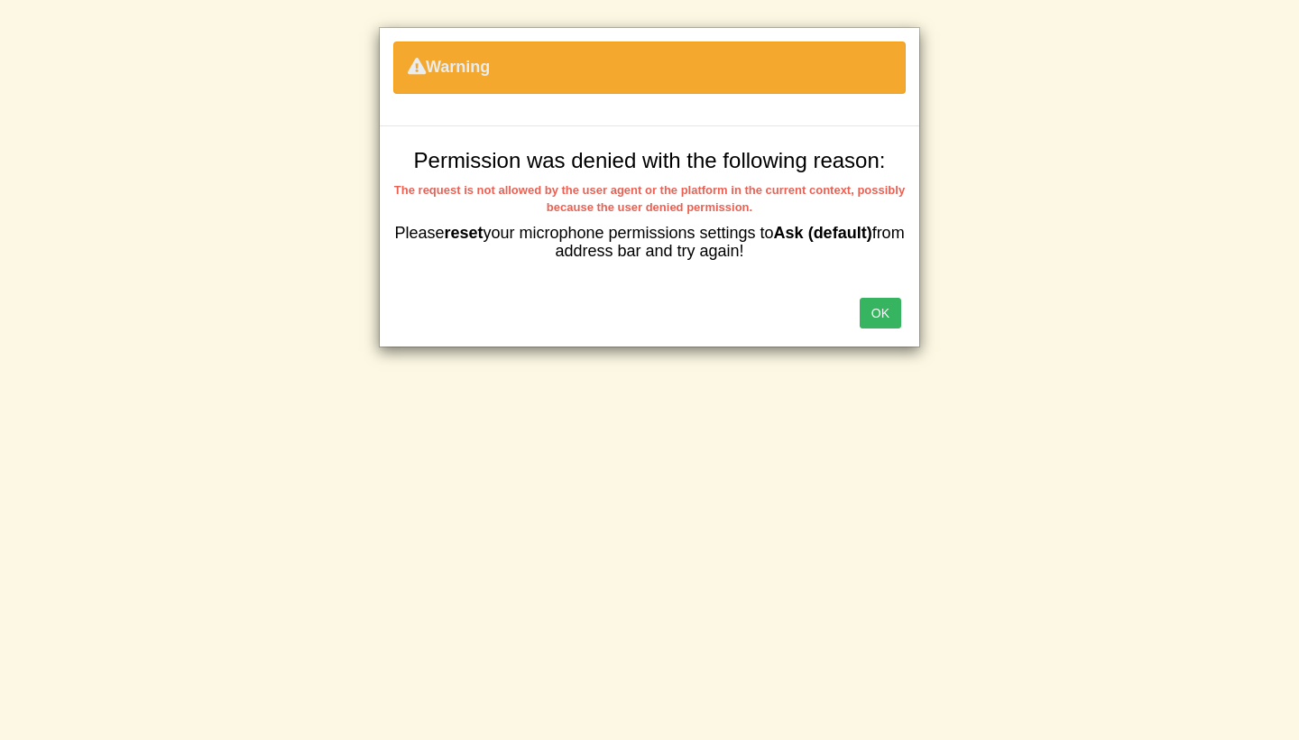
click at [887, 309] on button "OK" at bounding box center [881, 313] width 42 height 31
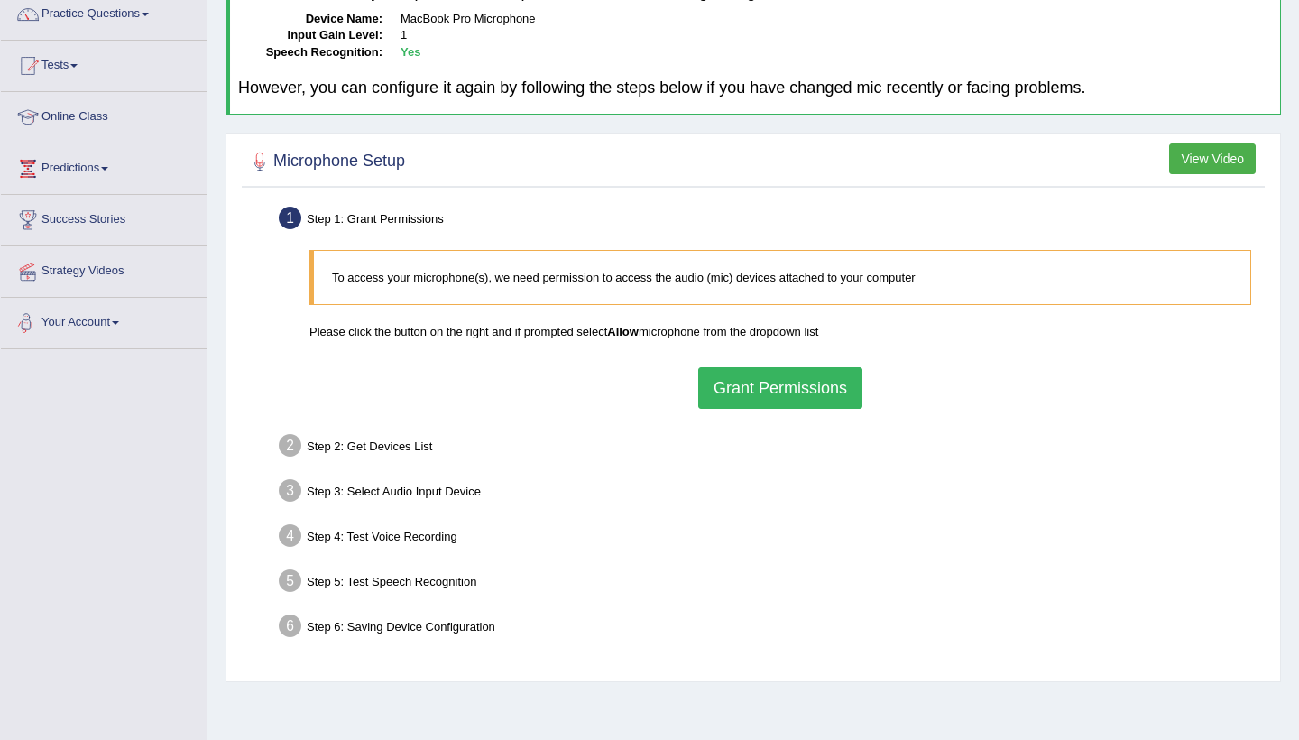
click at [113, 328] on link "Your Account" at bounding box center [104, 320] width 206 height 45
click at [136, 326] on link "Your Account" at bounding box center [104, 320] width 206 height 45
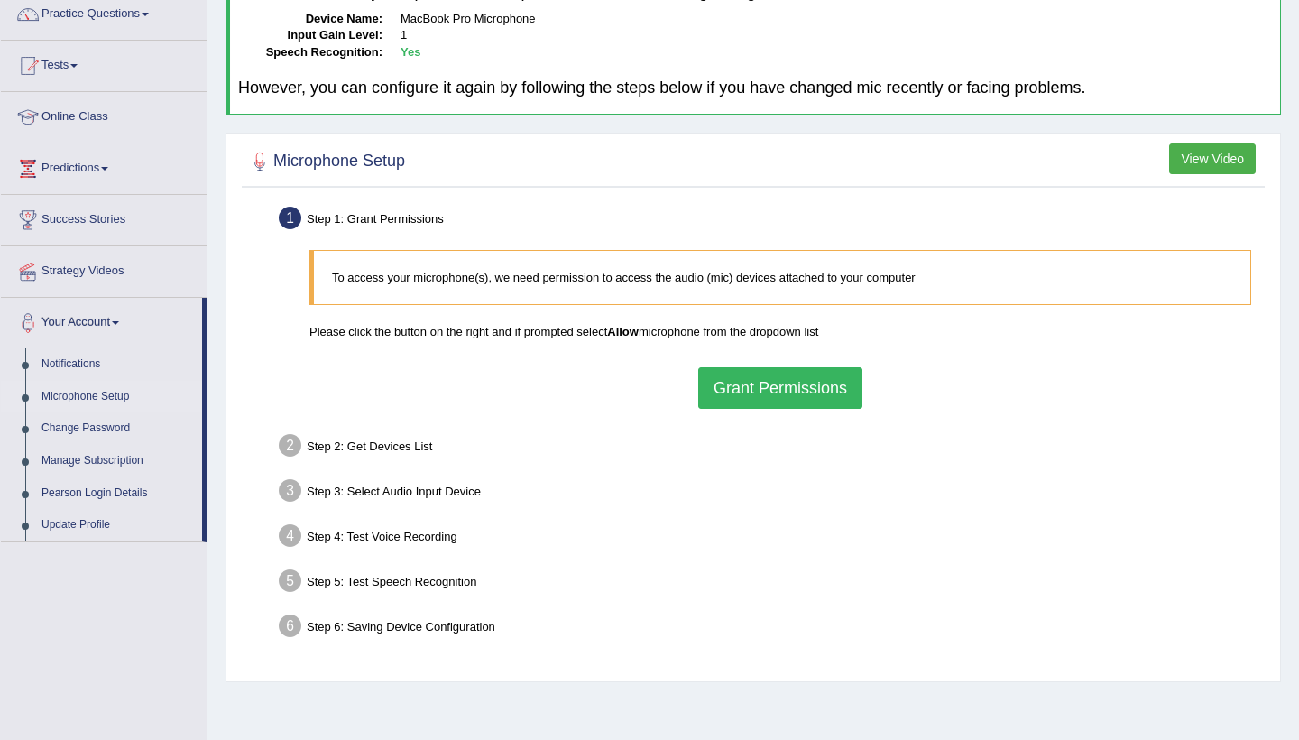
click at [102, 395] on link "Microphone Setup" at bounding box center [117, 397] width 169 height 32
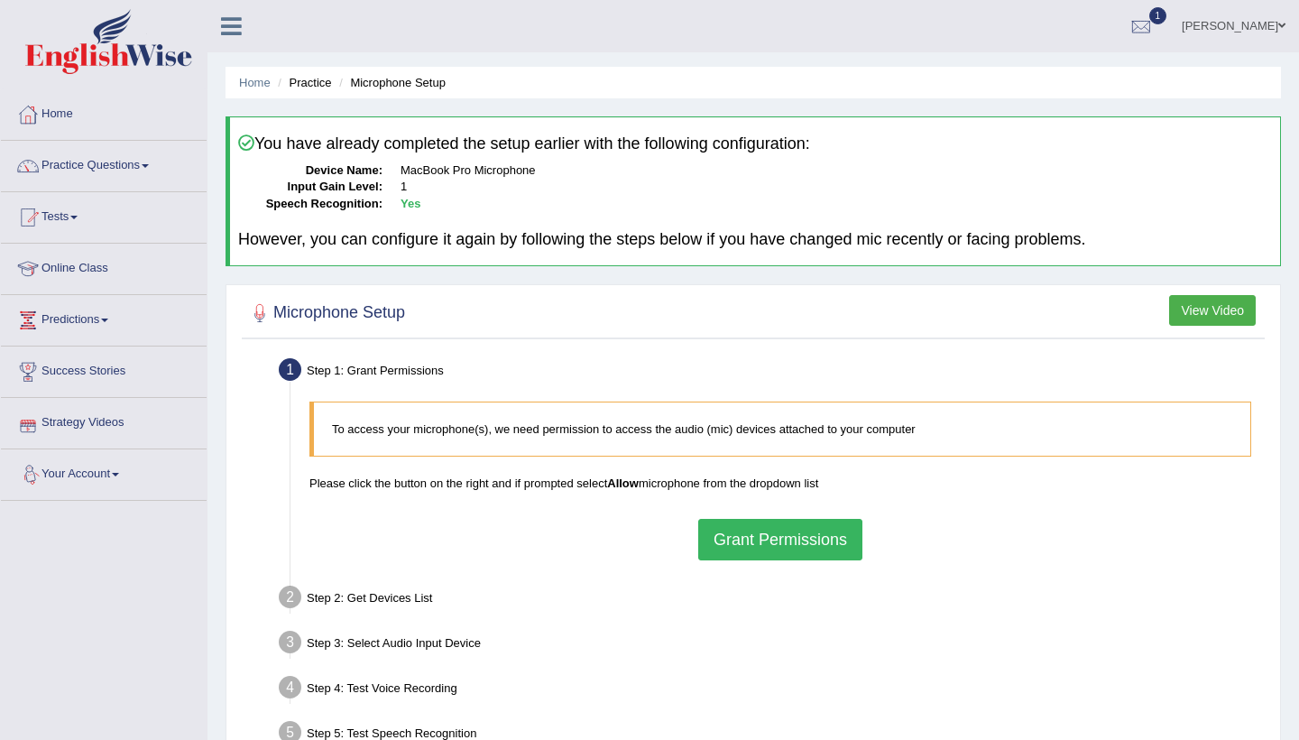
click at [134, 479] on link "Your Account" at bounding box center [104, 471] width 206 height 45
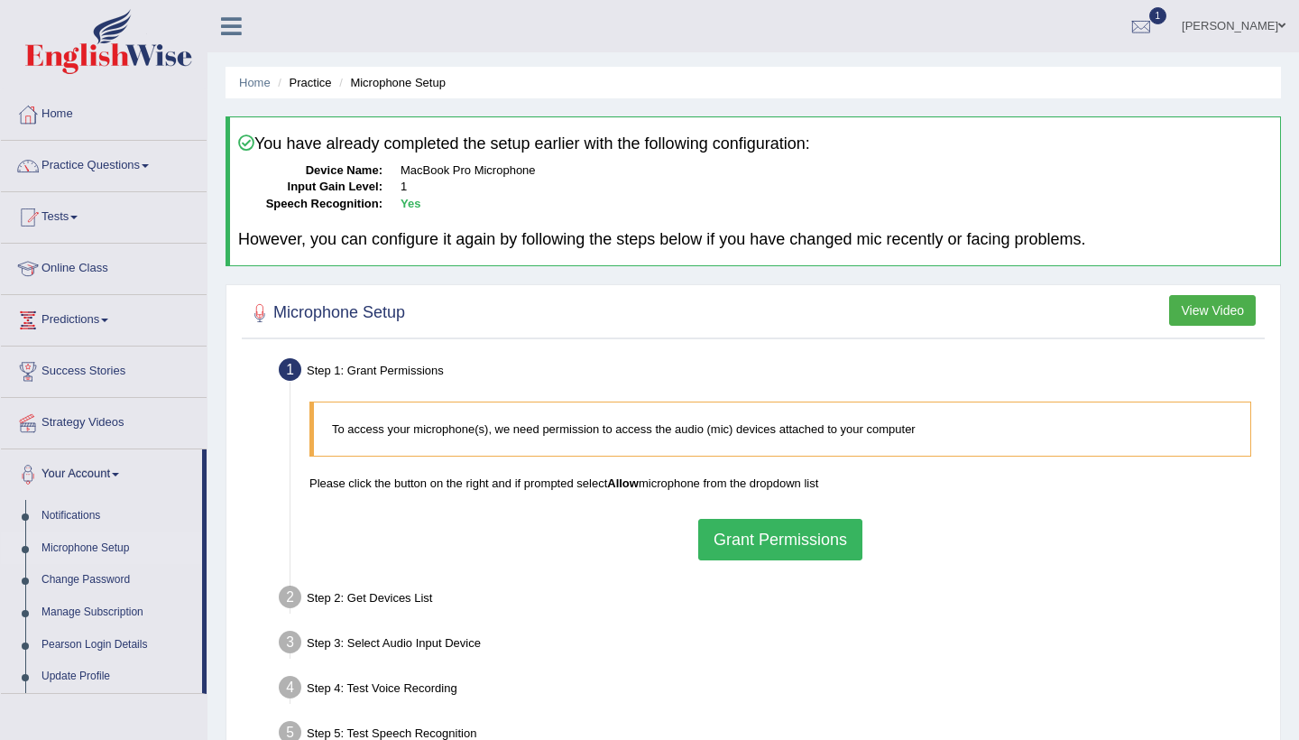
click at [95, 548] on link "Microphone Setup" at bounding box center [117, 548] width 169 height 32
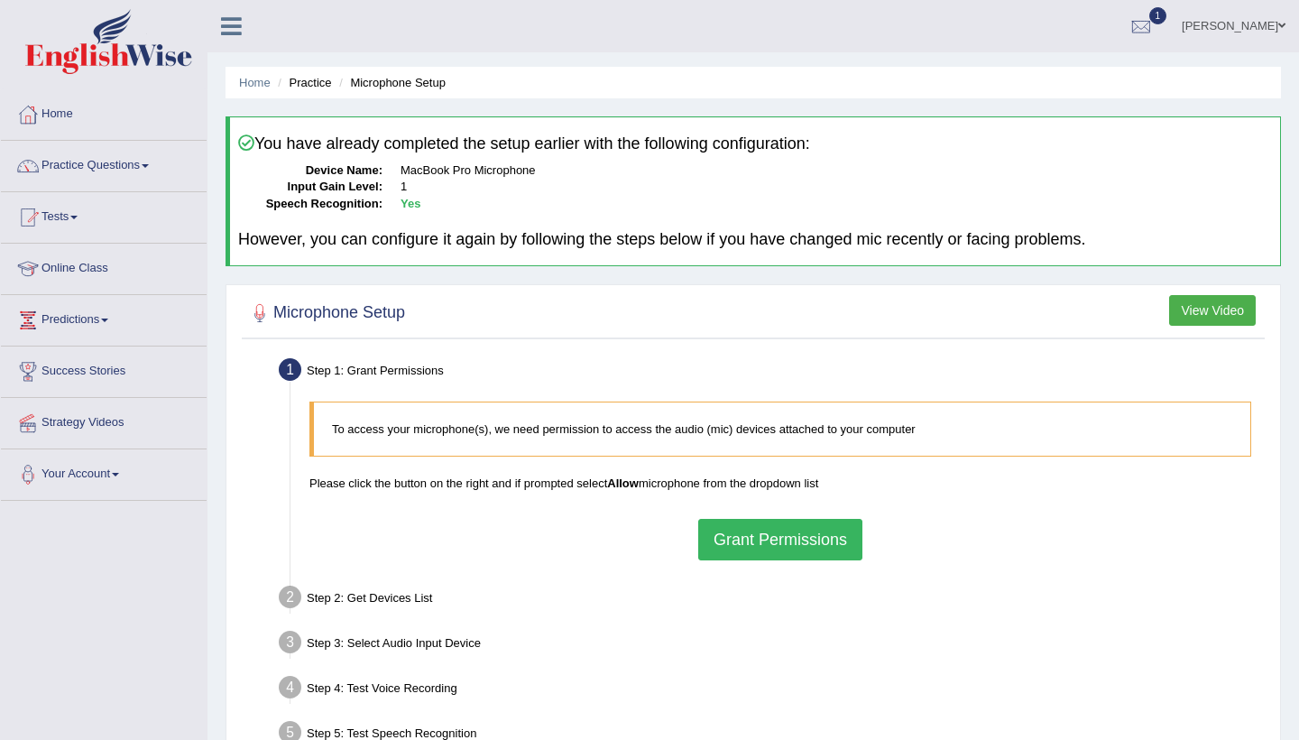
click at [376, 388] on div "Step 1: Grant Permissions" at bounding box center [771, 373] width 1001 height 40
click at [1224, 289] on div "Microphone Setup View Video Step 1: Grant Permissions To access your microphone…" at bounding box center [754, 558] width 1056 height 549
click at [1224, 300] on button "View Video" at bounding box center [1212, 310] width 87 height 31
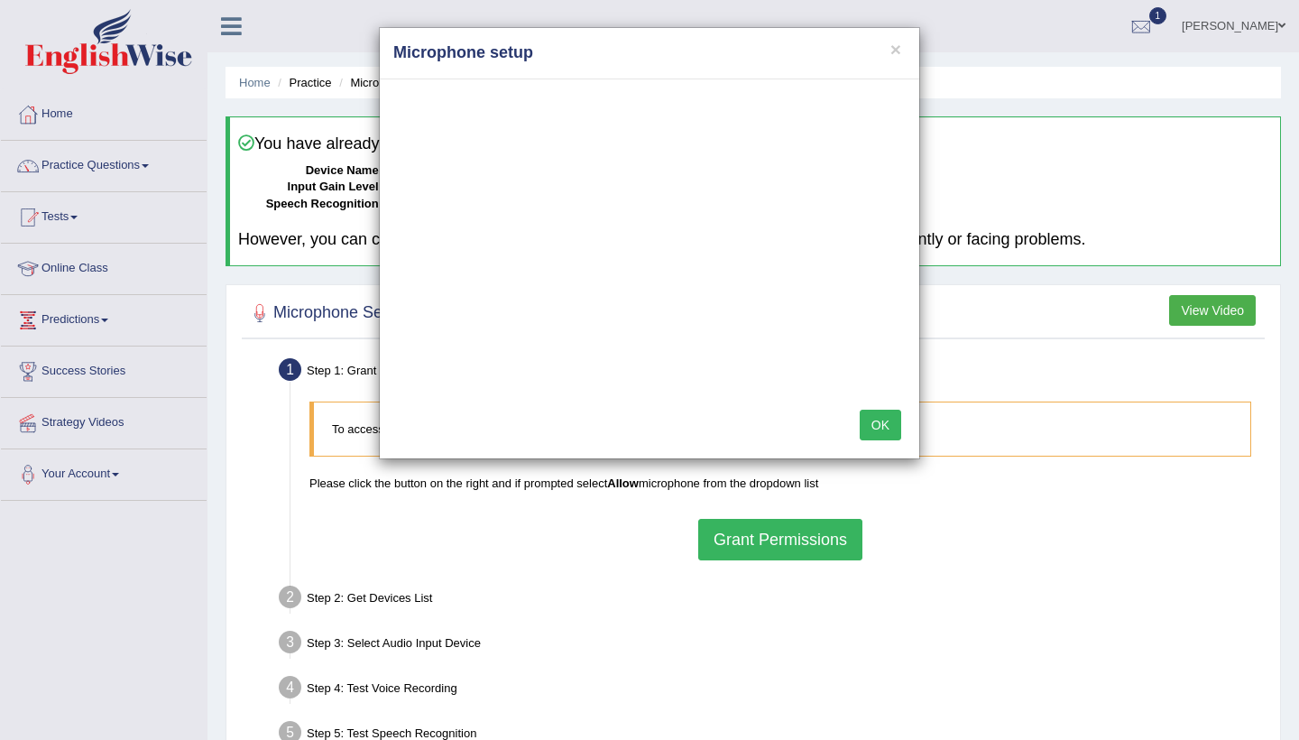
click at [885, 424] on button "OK" at bounding box center [881, 425] width 42 height 31
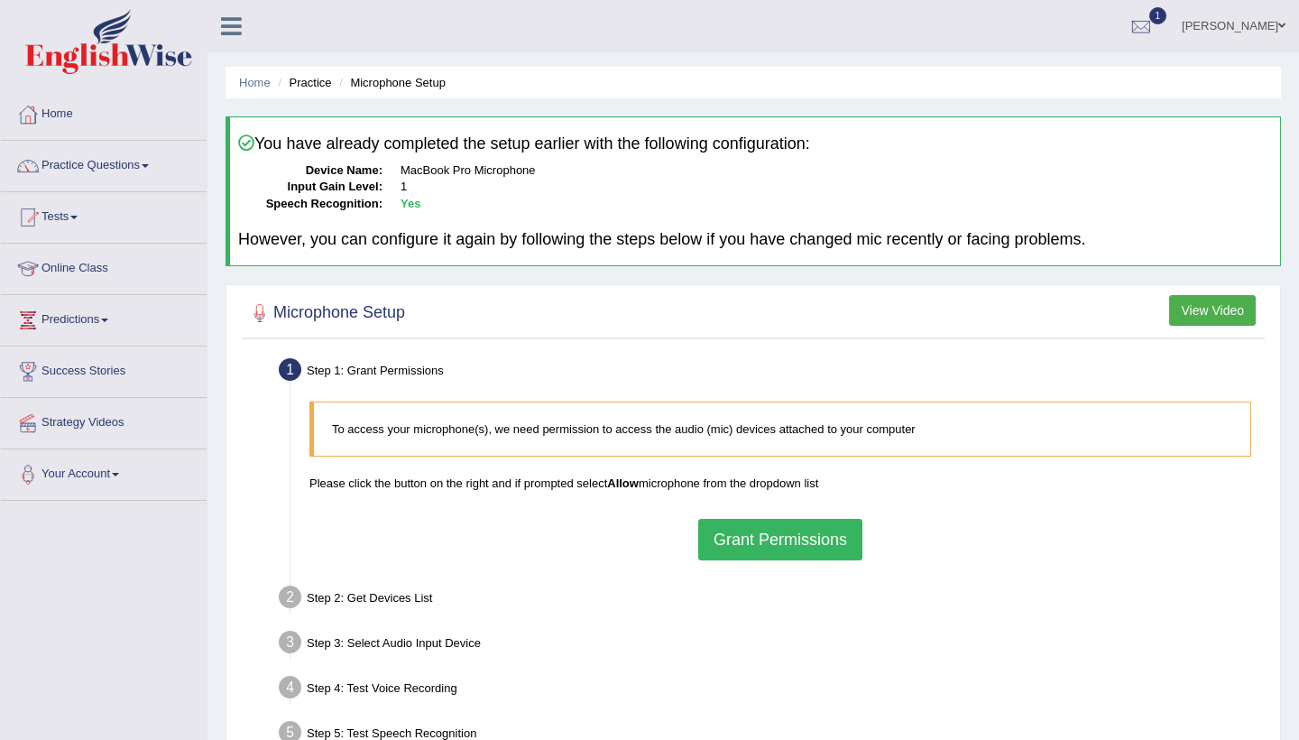
click at [761, 539] on button "Grant Permissions" at bounding box center [780, 540] width 164 height 42
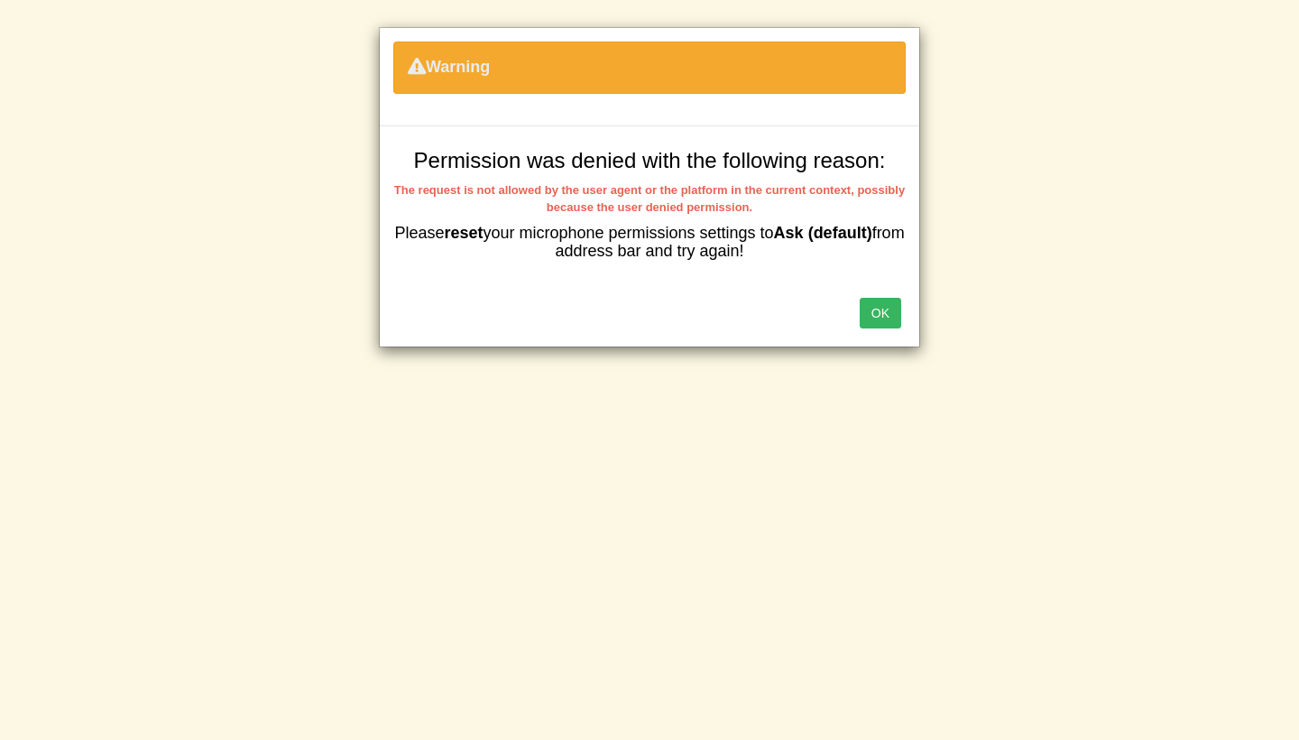
click at [903, 303] on div "OK" at bounding box center [650, 314] width 540 height 63
click at [863, 310] on button "OK" at bounding box center [881, 313] width 42 height 31
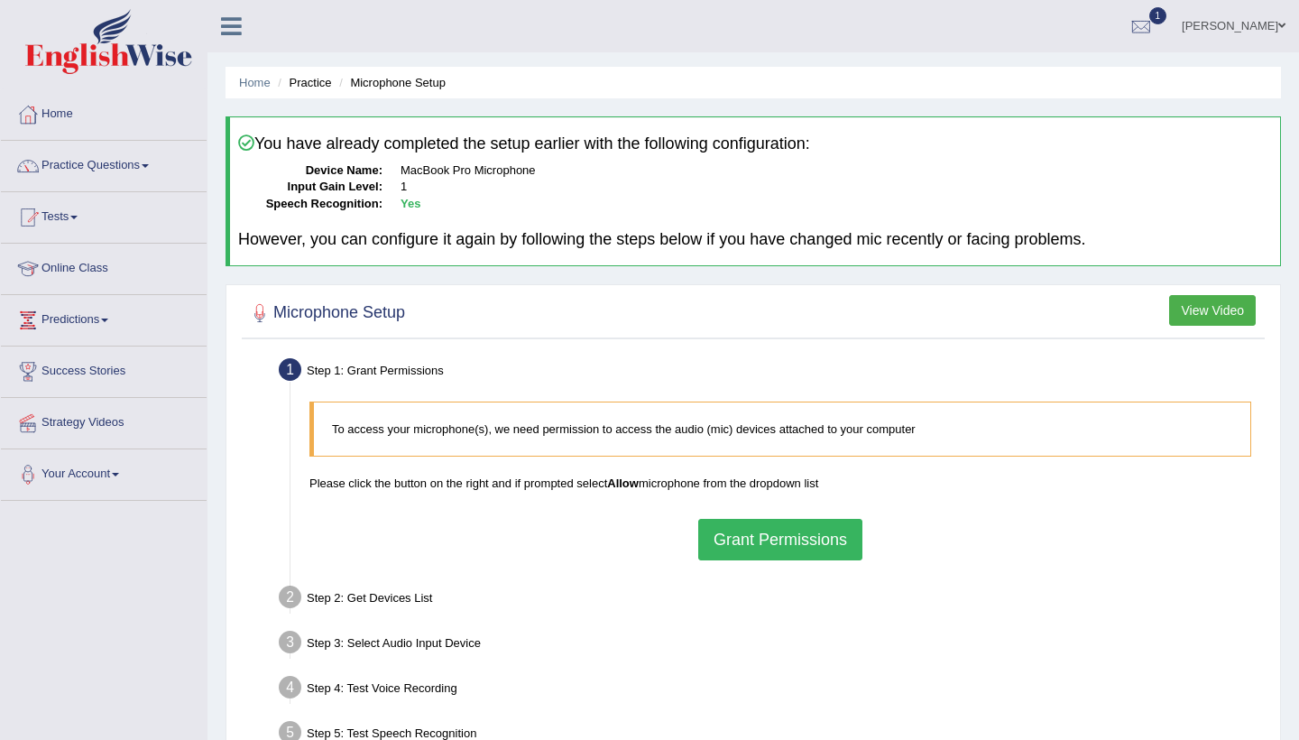
click at [131, 162] on link "Practice Questions" at bounding box center [104, 163] width 206 height 45
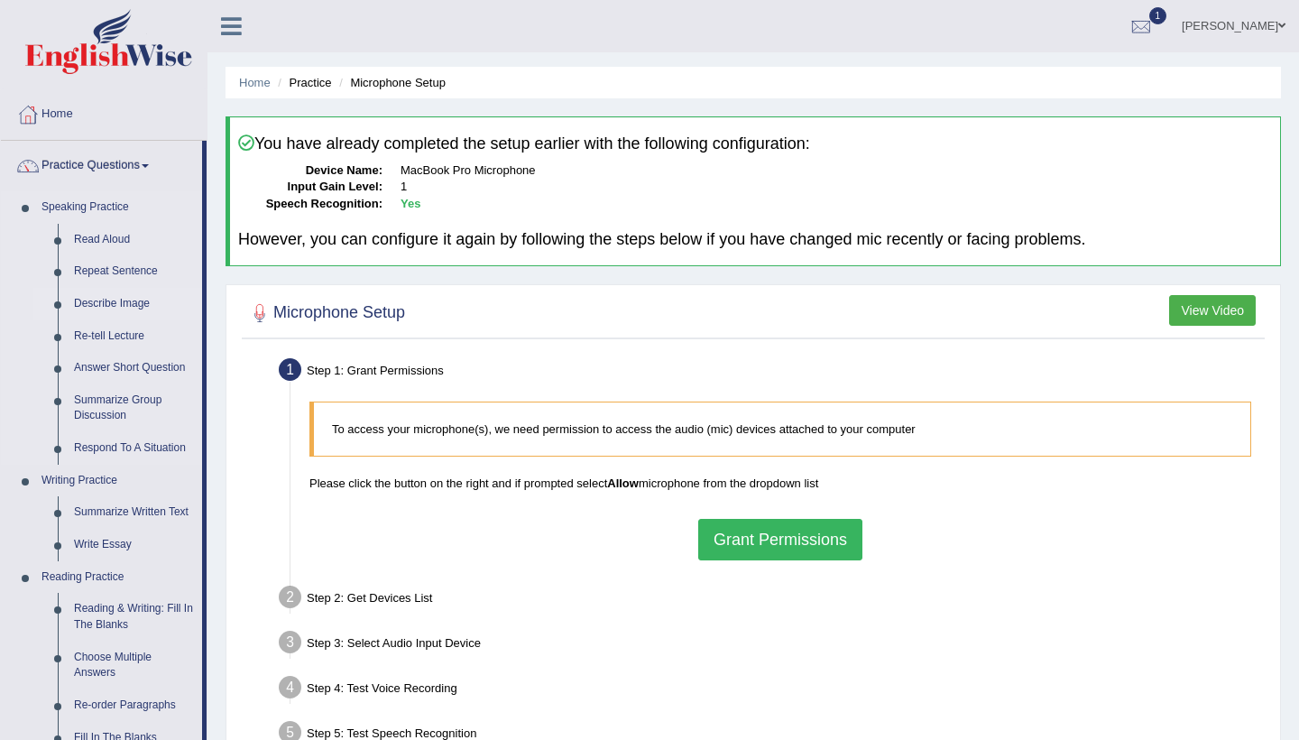
click at [112, 297] on link "Describe Image" at bounding box center [134, 304] width 136 height 32
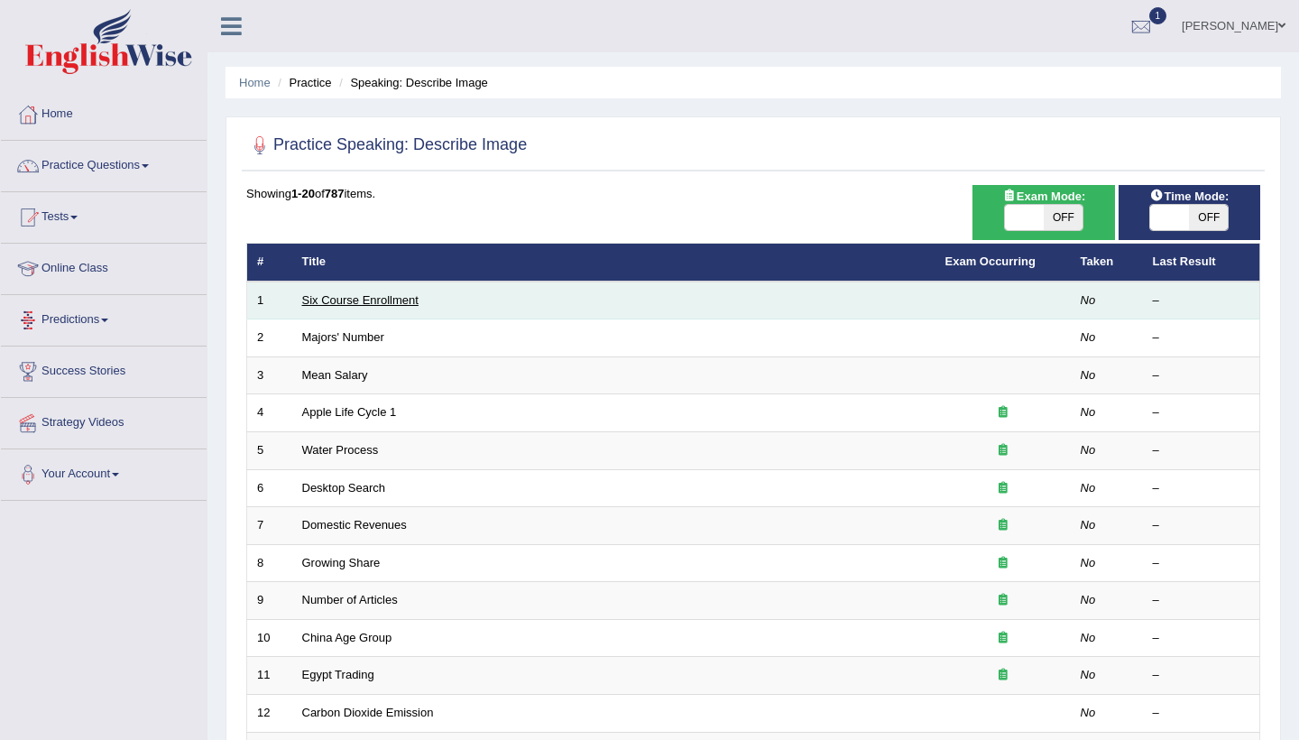
click at [357, 294] on link "Six Course Enrollment" at bounding box center [360, 300] width 116 height 14
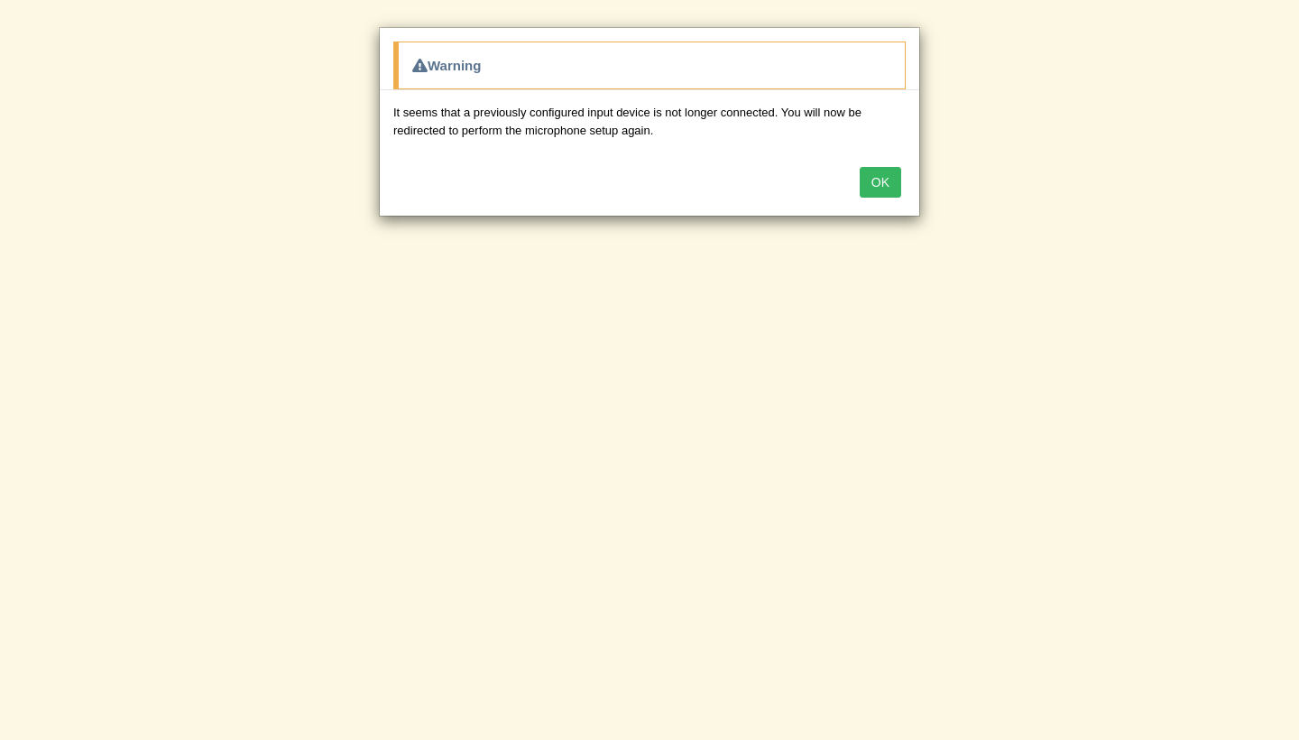
click at [889, 177] on button "OK" at bounding box center [881, 182] width 42 height 31
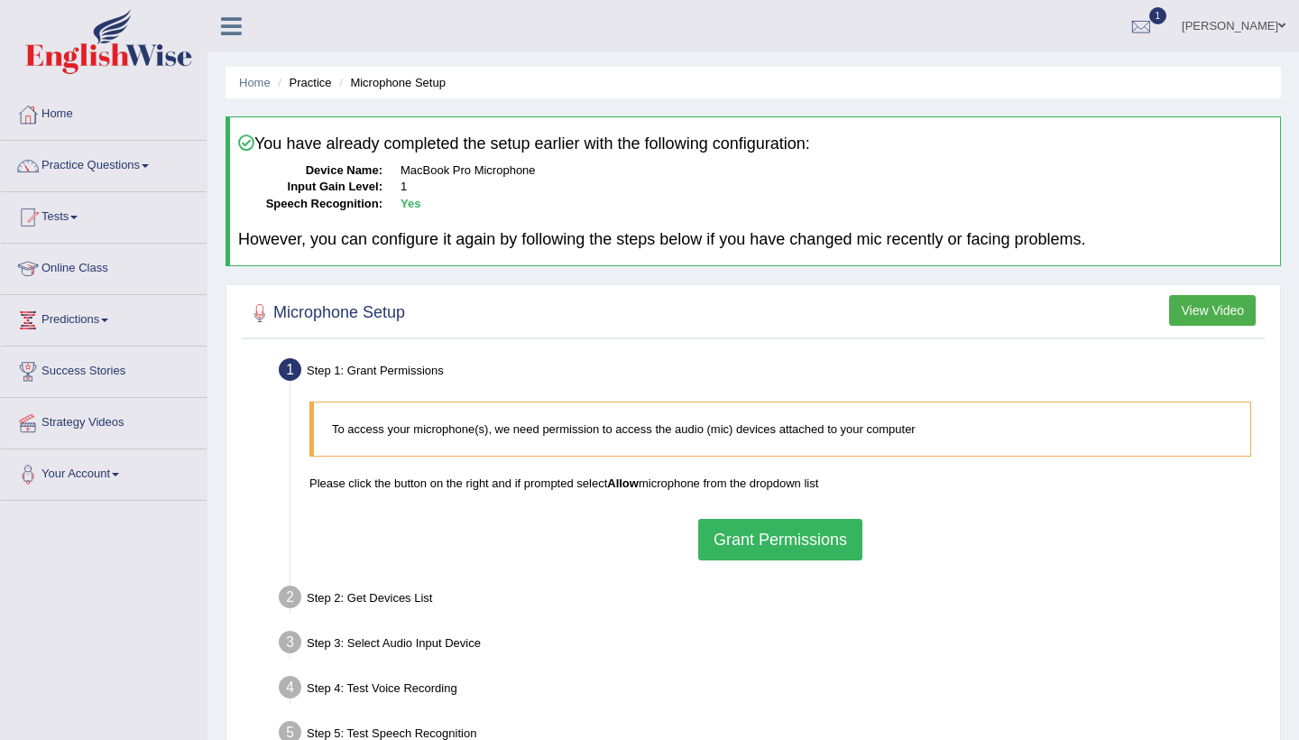
click at [785, 527] on button "Grant Permissions" at bounding box center [780, 540] width 164 height 42
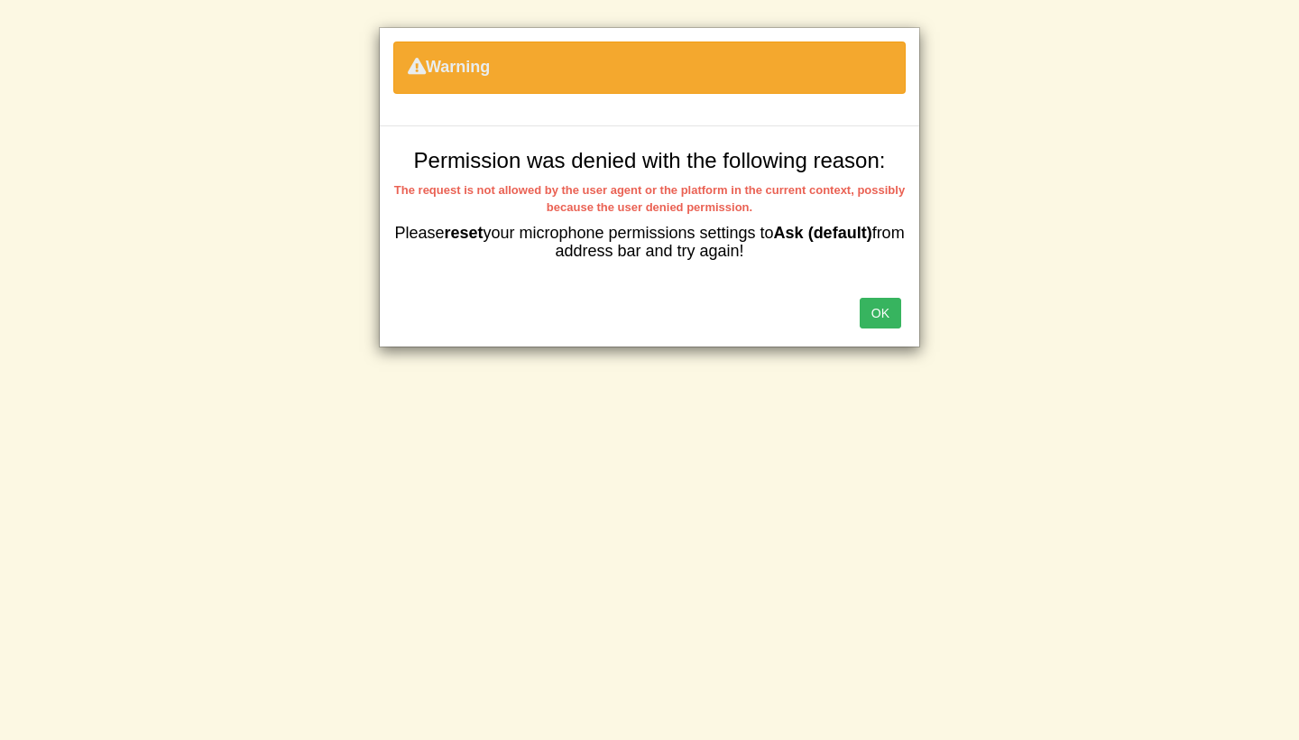
click at [885, 292] on div "OK" at bounding box center [650, 314] width 540 height 63
click at [886, 308] on button "OK" at bounding box center [881, 313] width 42 height 31
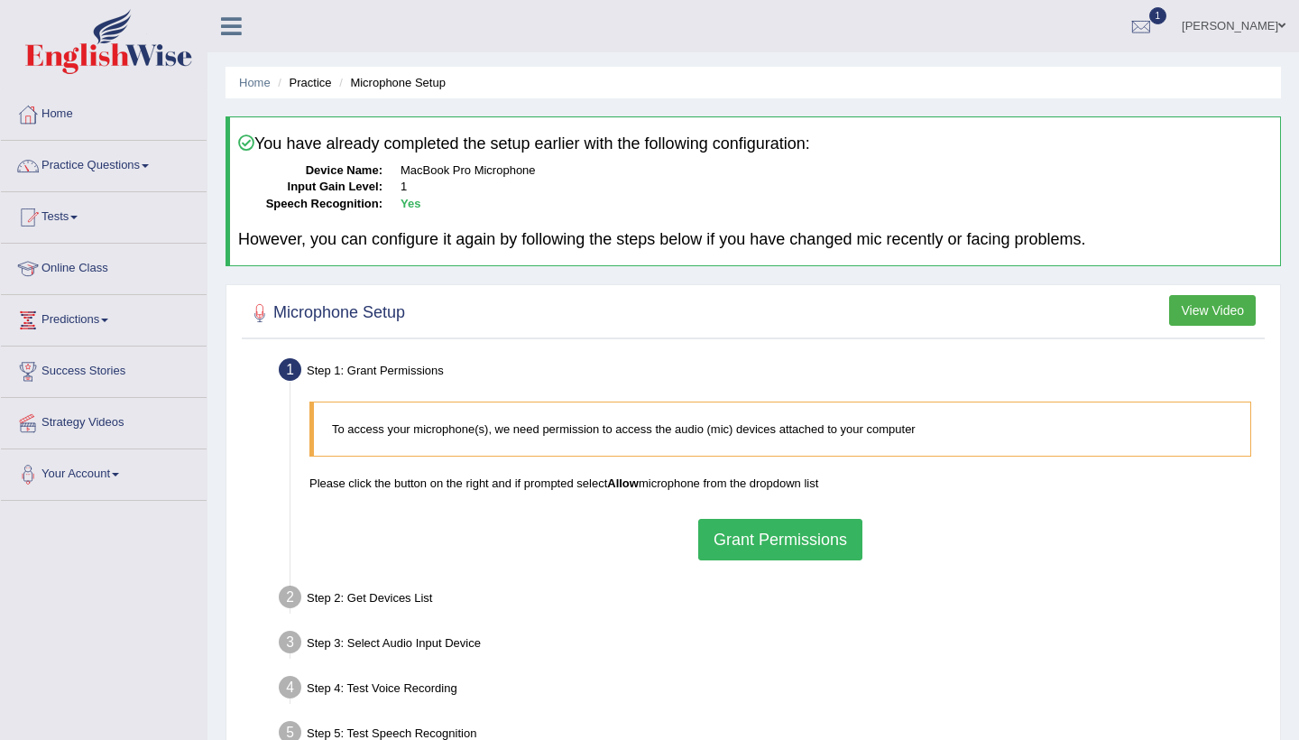
click at [158, 161] on link "Practice Questions" at bounding box center [104, 163] width 206 height 45
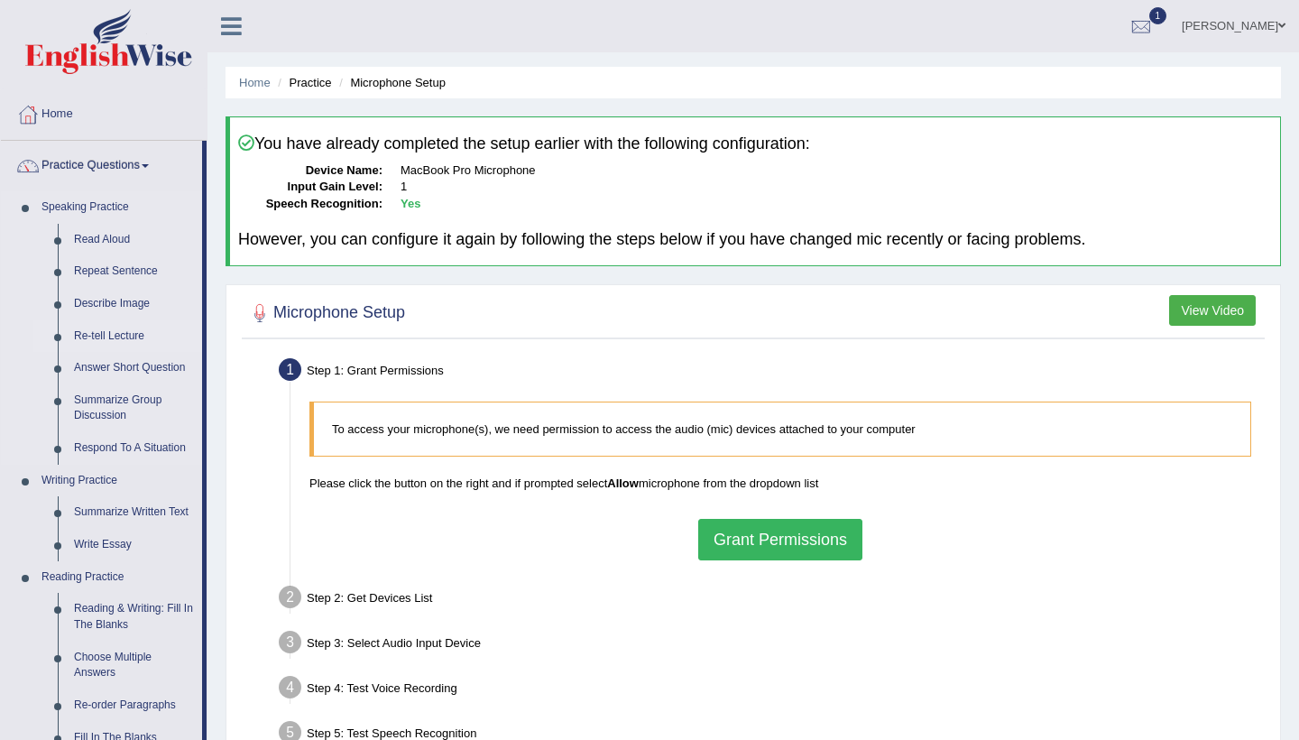
click at [120, 334] on link "Re-tell Lecture" at bounding box center [134, 336] width 136 height 32
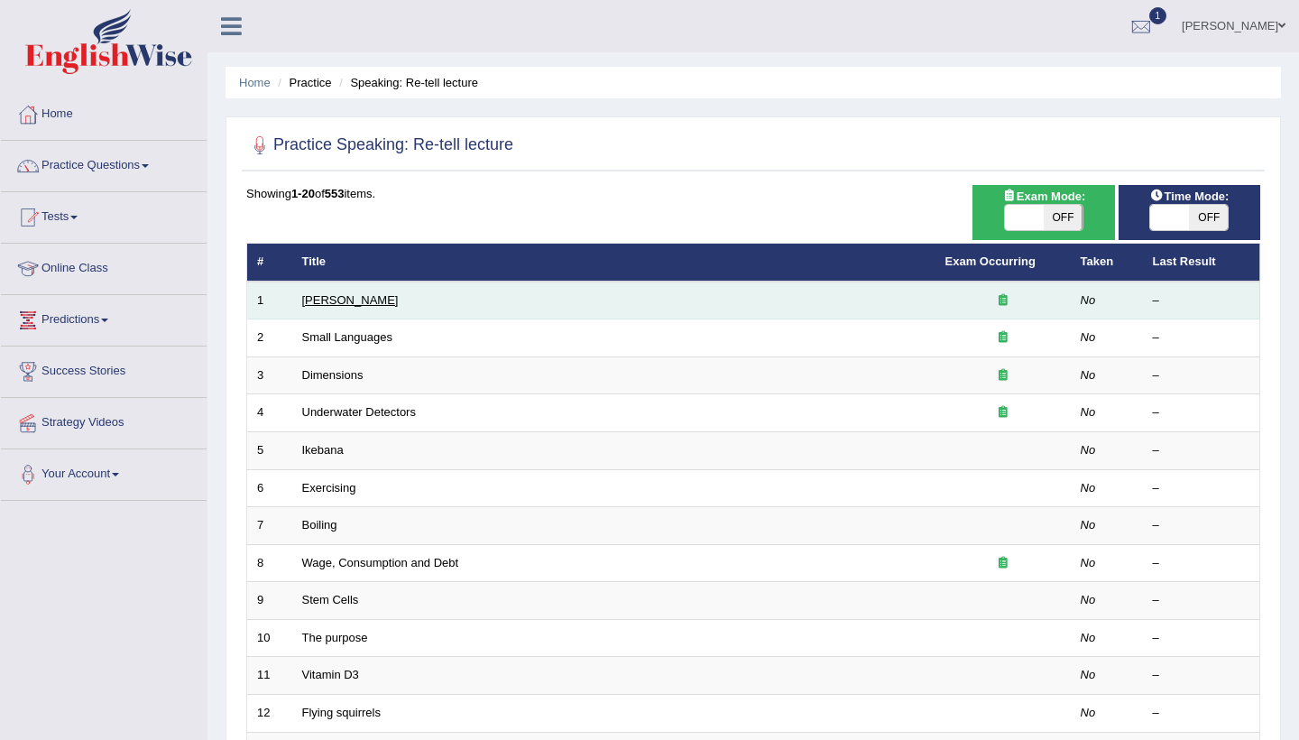
click at [316, 300] on link "Amory Lovins" at bounding box center [350, 300] width 97 height 14
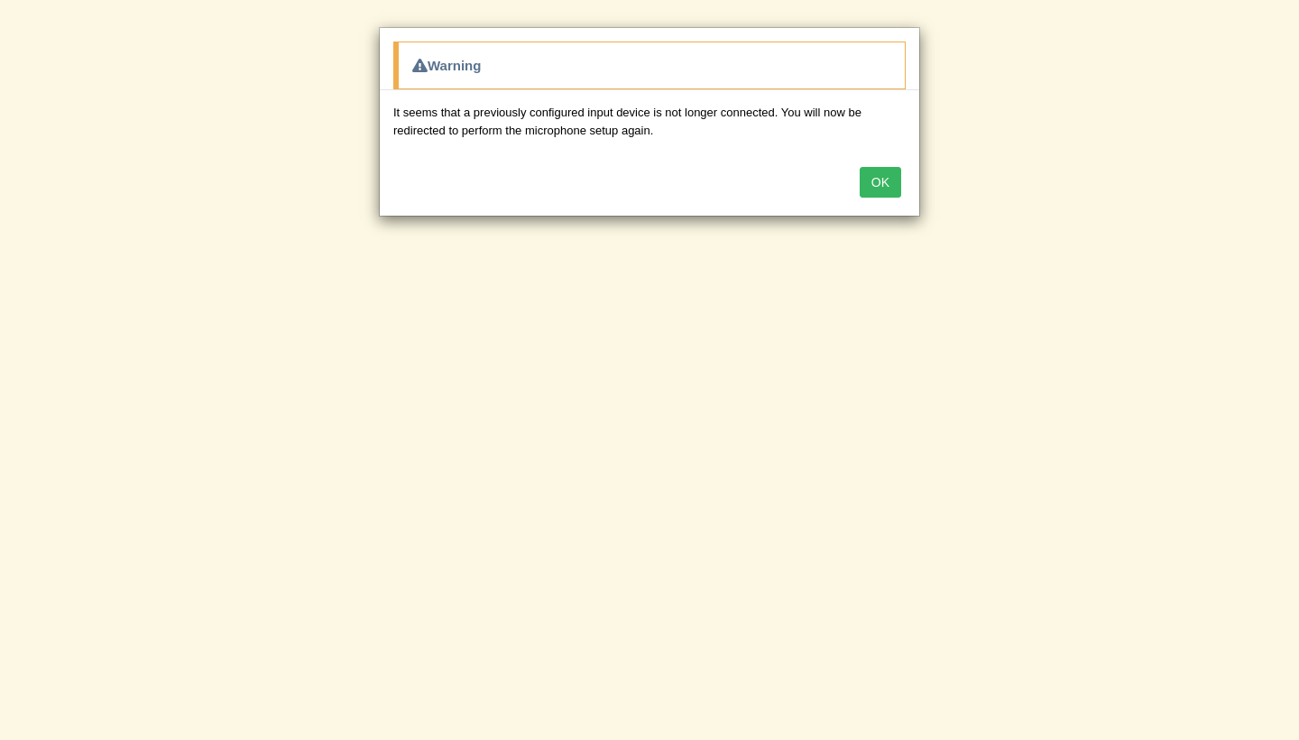
click at [875, 170] on button "OK" at bounding box center [881, 182] width 42 height 31
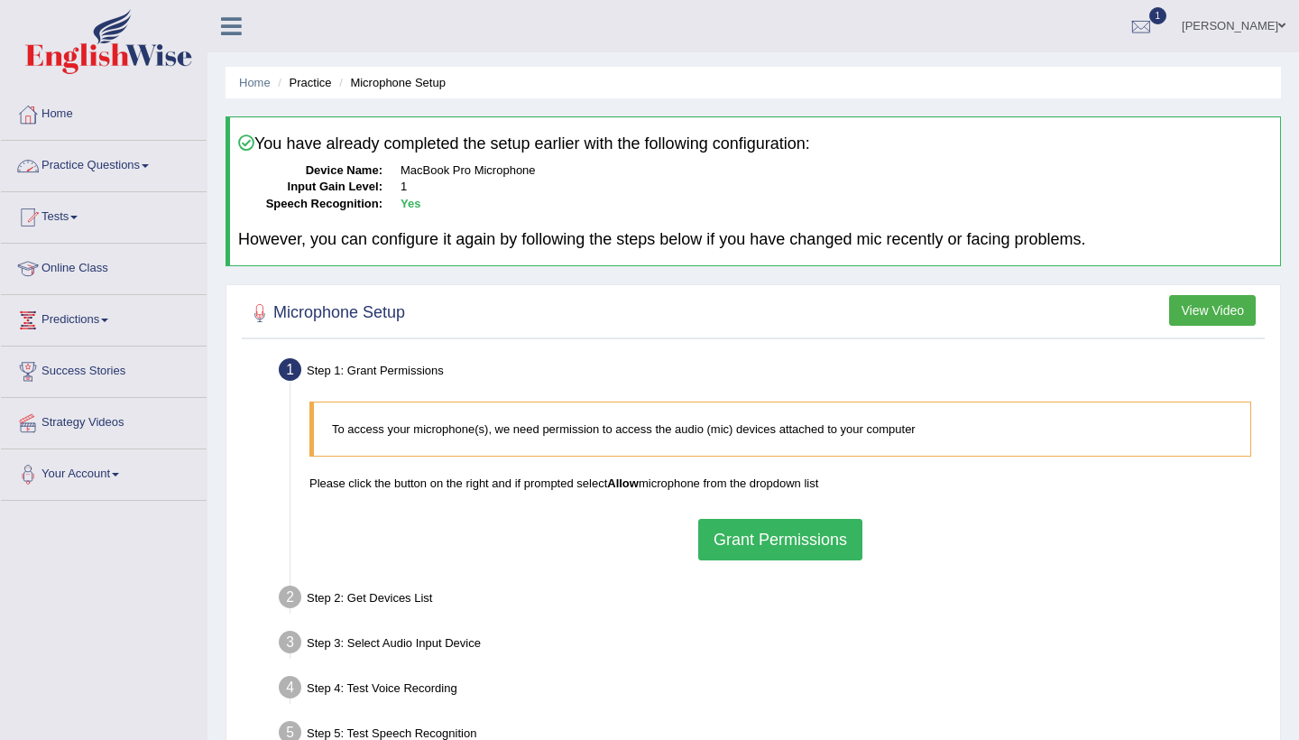
click at [161, 161] on link "Practice Questions" at bounding box center [104, 163] width 206 height 45
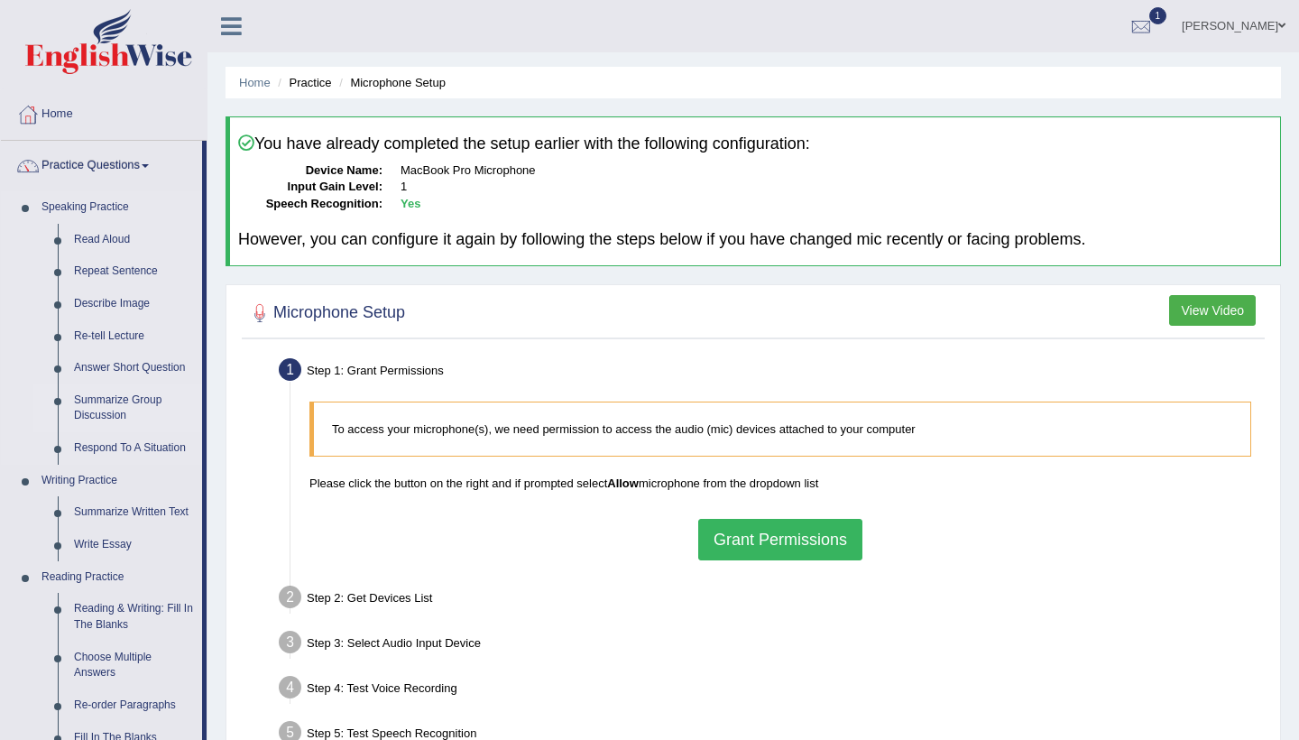
click at [134, 397] on link "Summarize Group Discussion" at bounding box center [134, 408] width 136 height 48
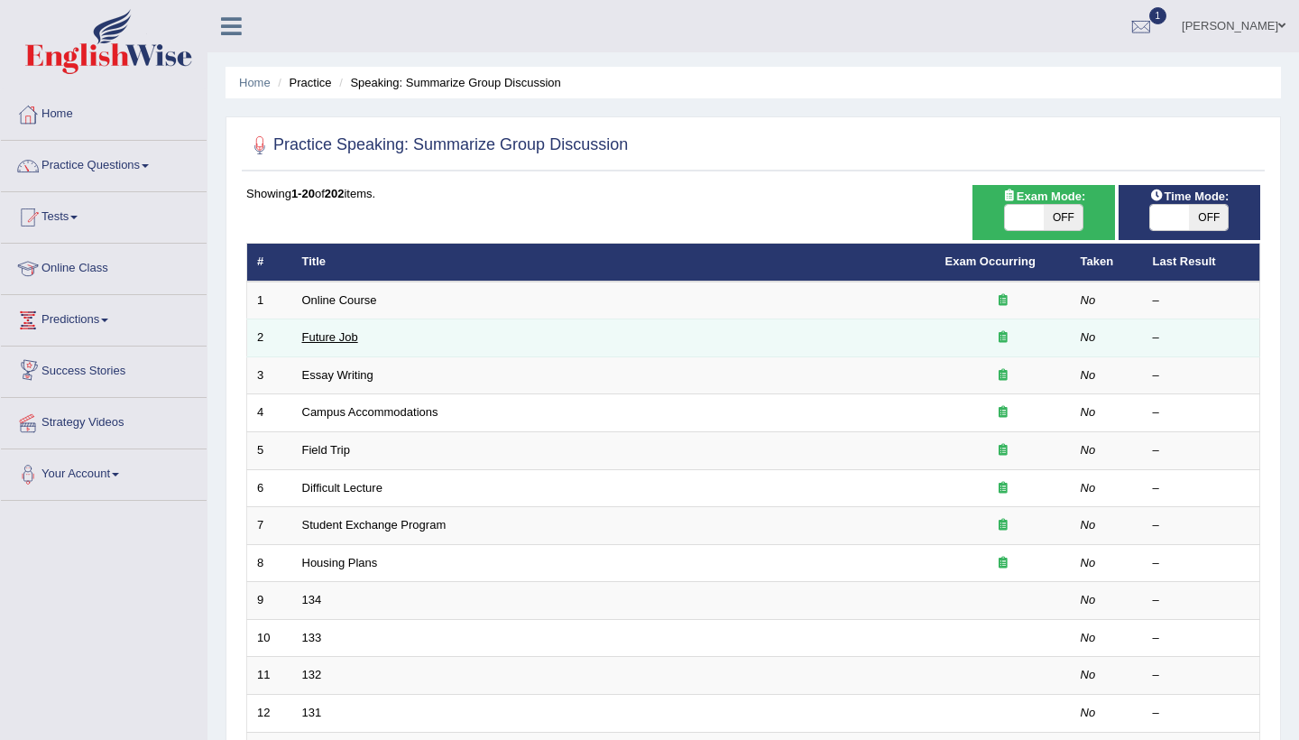
click at [326, 340] on link "Future Job" at bounding box center [330, 337] width 56 height 14
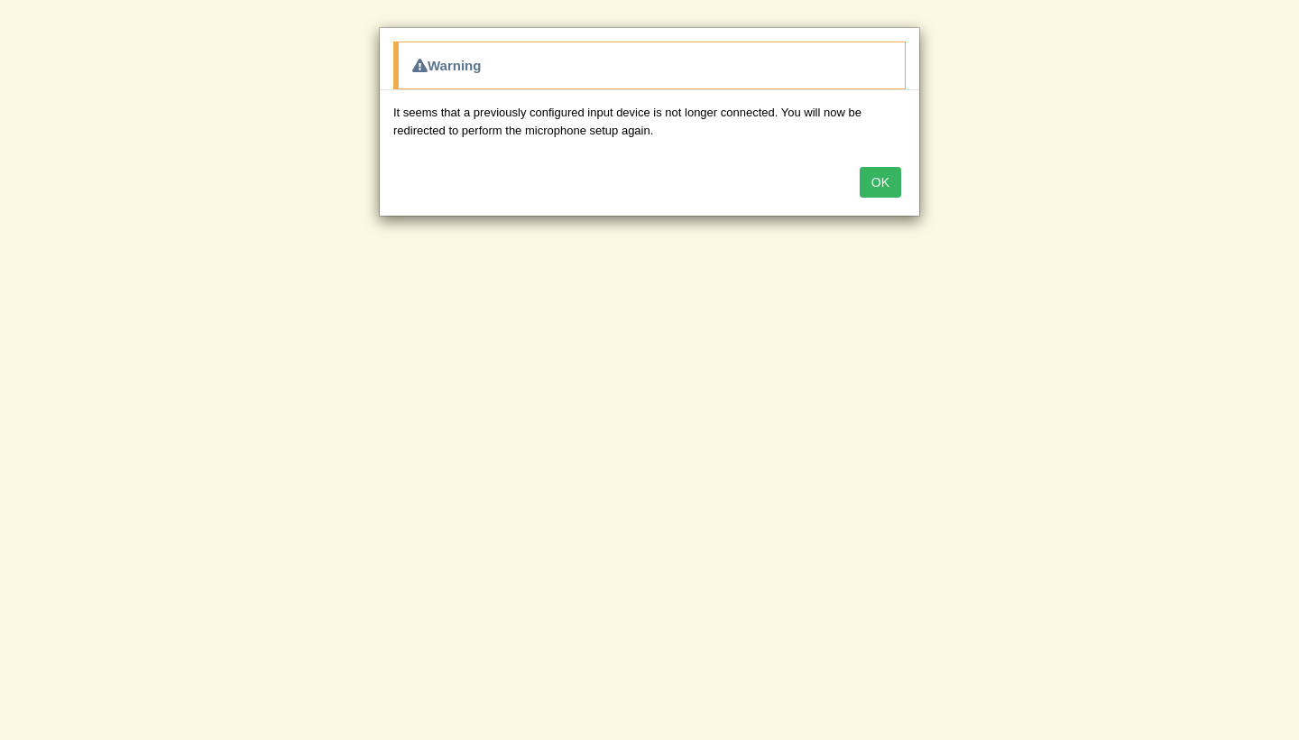
click at [887, 180] on button "OK" at bounding box center [881, 182] width 42 height 31
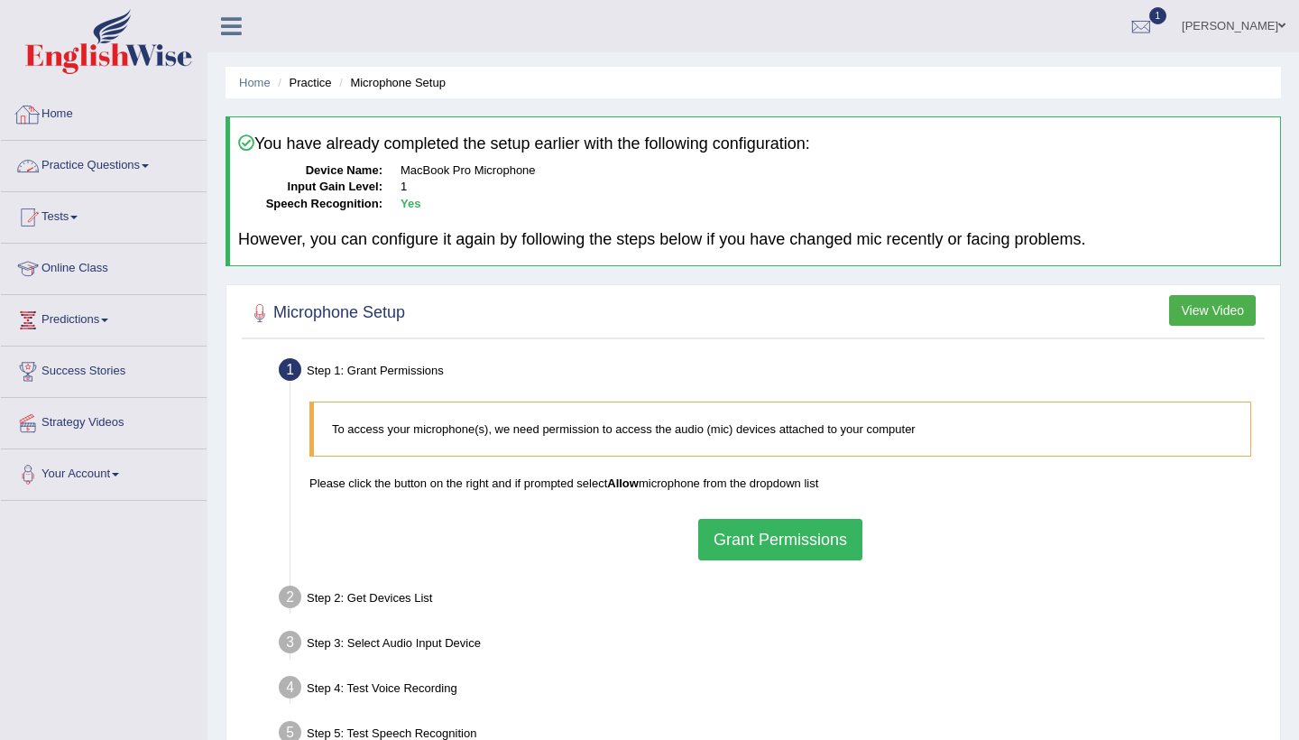
click at [148, 162] on link "Practice Questions" at bounding box center [104, 163] width 206 height 45
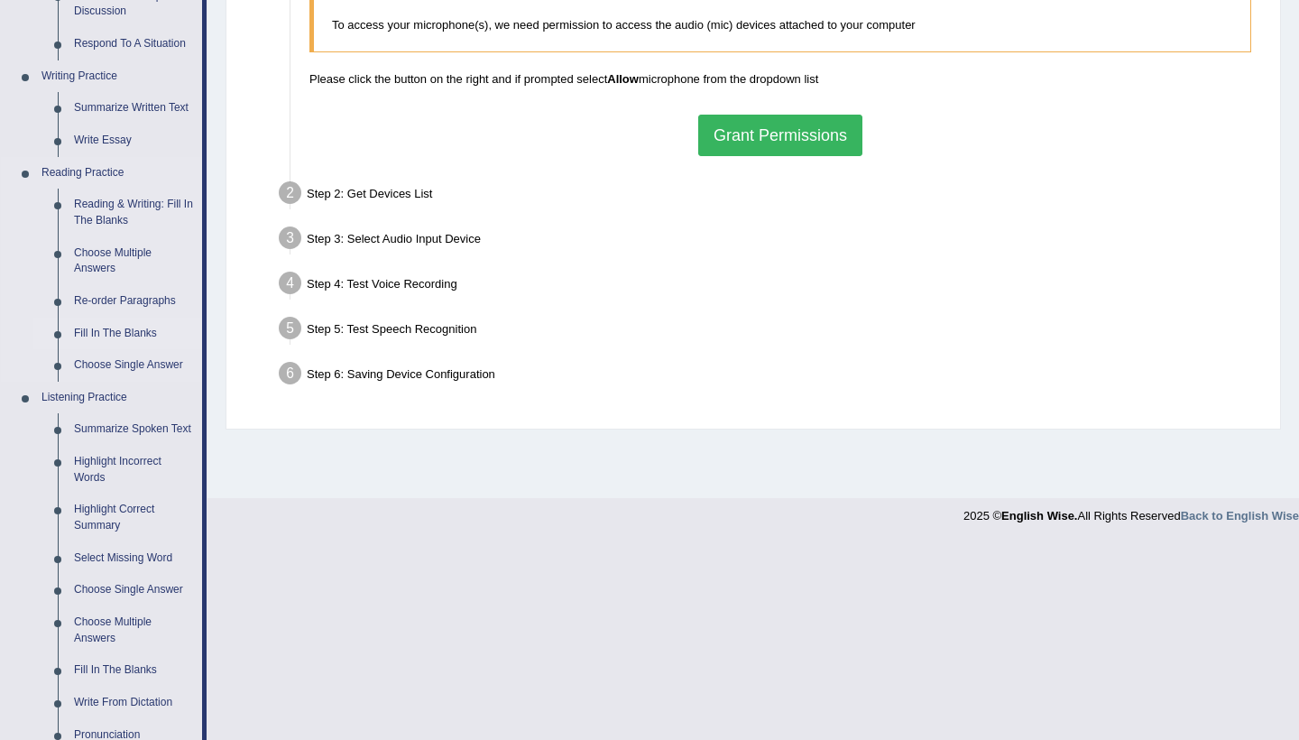
scroll to position [409, 0]
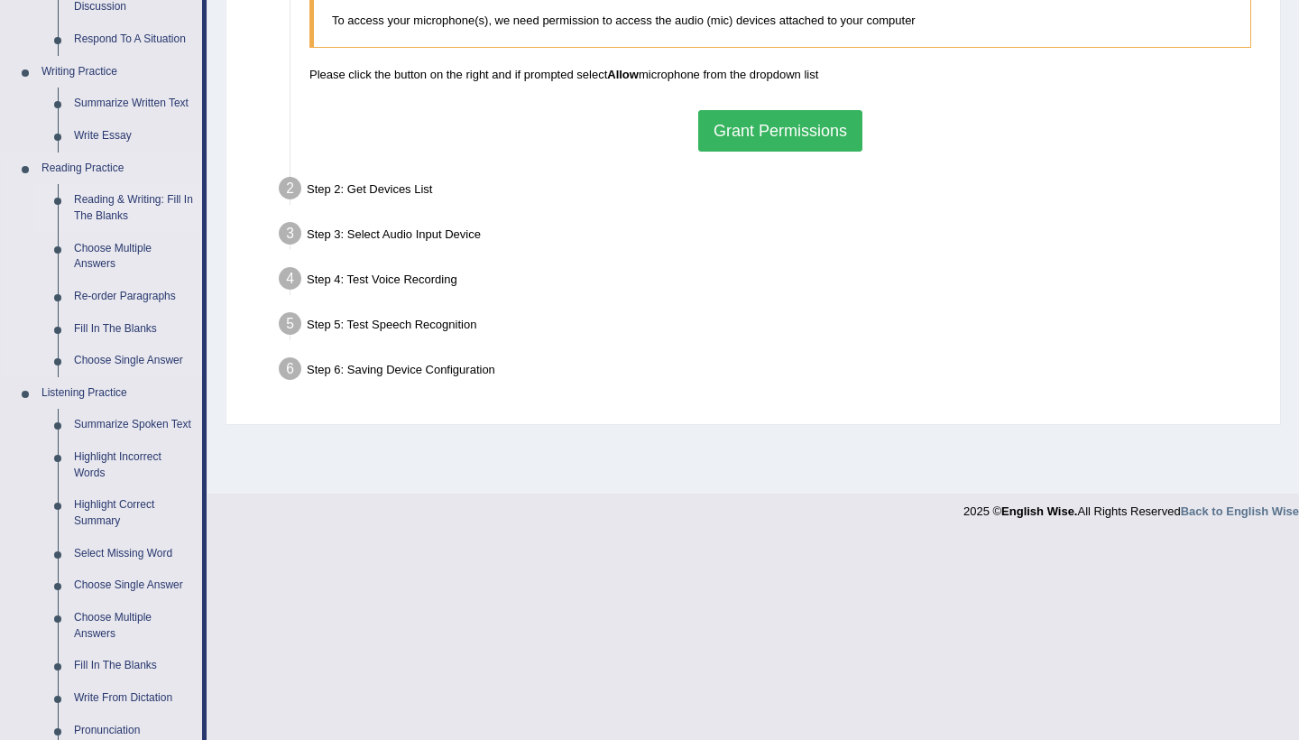
click at [142, 190] on link "Reading & Writing: Fill In The Blanks" at bounding box center [134, 208] width 136 height 48
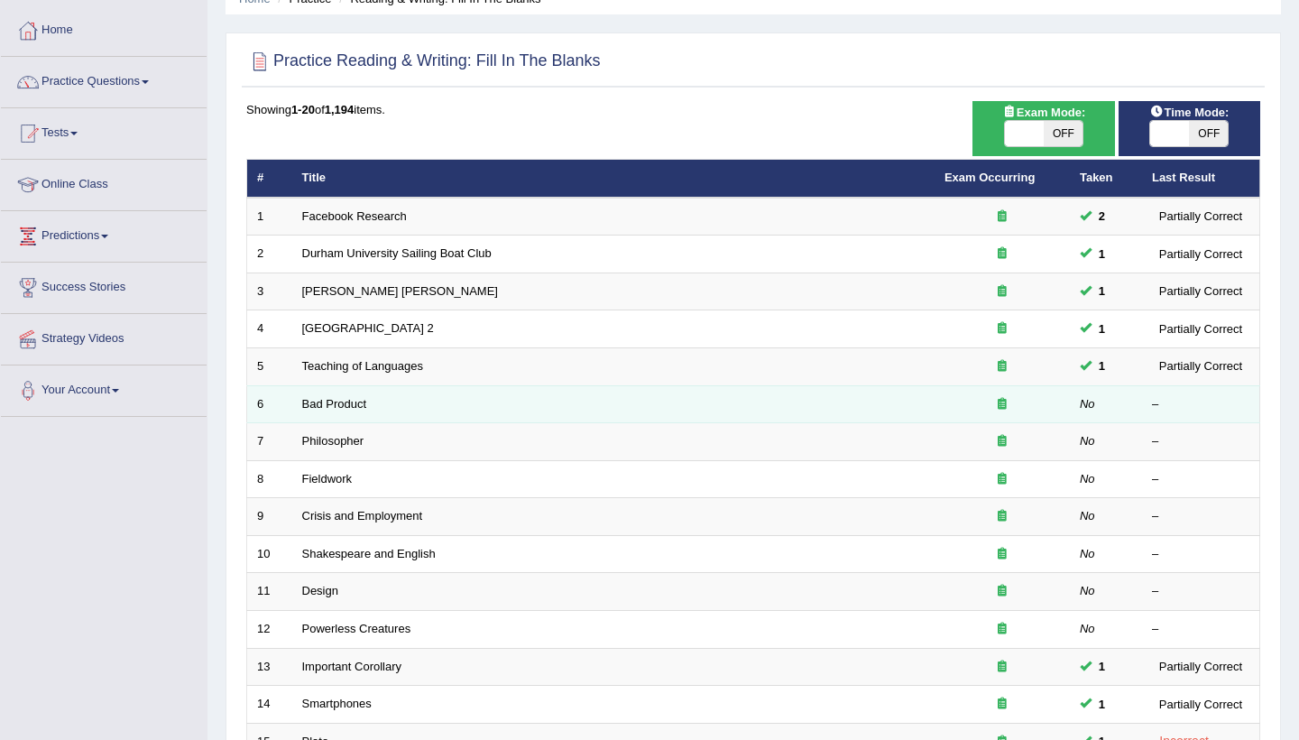
scroll to position [112, 0]
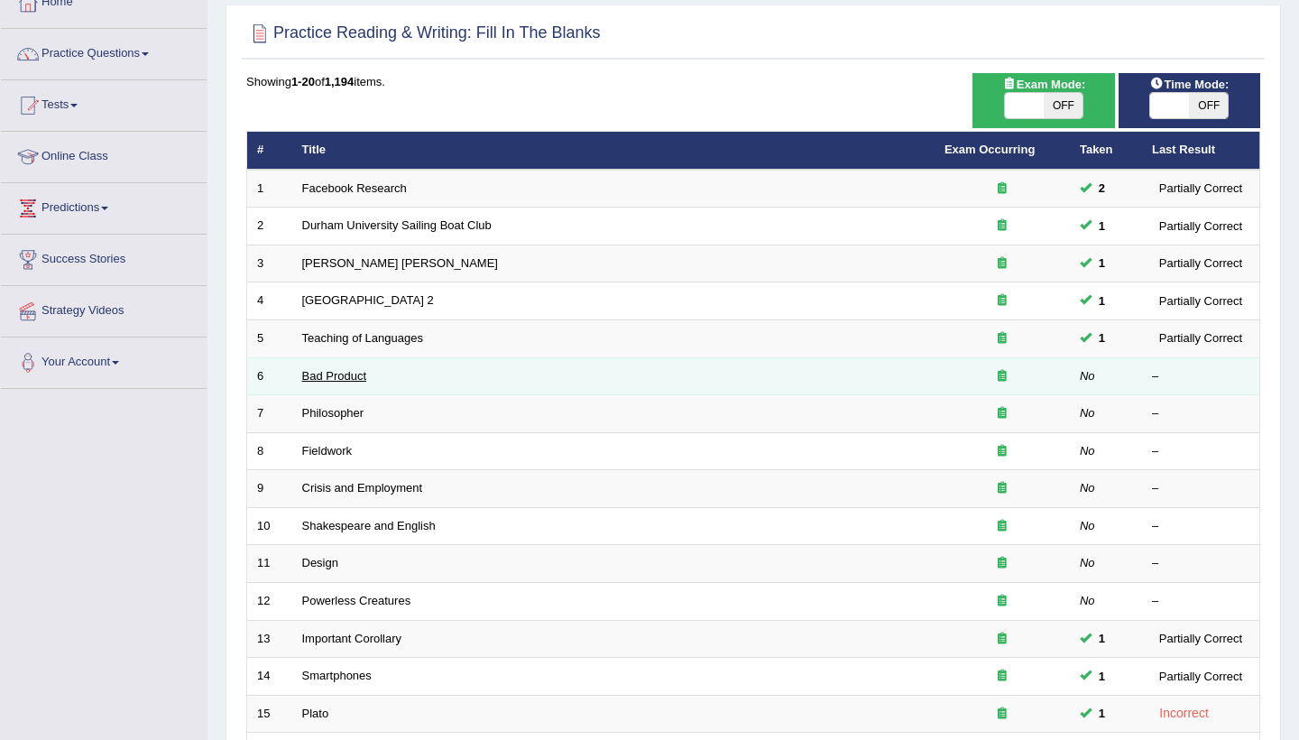
click at [338, 376] on link "Bad Product" at bounding box center [334, 376] width 65 height 14
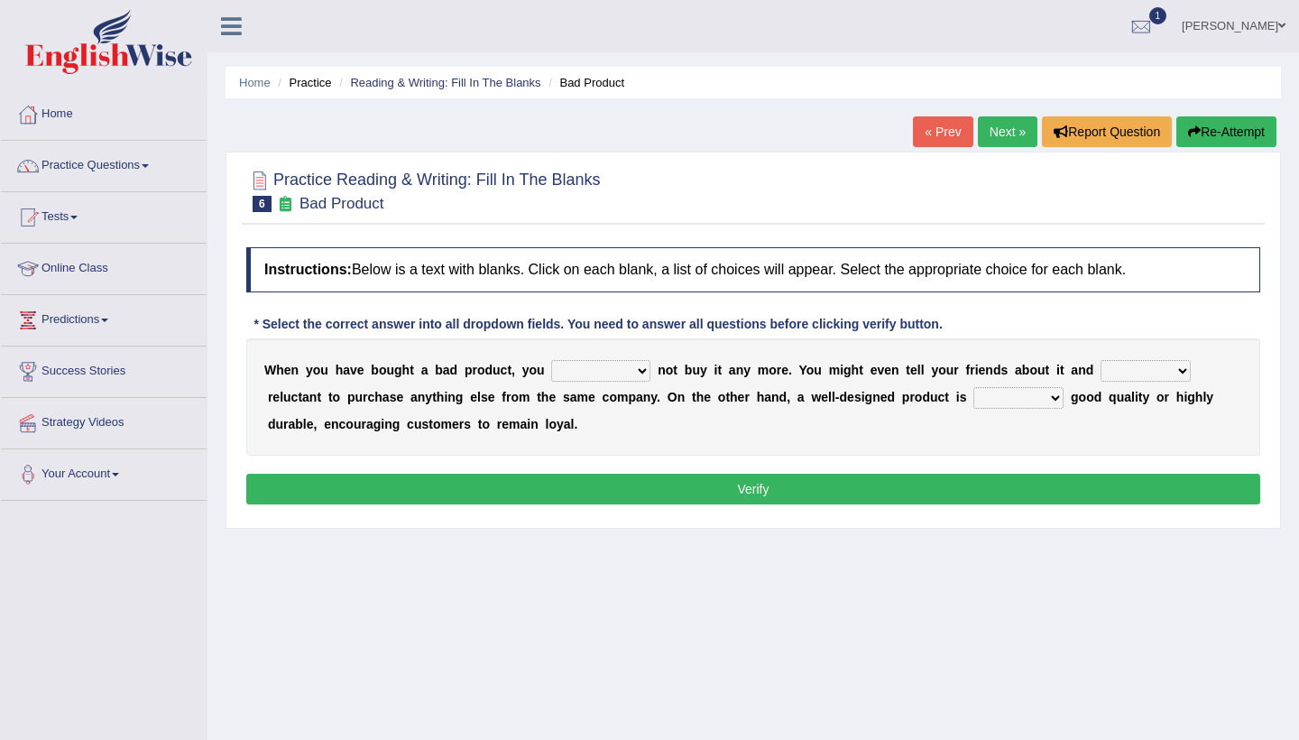
select select "should"
select select "being"
click at [1055, 398] on select "both also neither either" at bounding box center [1019, 398] width 90 height 22
select select "also"
click at [1033, 485] on button "Verify" at bounding box center [753, 489] width 1014 height 31
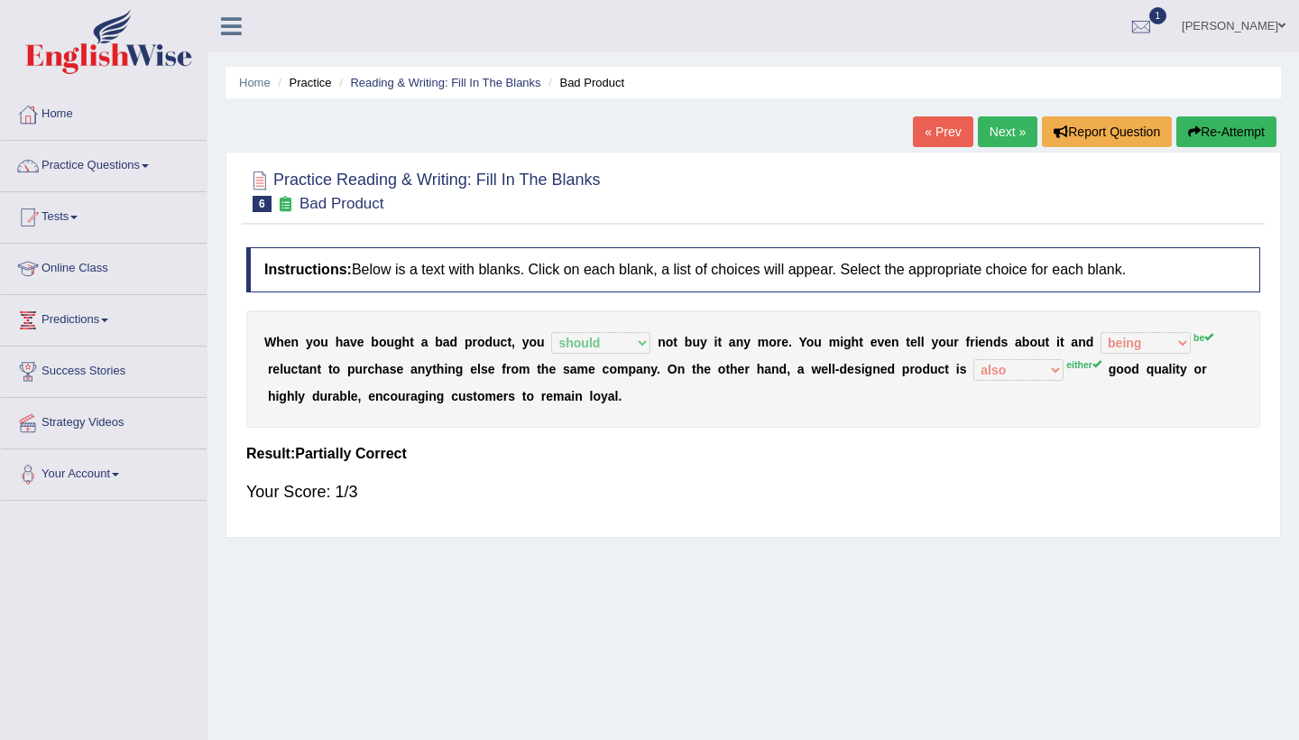
click at [1004, 134] on link "Next »" at bounding box center [1008, 131] width 60 height 31
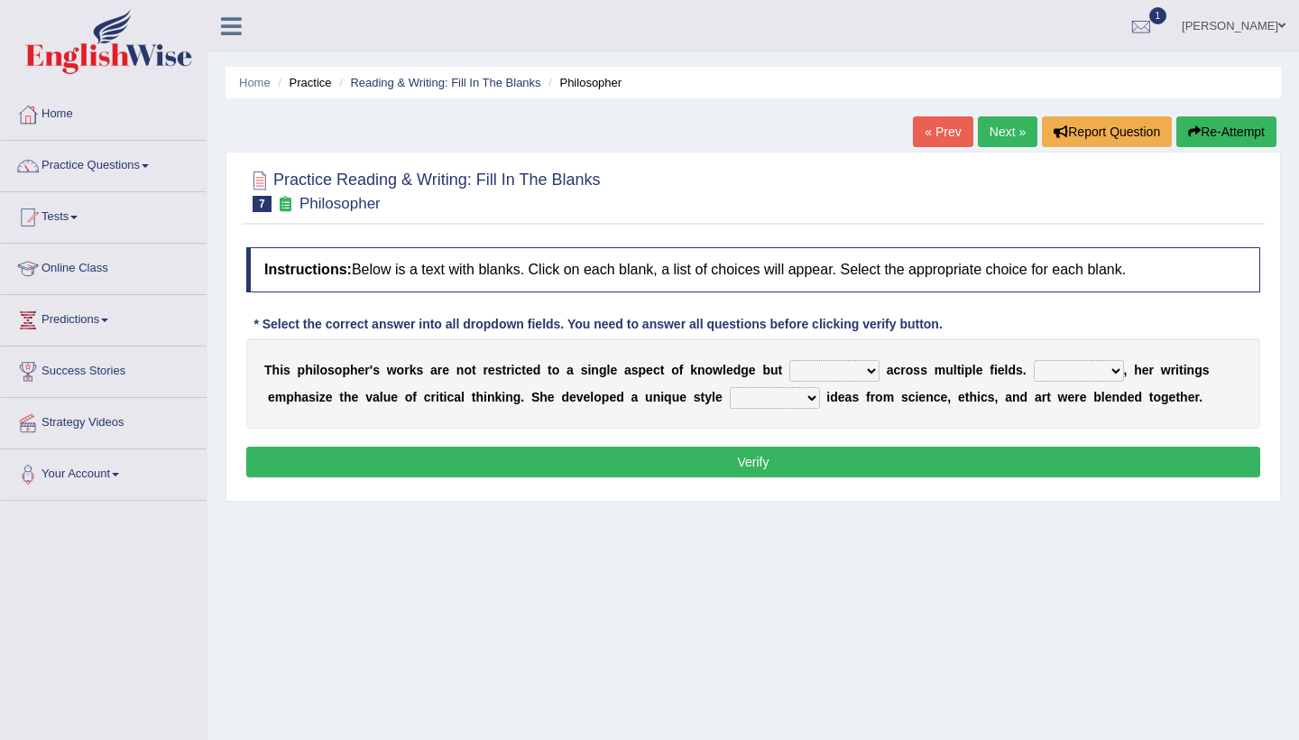
select select "contain"
select select "Moreover"
select select "which"
click at [781, 452] on button "Verify" at bounding box center [753, 462] width 1014 height 31
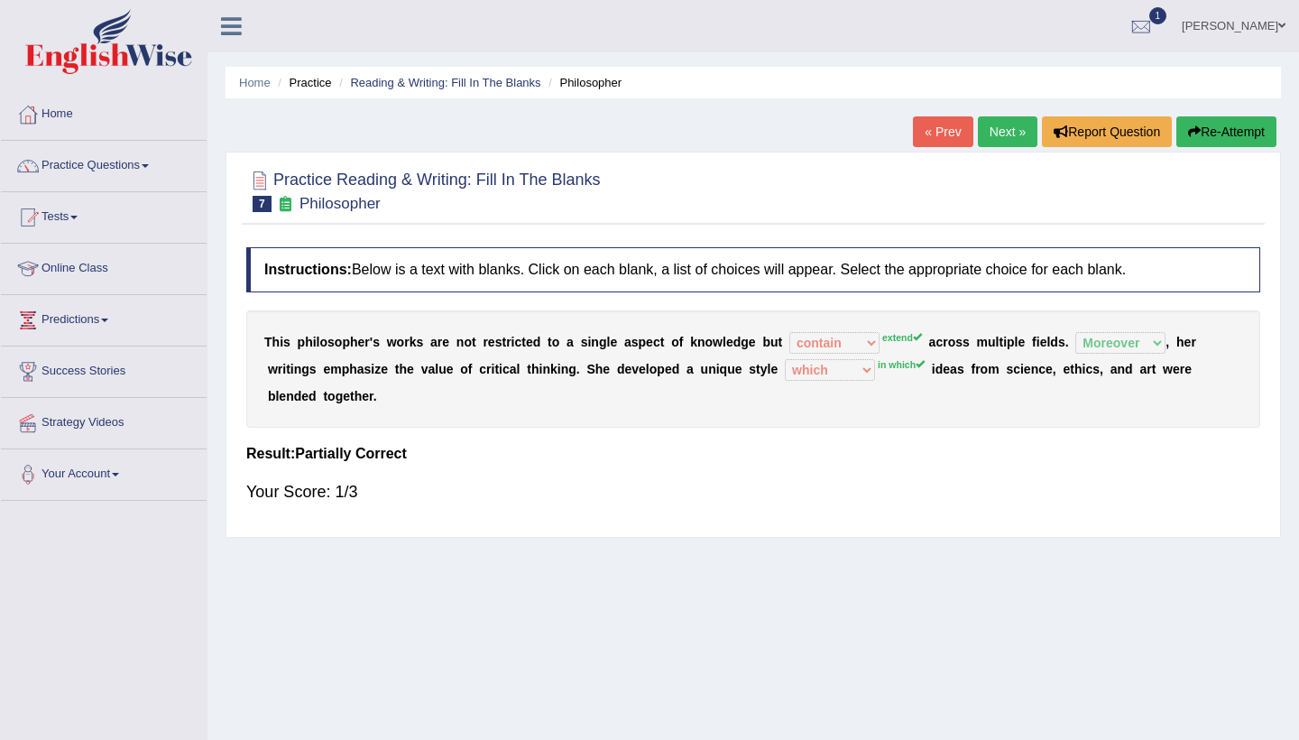
click at [996, 135] on link "Next »" at bounding box center [1008, 131] width 60 height 31
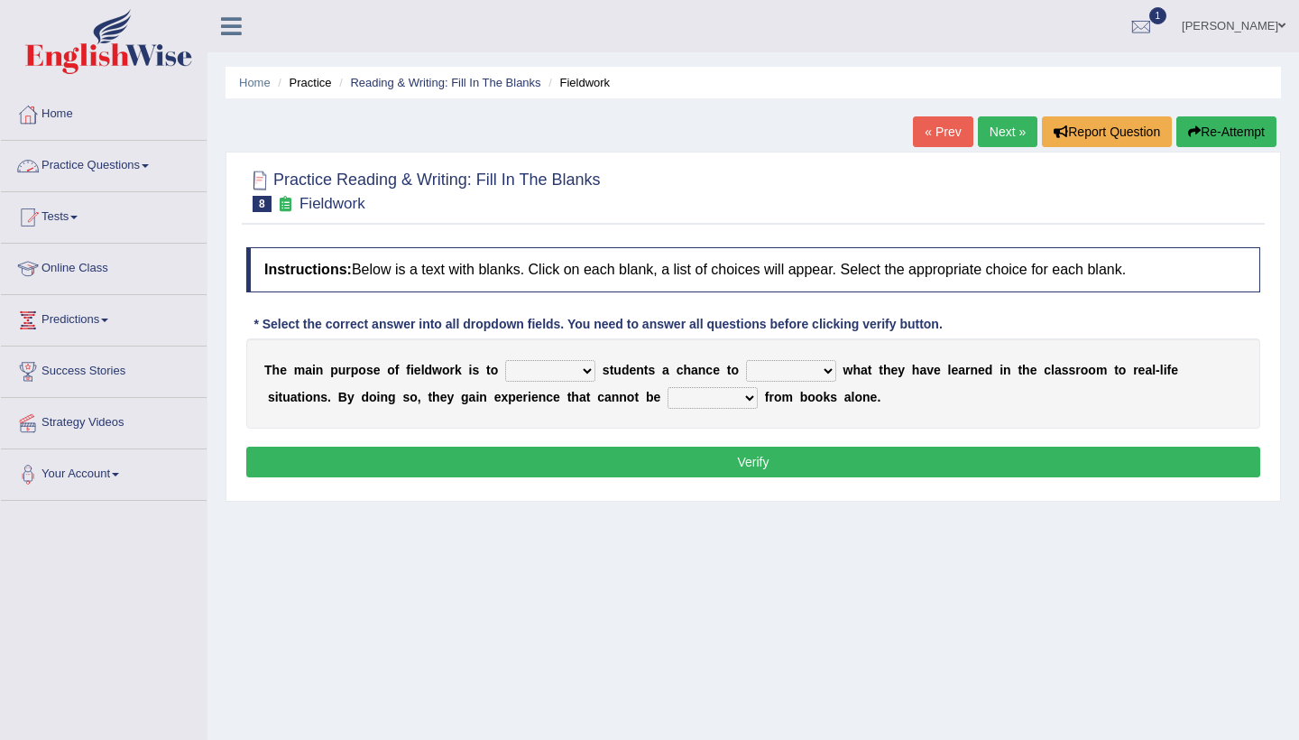
click at [148, 161] on link "Practice Questions" at bounding box center [104, 163] width 206 height 45
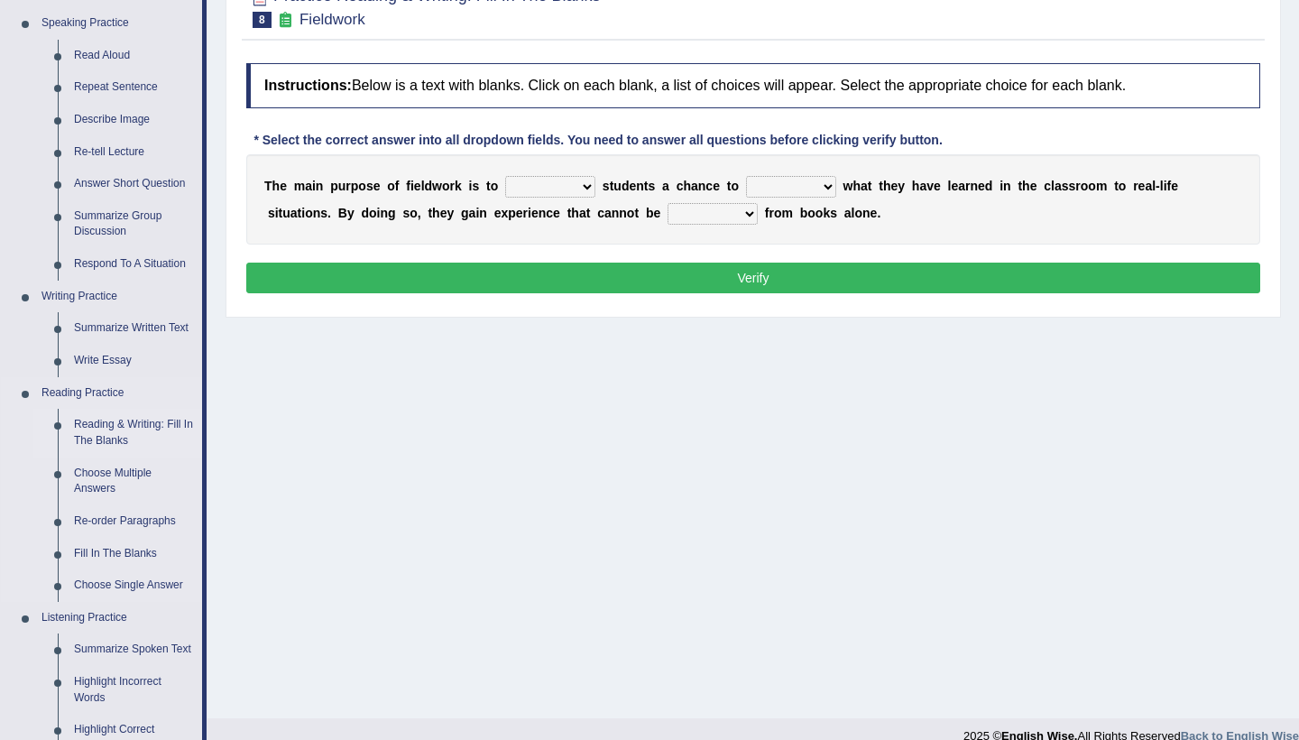
scroll to position [196, 0]
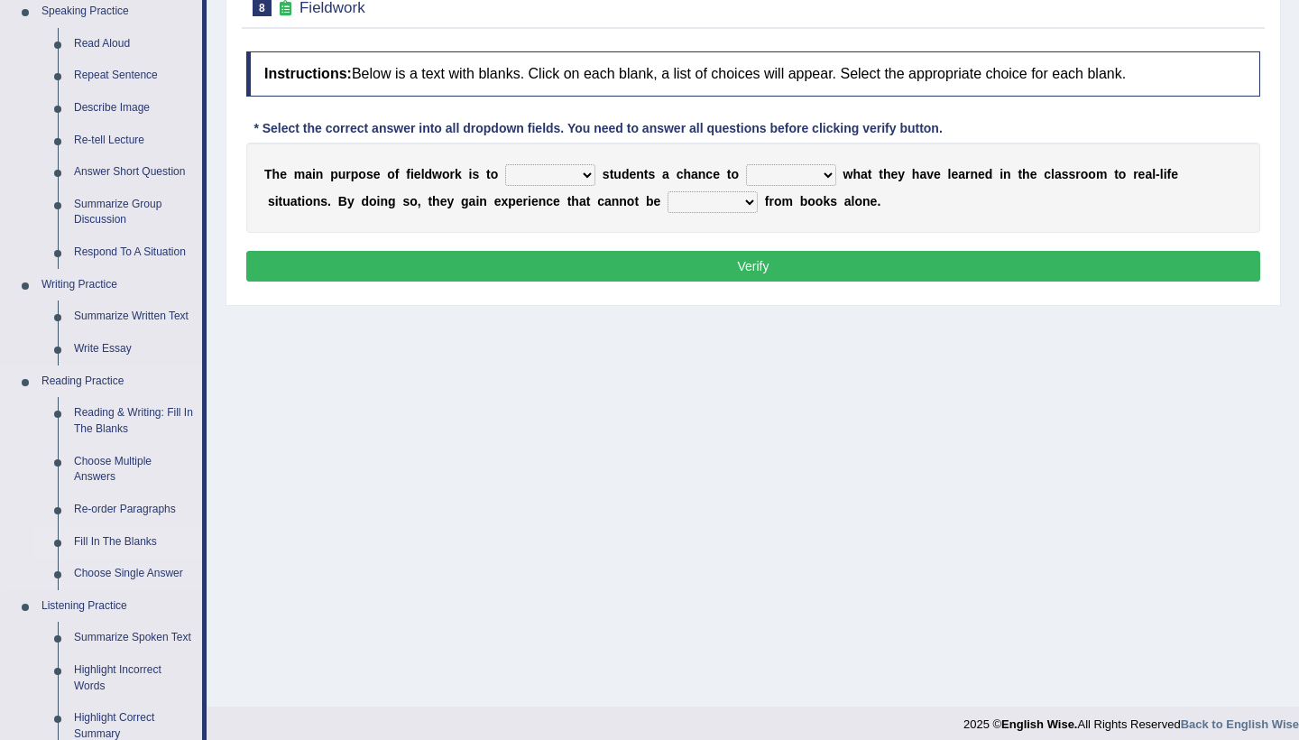
click at [142, 537] on link "Fill In The Blanks" at bounding box center [134, 542] width 136 height 32
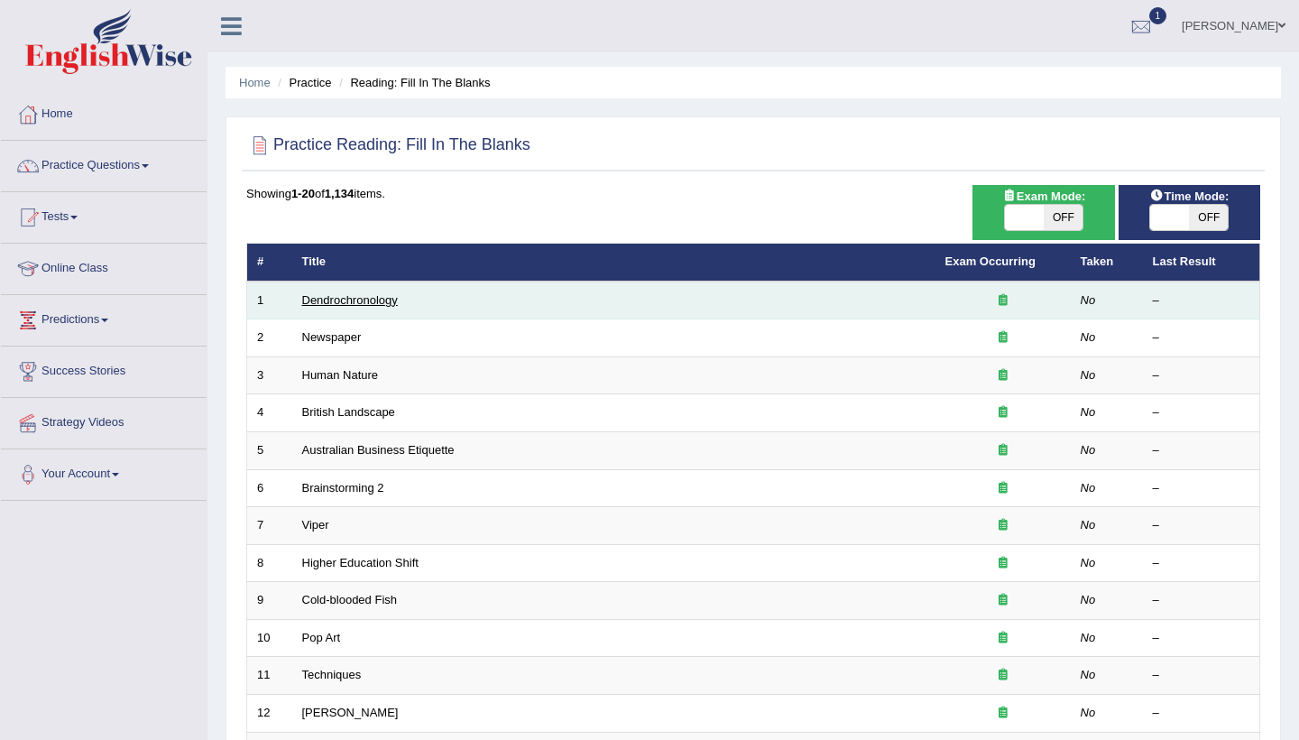
click at [385, 297] on link "Dendrochronology" at bounding box center [350, 300] width 96 height 14
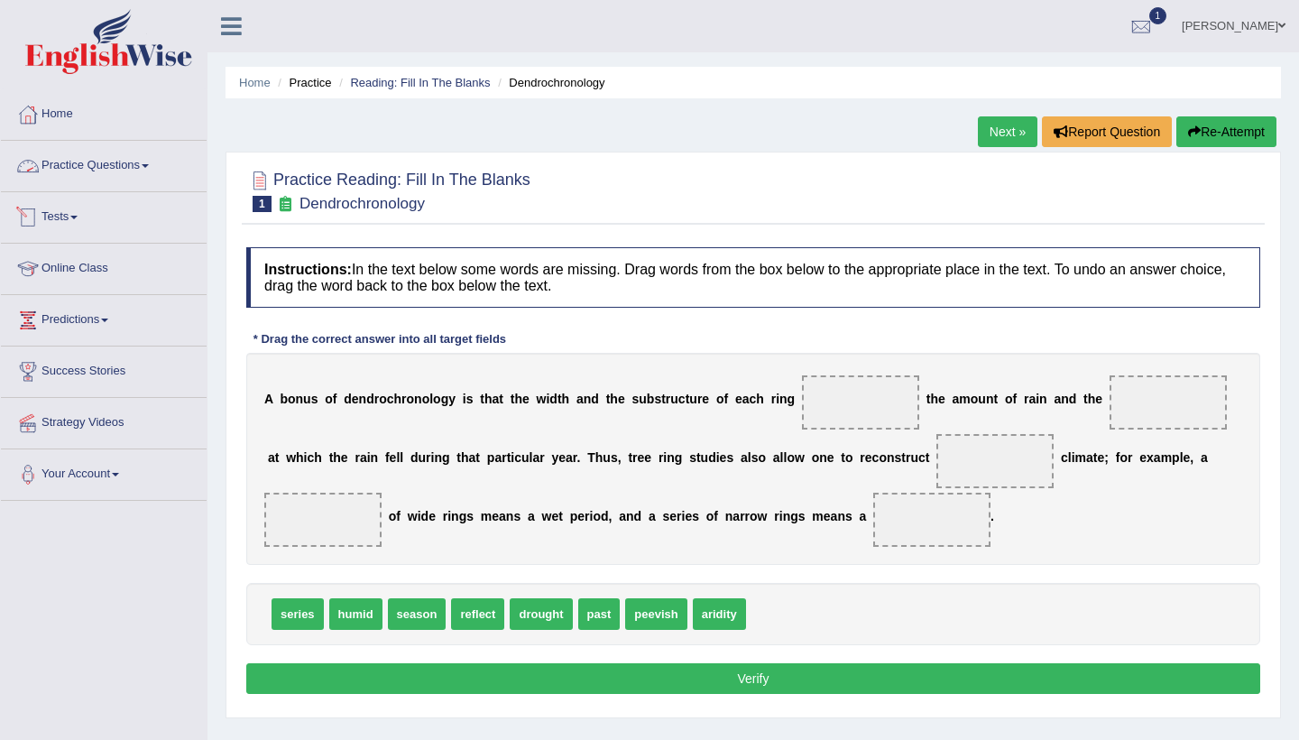
click at [133, 164] on link "Practice Questions" at bounding box center [104, 163] width 206 height 45
